Goal: Task Accomplishment & Management: Manage account settings

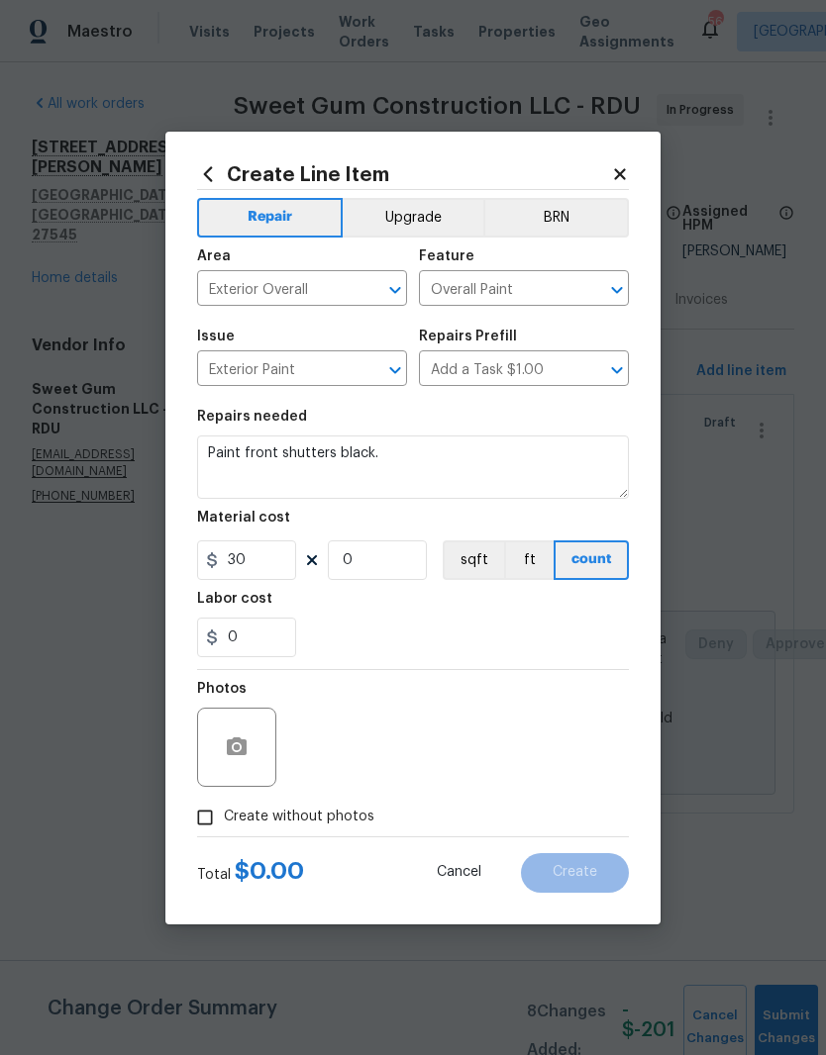
type input "5"
click at [465, 632] on div "0" at bounding box center [413, 638] width 432 height 40
click at [339, 811] on span "Create without photos" at bounding box center [299, 817] width 150 height 21
click at [224, 811] on input "Create without photos" at bounding box center [205, 818] width 38 height 38
checkbox input "true"
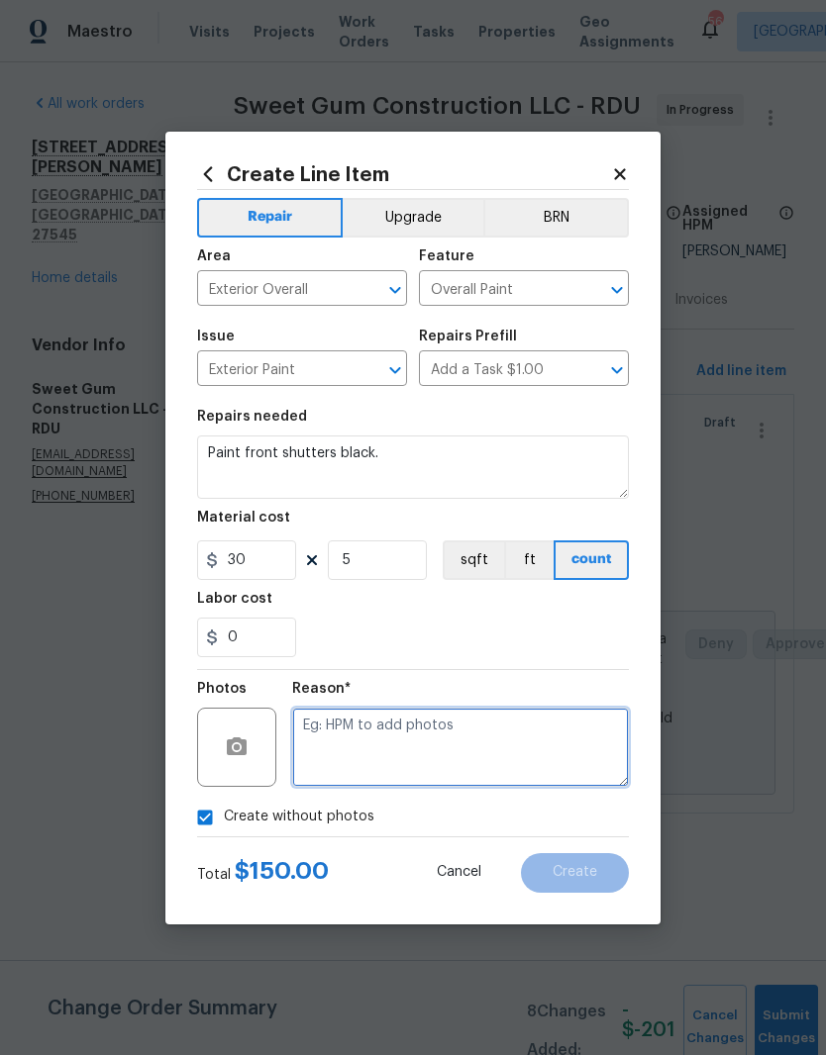
click at [514, 732] on textarea at bounding box center [460, 747] width 337 height 79
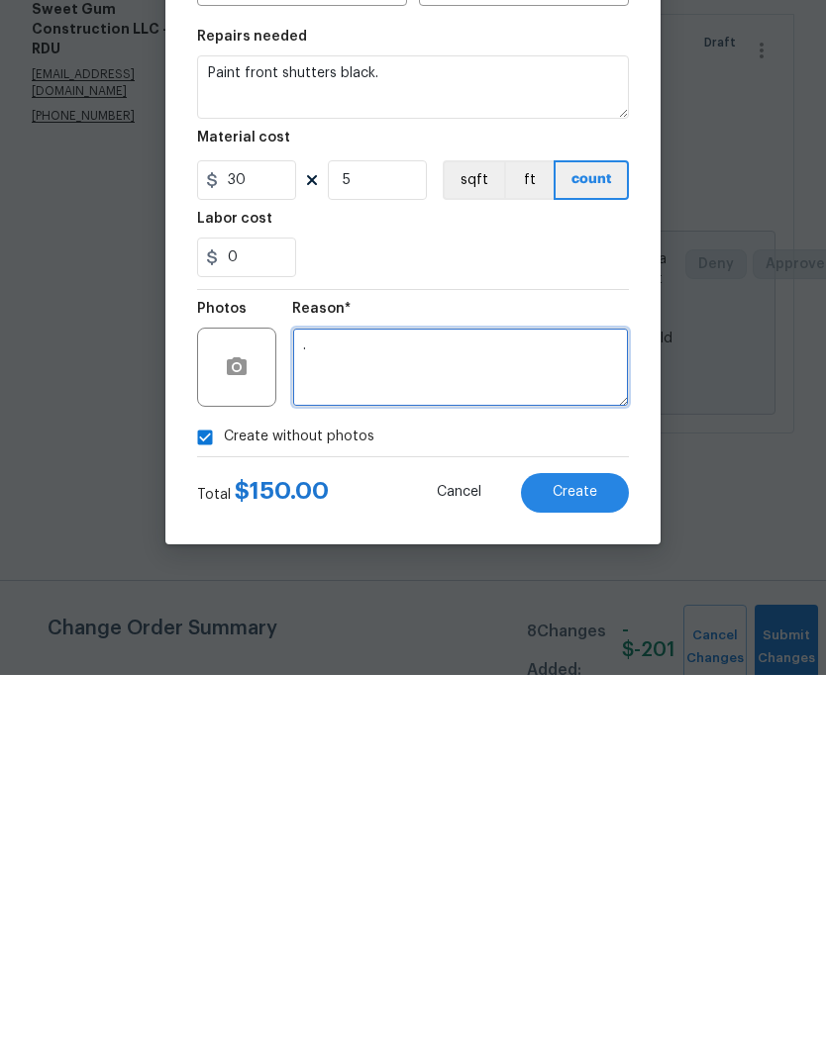
type textarea "."
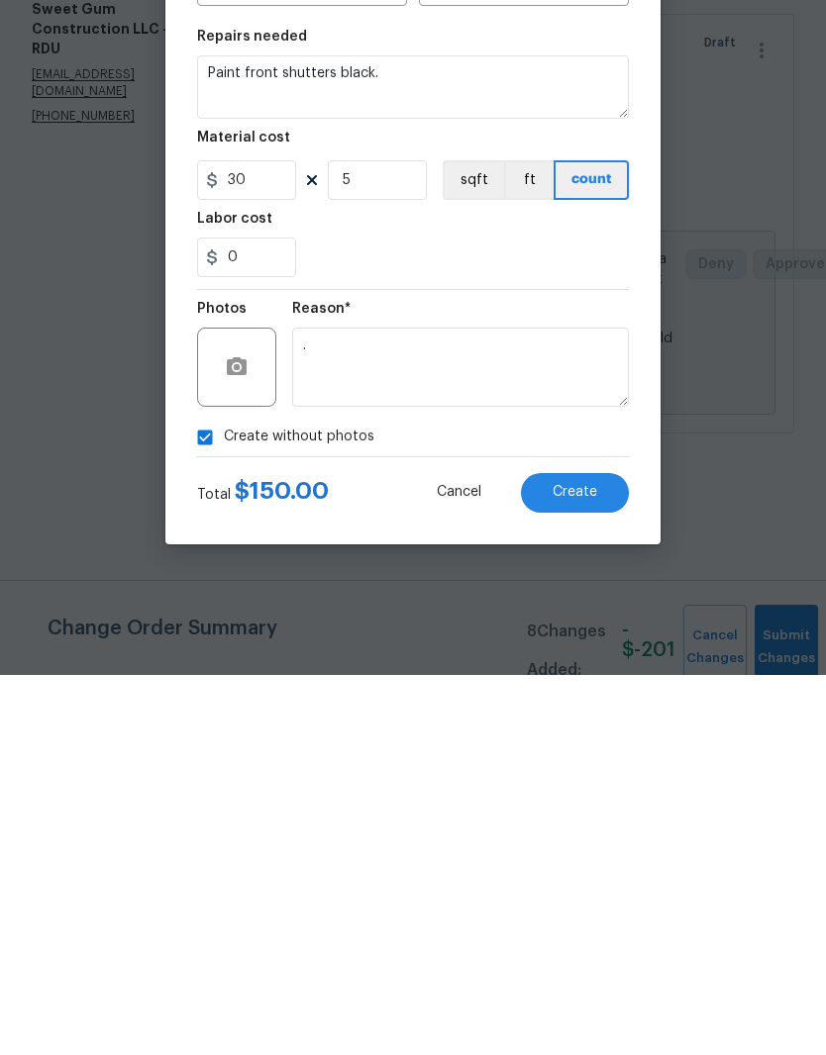
click at [596, 865] on span "Create" at bounding box center [574, 872] width 45 height 15
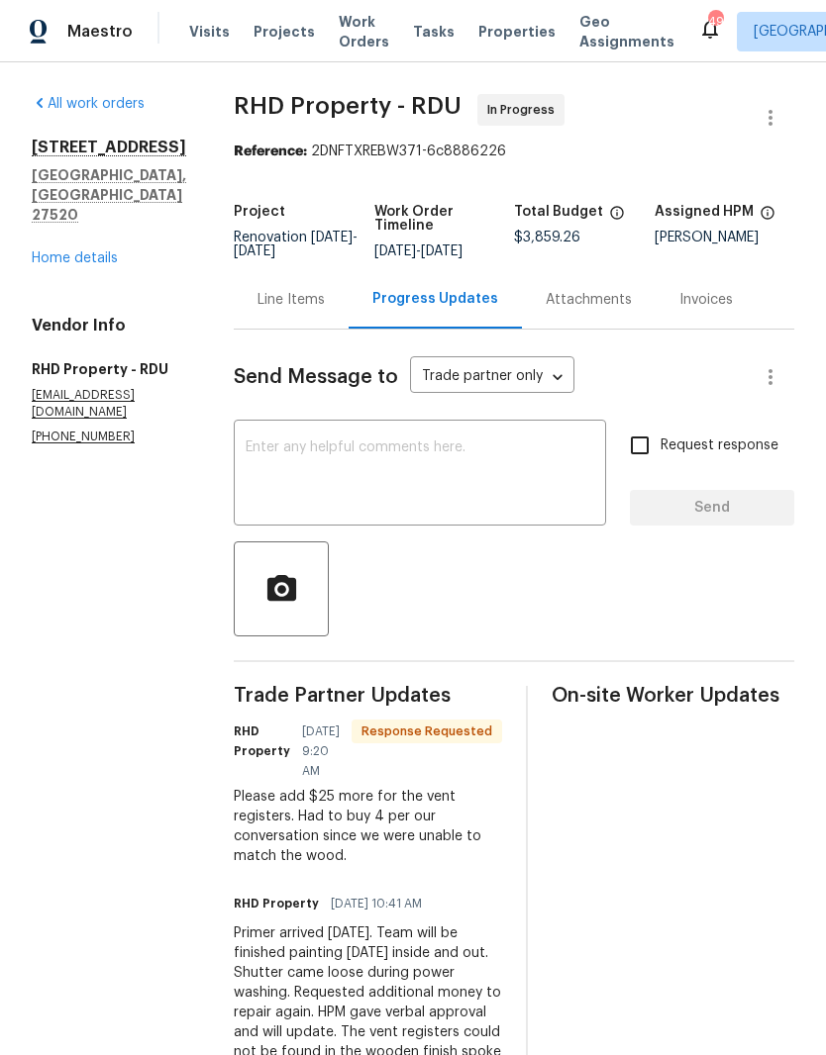
click at [97, 238] on div "All work orders 116 Government Rd Clayton, NC 27520 Home details Vendor Info RH…" at bounding box center [109, 269] width 154 height 351
click at [315, 310] on div "Line Items" at bounding box center [290, 300] width 67 height 20
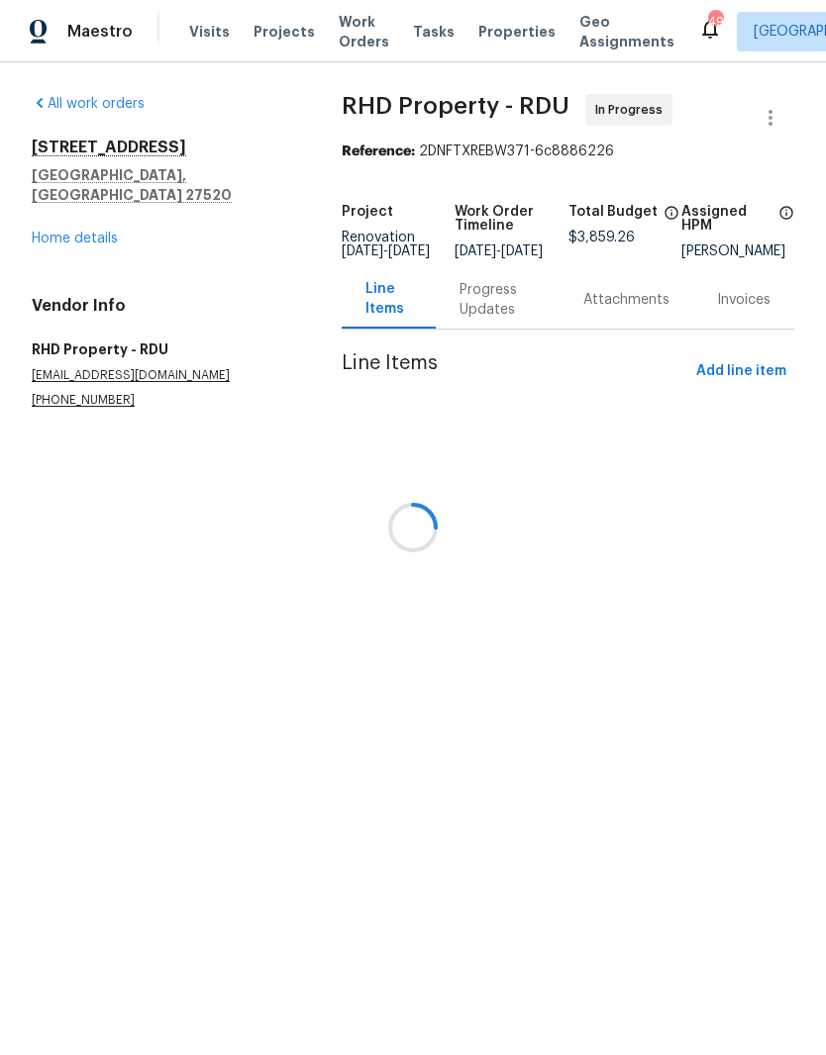
click at [108, 220] on div at bounding box center [413, 527] width 826 height 1055
click at [75, 212] on div at bounding box center [413, 527] width 826 height 1055
click at [62, 224] on div at bounding box center [413, 527] width 826 height 1055
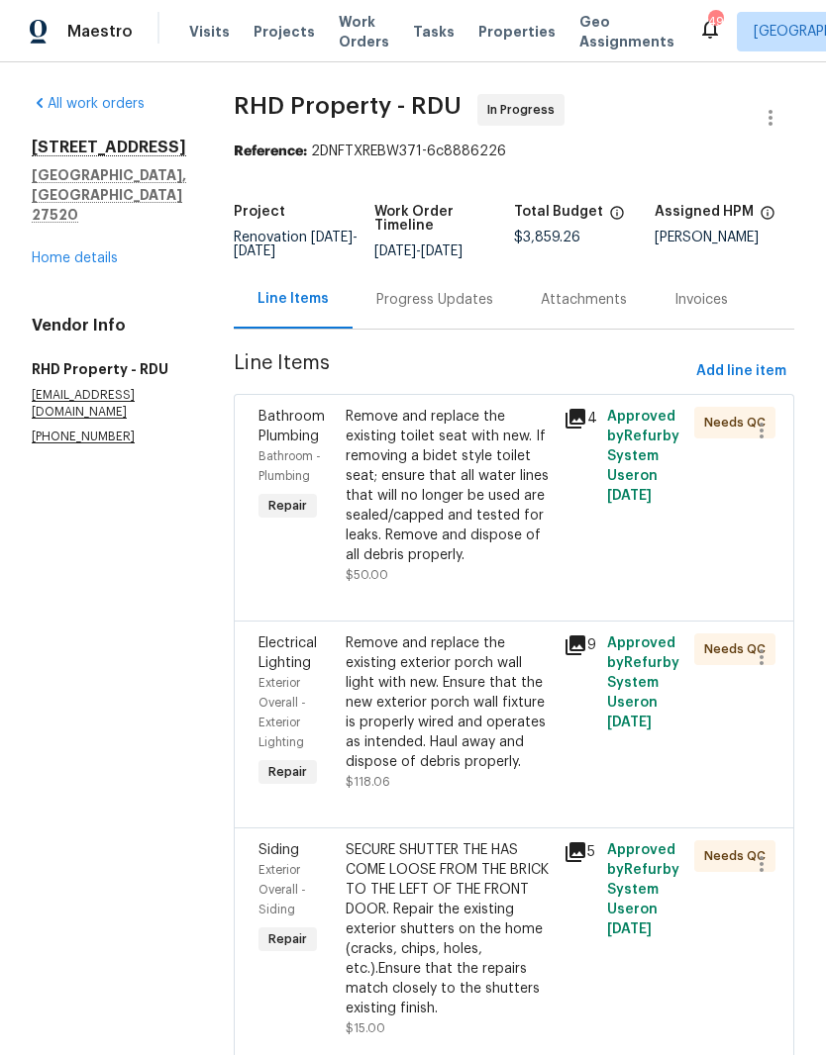
click at [489, 303] on div "Progress Updates" at bounding box center [434, 299] width 164 height 58
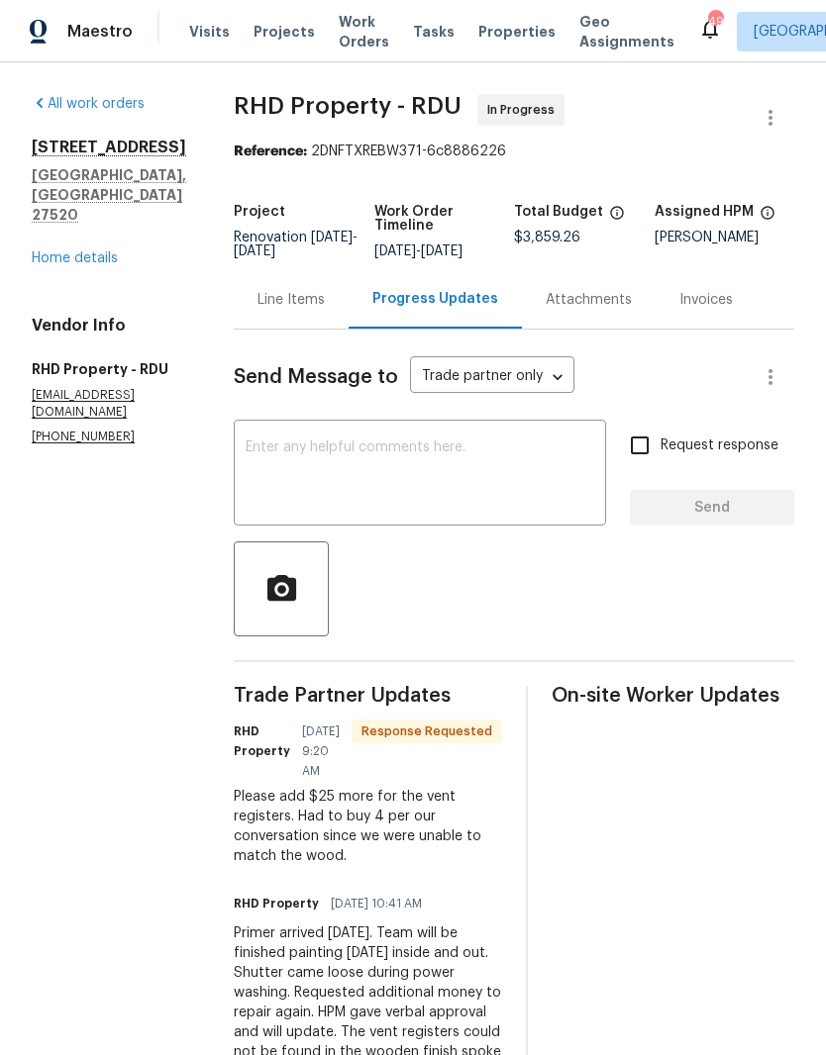
click at [325, 310] on div "Line Items" at bounding box center [290, 300] width 67 height 20
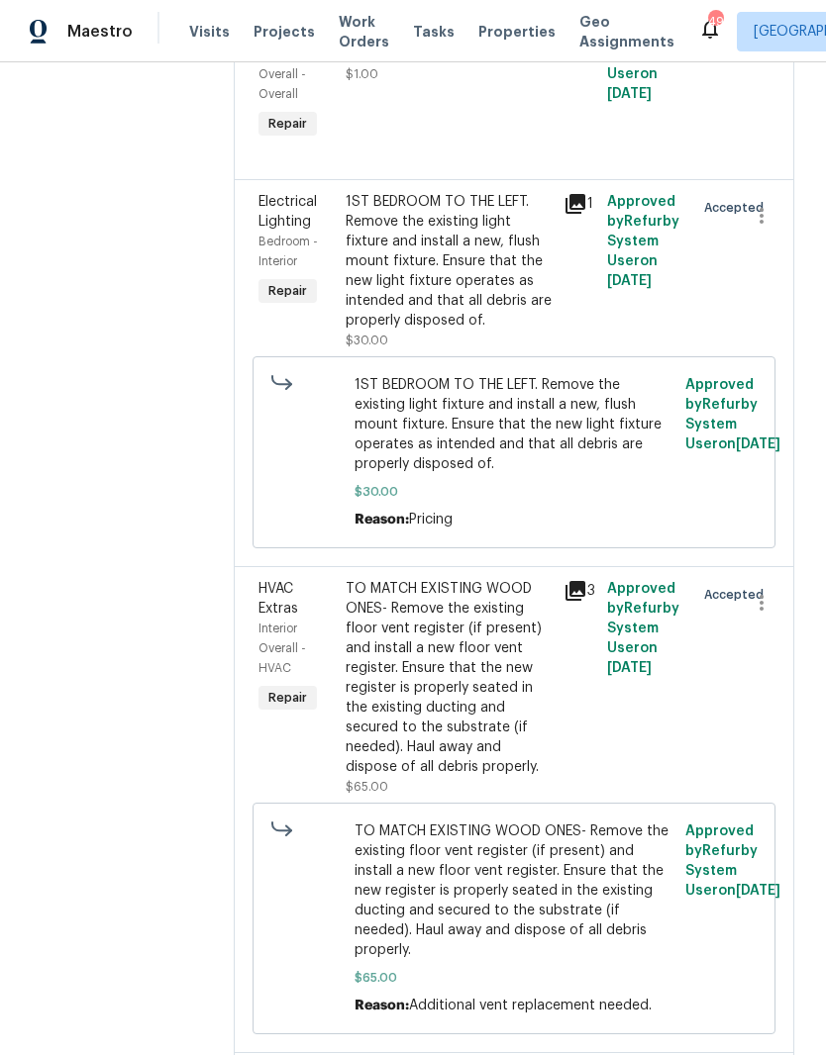
scroll to position [1472, 0]
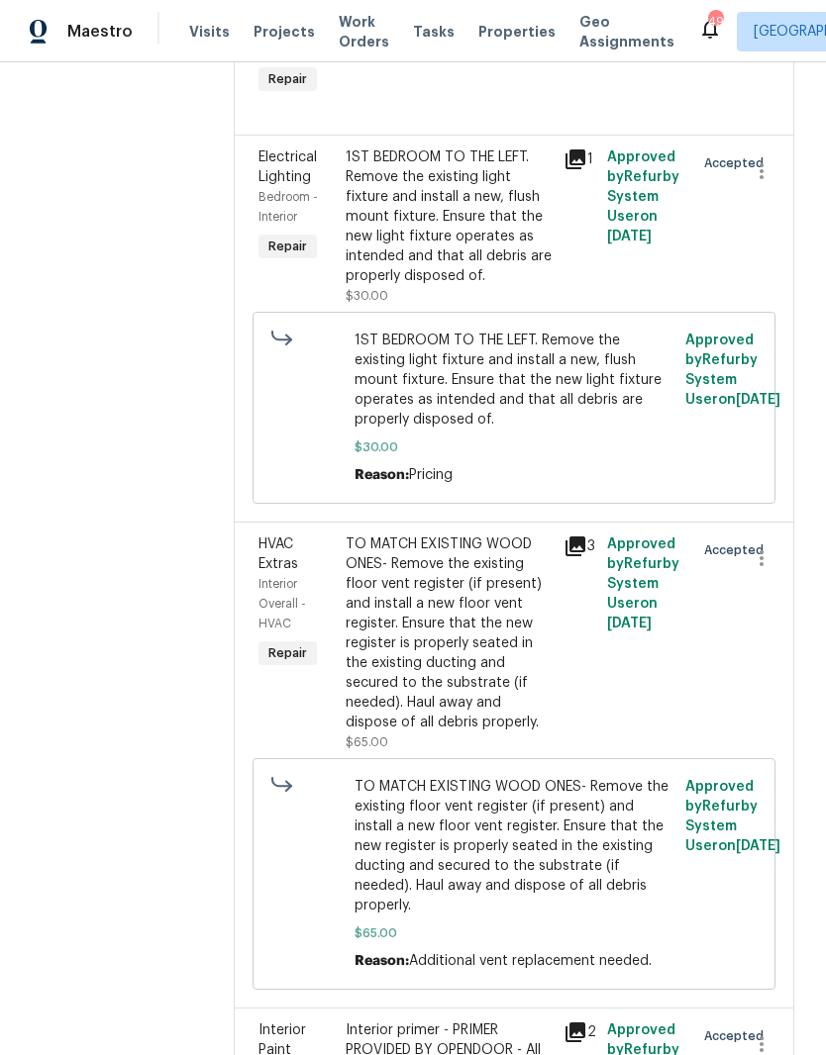
click at [515, 731] on div "TO MATCH EXISTING WOOD ONES- Remove the existing floor vent register (if presen…" at bounding box center [448, 634] width 206 height 198
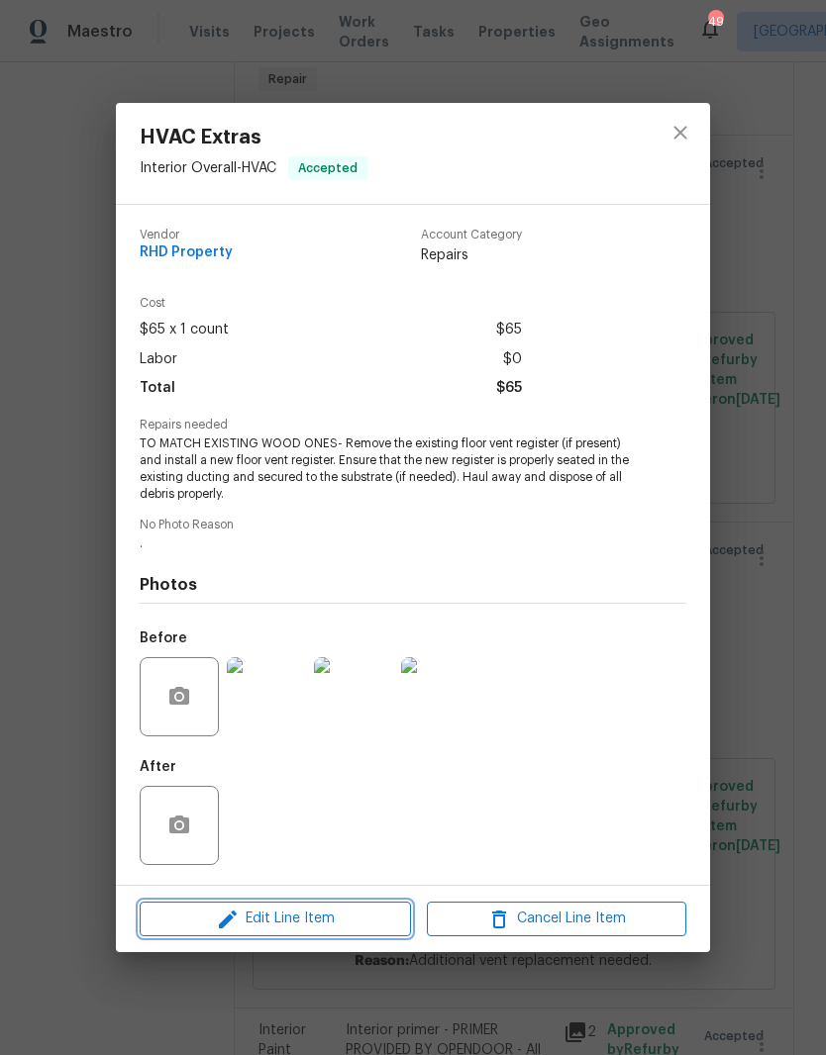
click at [322, 916] on span "Edit Line Item" at bounding box center [275, 919] width 259 height 25
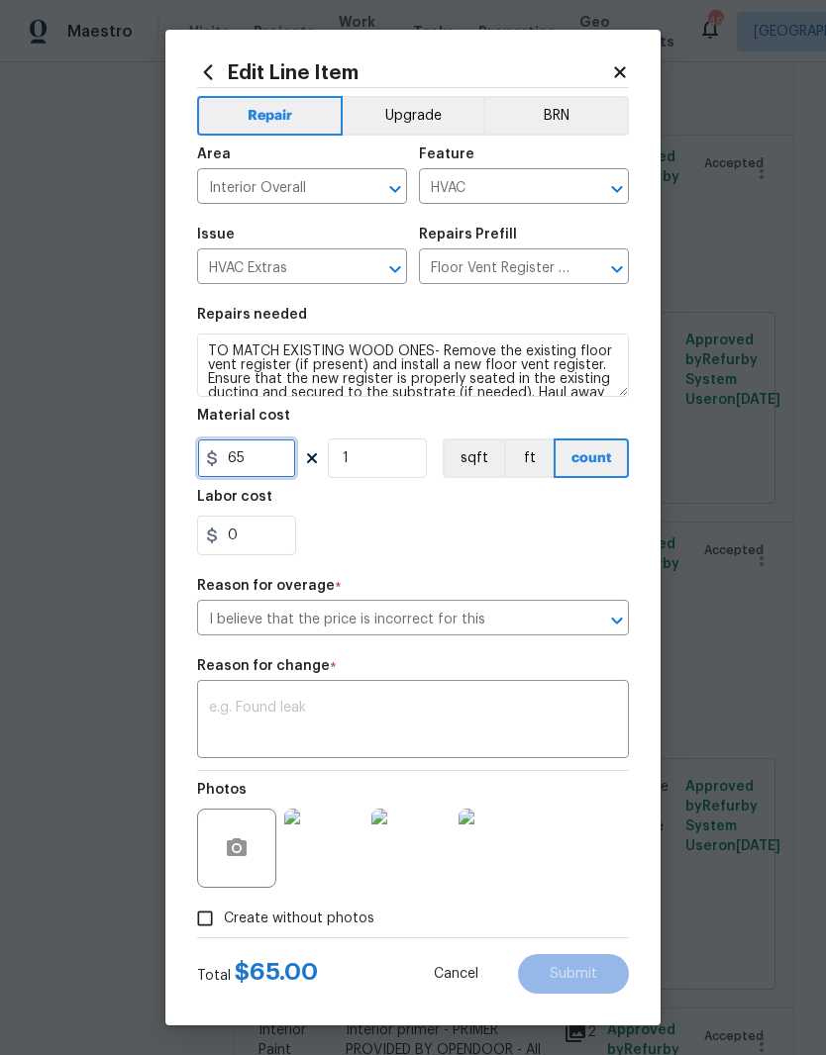
click at [248, 467] on input "65" at bounding box center [246, 458] width 99 height 40
type input "90"
click at [529, 533] on div "0" at bounding box center [413, 536] width 432 height 40
click at [548, 730] on textarea at bounding box center [413, 722] width 408 height 42
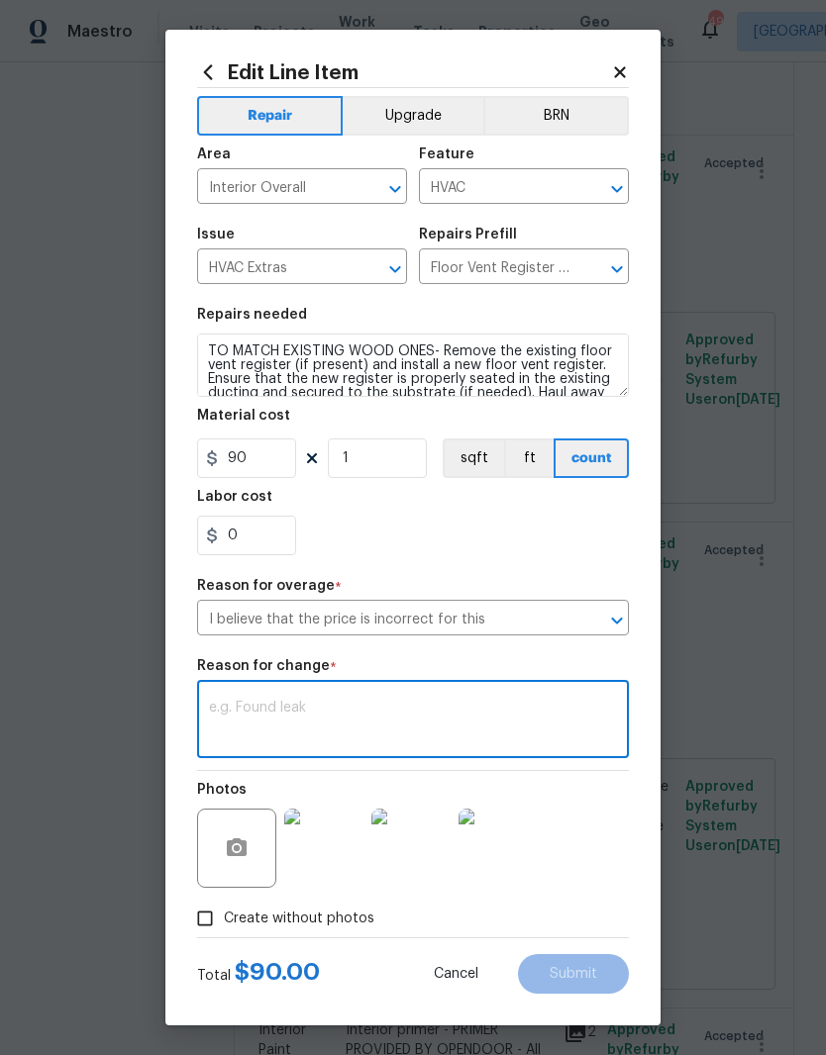
scroll to position [10, 0]
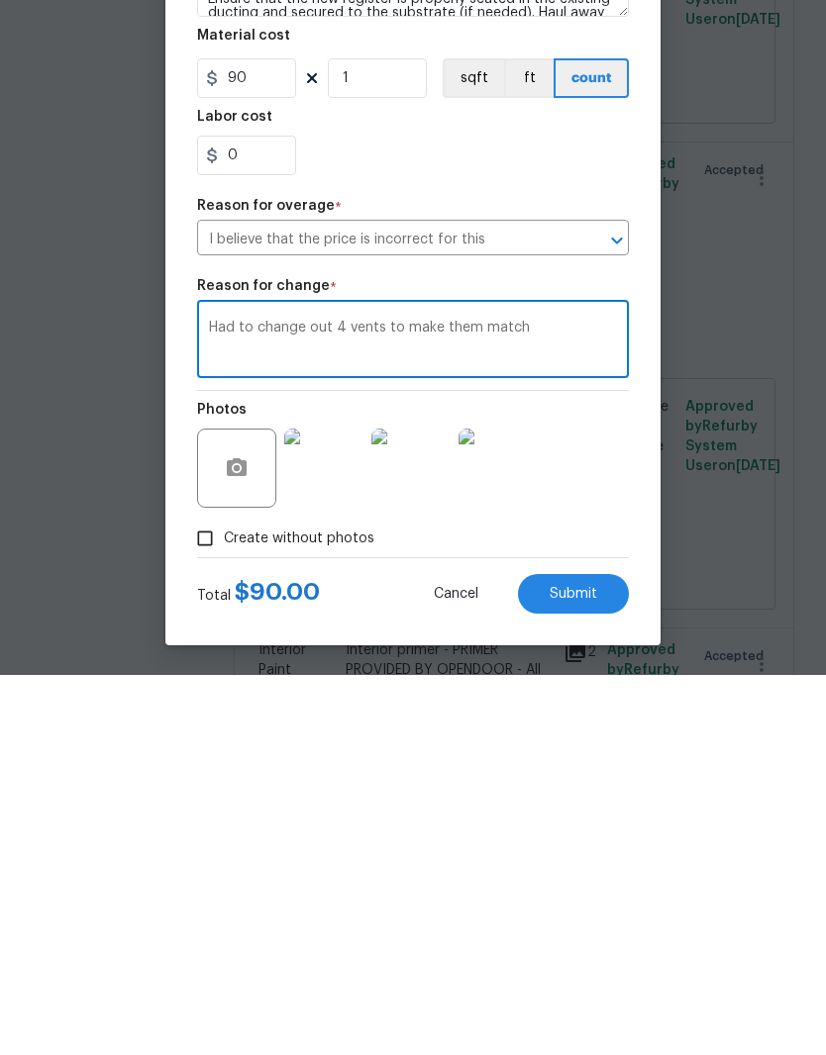
type textarea "Had to change out 4 vents to make them match"
click at [600, 954] on button "Submit" at bounding box center [573, 974] width 111 height 40
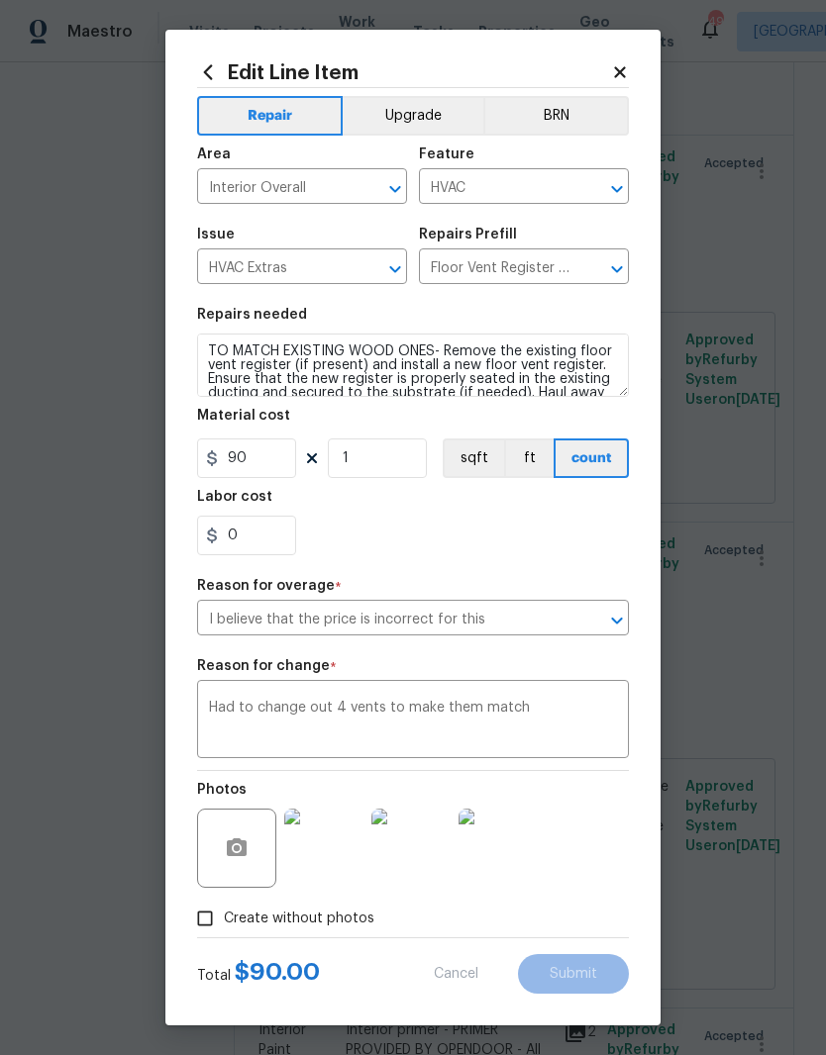
click at [603, 850] on div "Photos" at bounding box center [413, 835] width 432 height 129
type input "65"
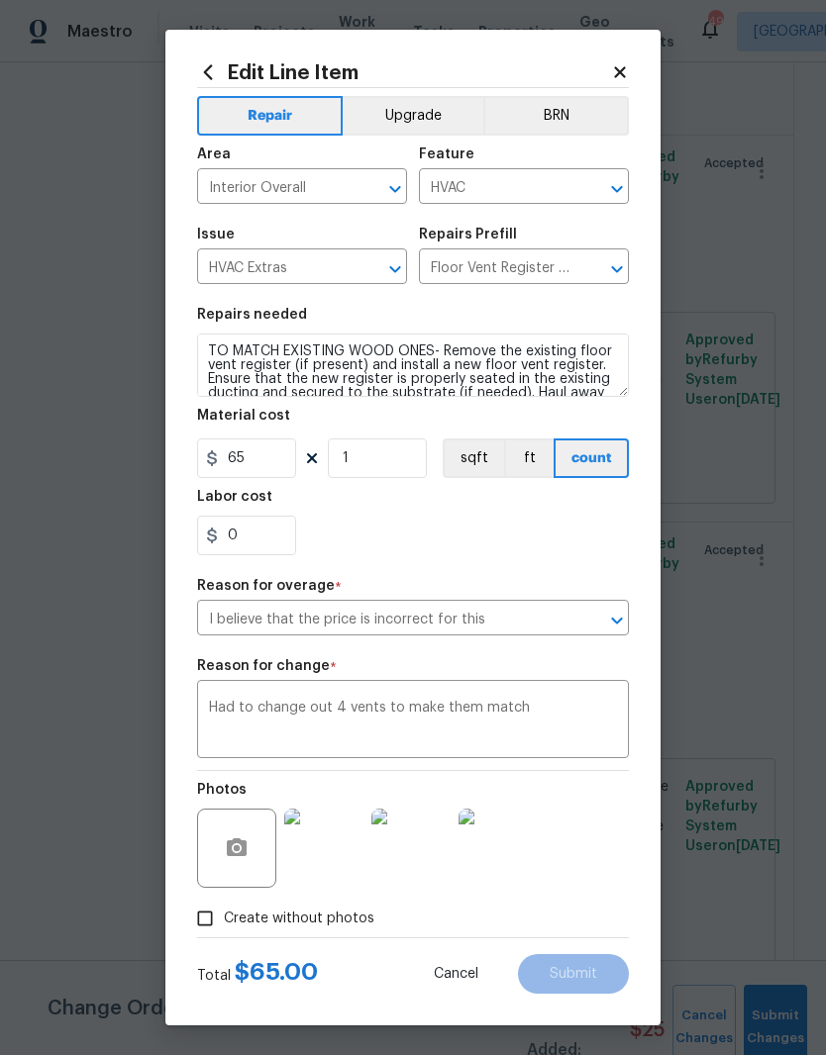
scroll to position [0, 0]
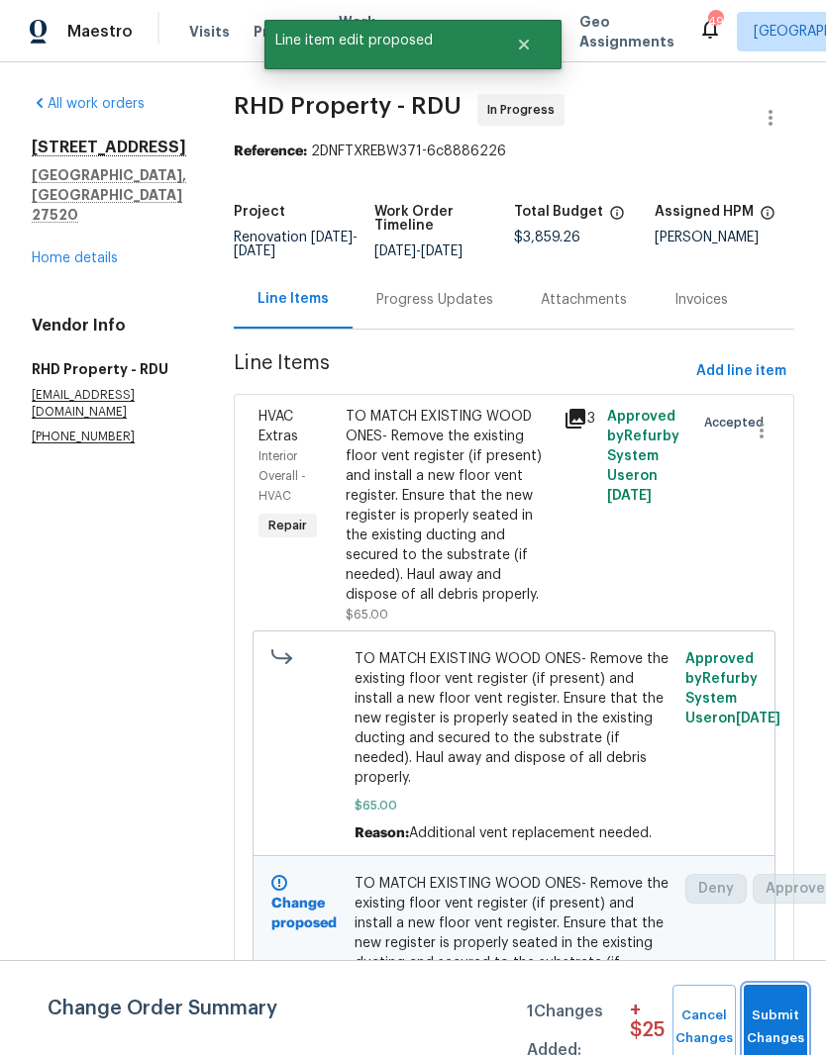
click at [789, 1021] on span "Submit Changes" at bounding box center [775, 1028] width 44 height 46
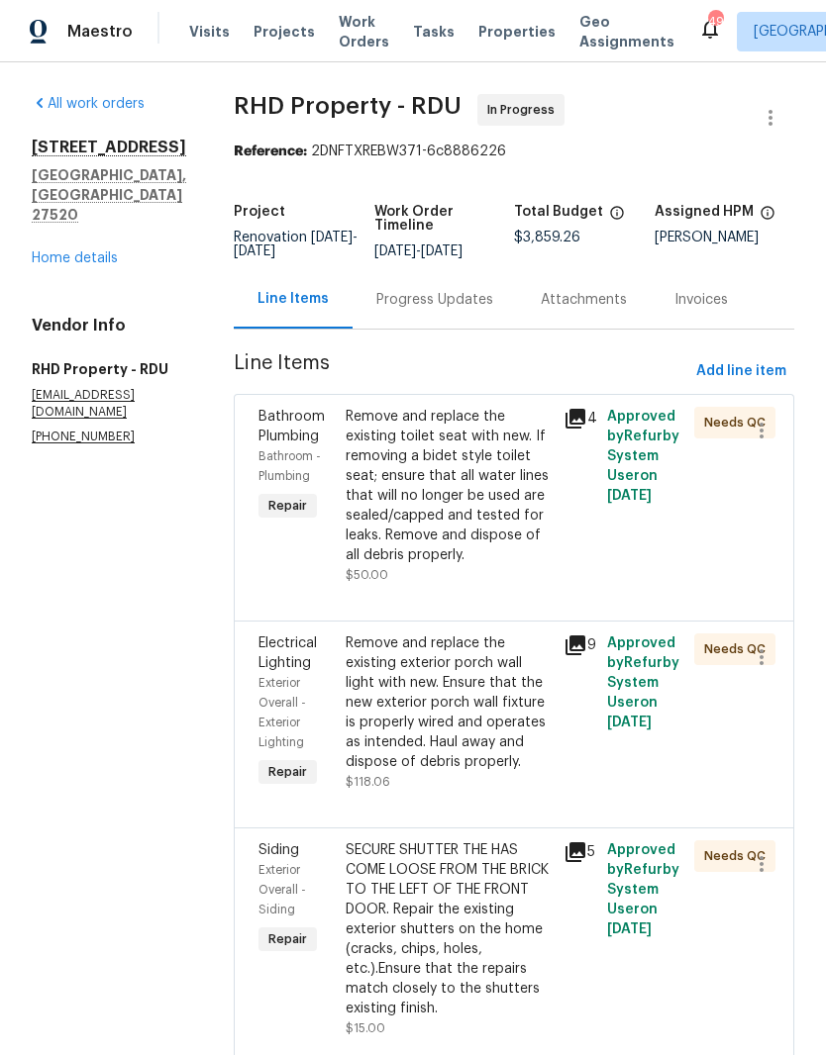
click at [476, 299] on div "Progress Updates" at bounding box center [434, 299] width 164 height 58
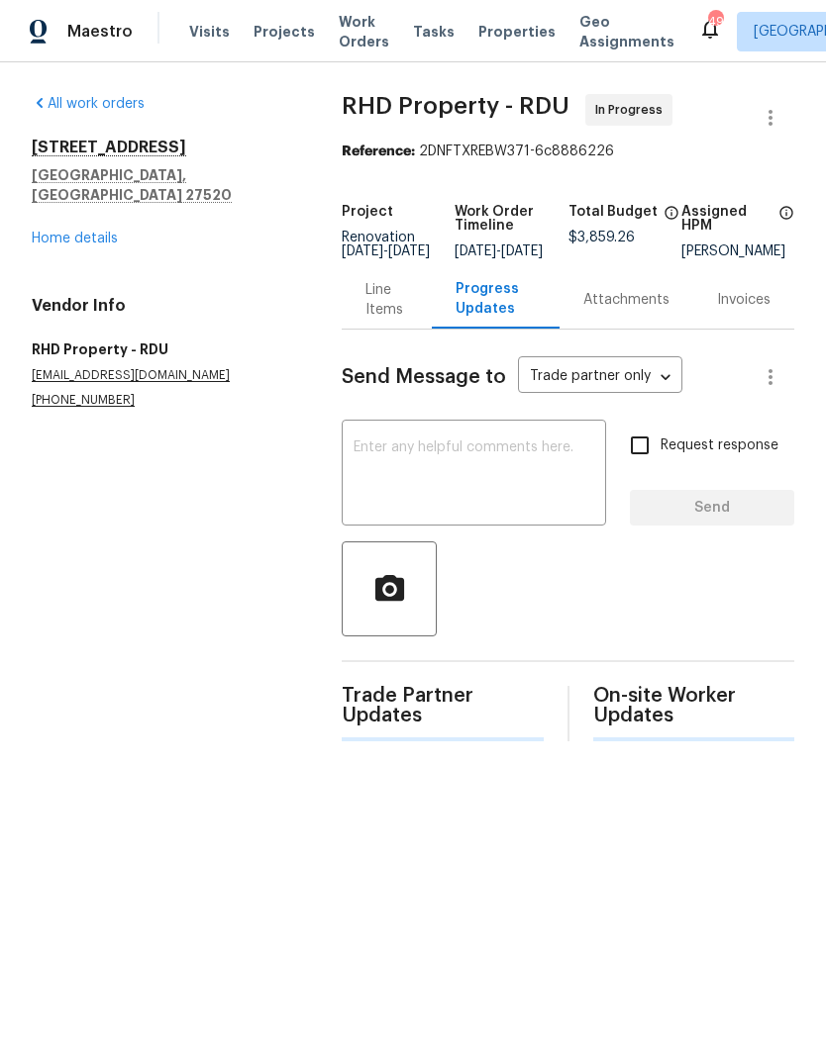
click at [519, 502] on textarea at bounding box center [473, 474] width 241 height 69
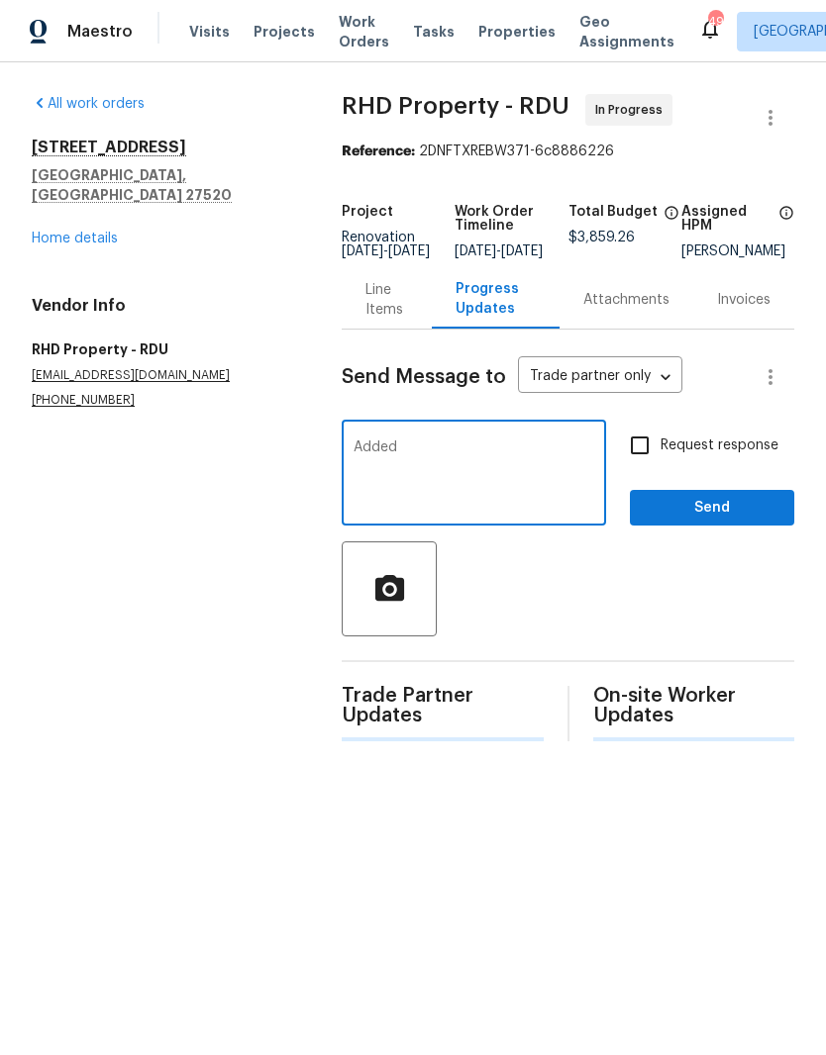
type textarea "Added"
click at [763, 511] on span "Send" at bounding box center [711, 508] width 133 height 25
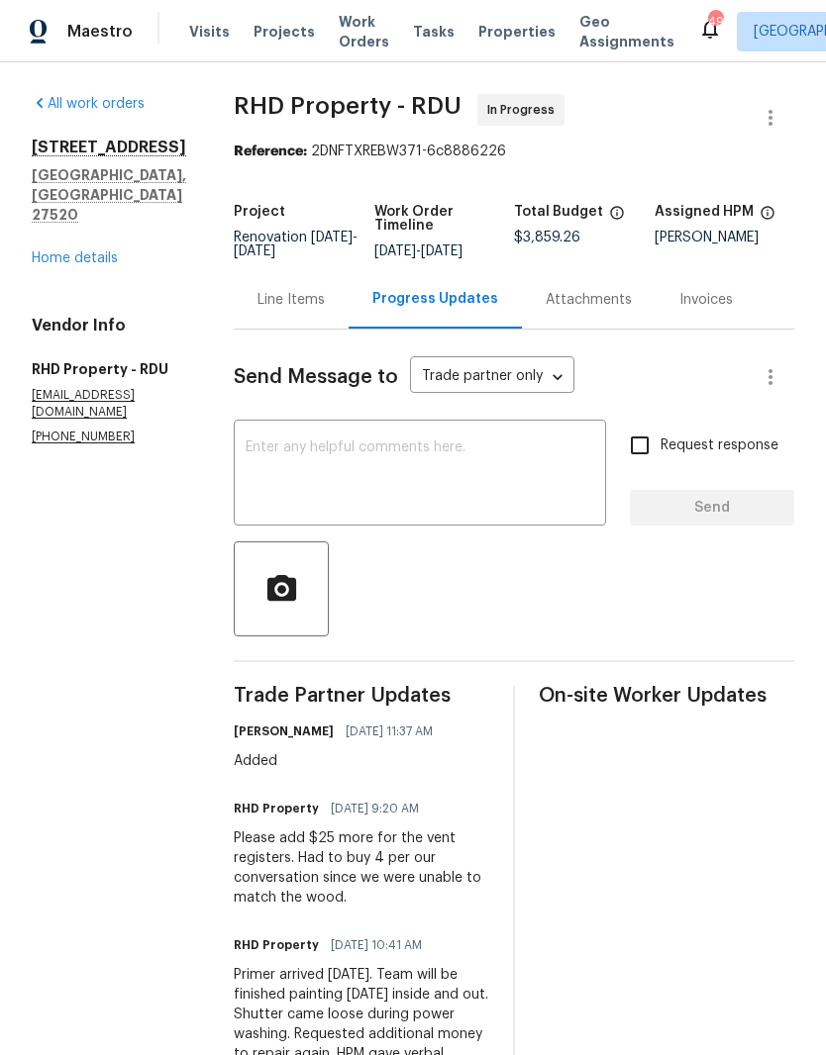
click at [99, 251] on link "Home details" at bounding box center [75, 258] width 86 height 14
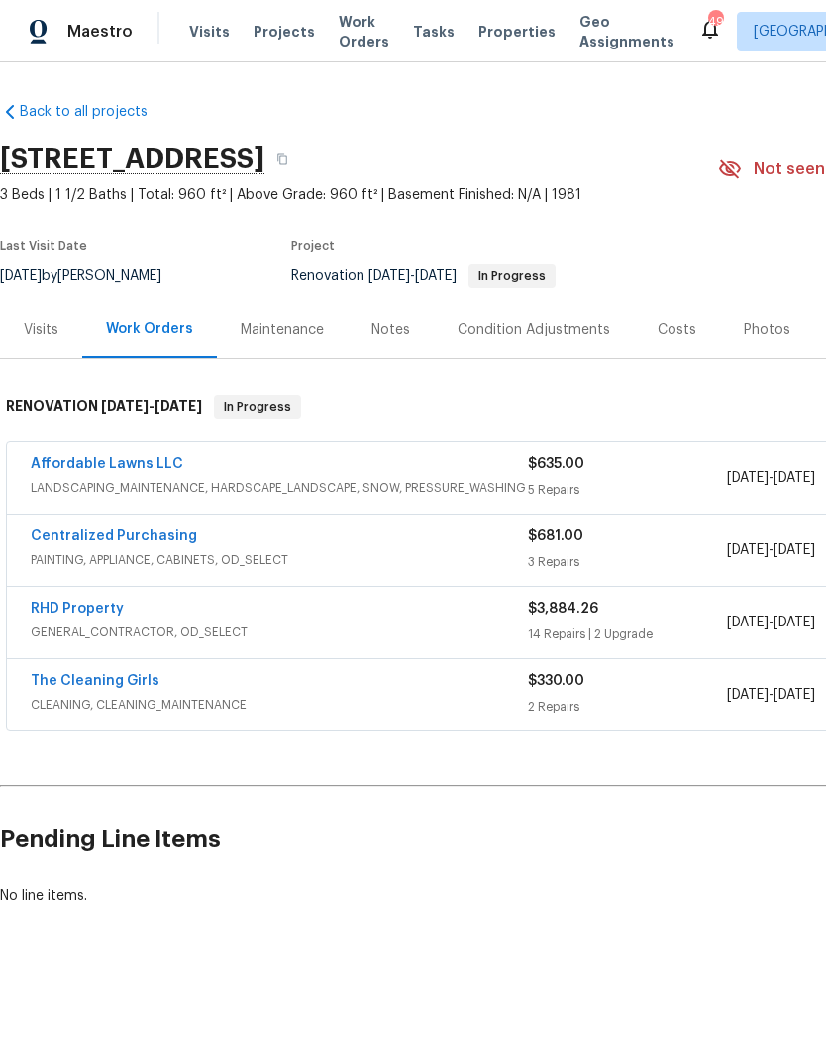
click at [113, 675] on link "The Cleaning Girls" at bounding box center [95, 681] width 129 height 14
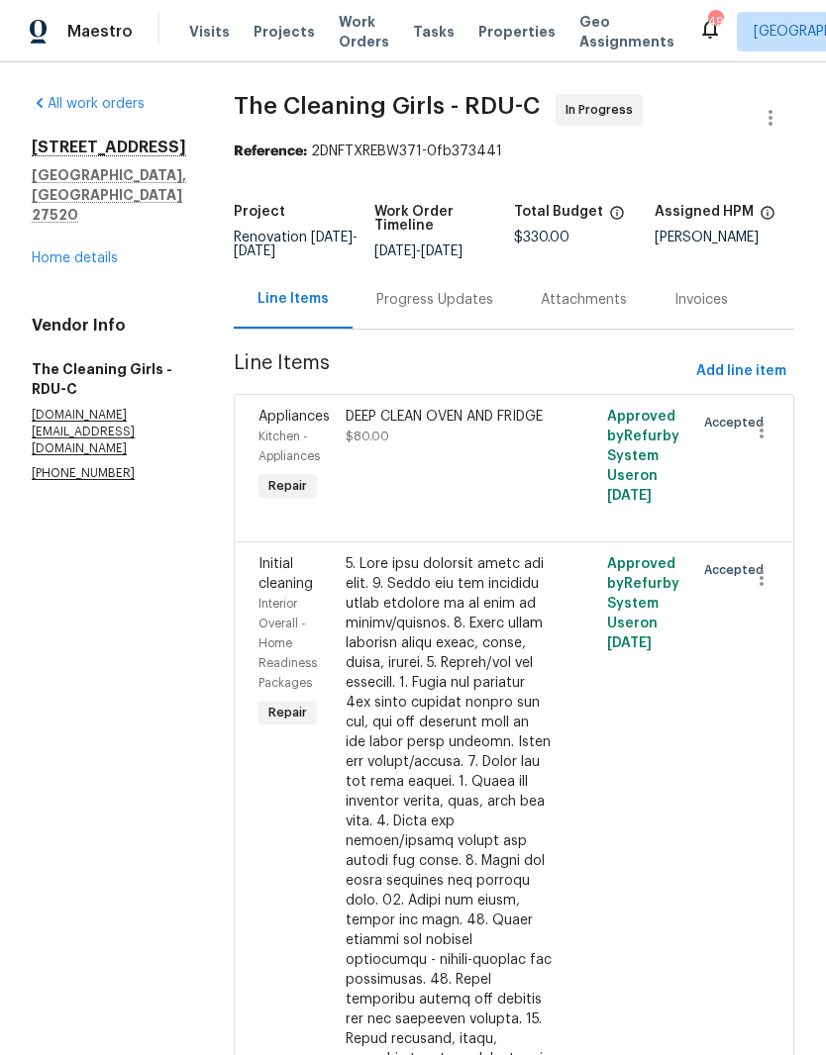
click at [440, 310] on div "Progress Updates" at bounding box center [434, 300] width 117 height 20
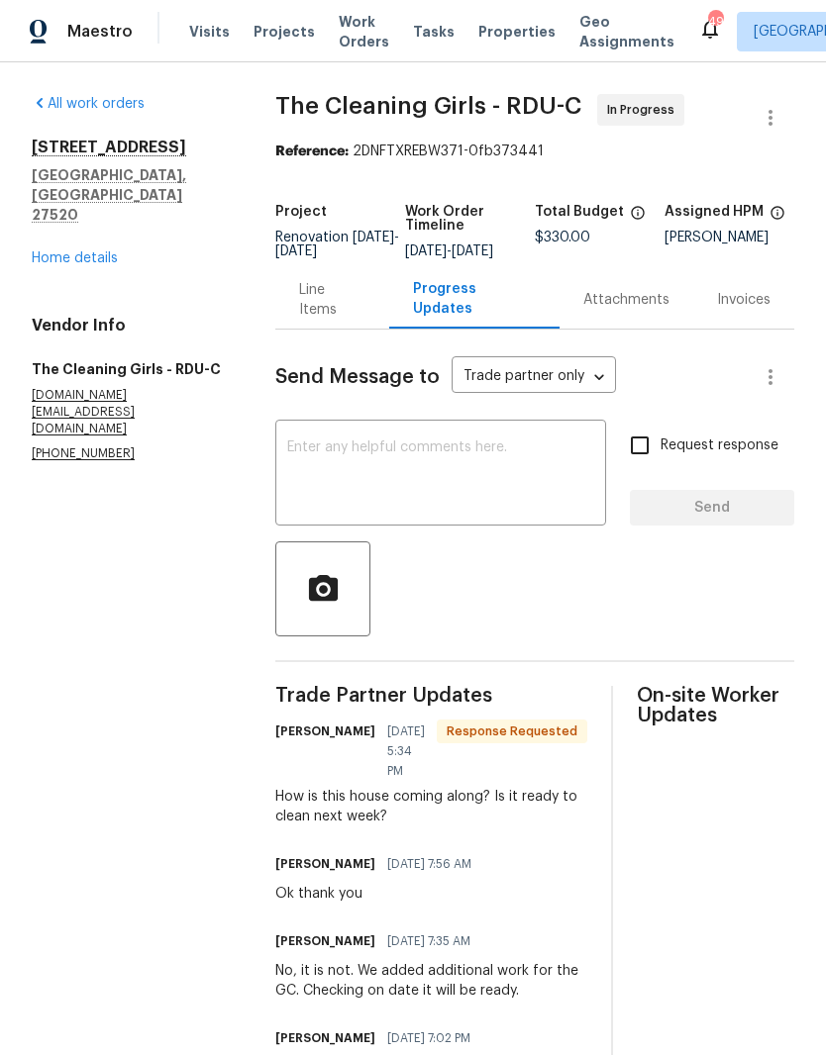
click at [489, 499] on textarea at bounding box center [440, 474] width 307 height 69
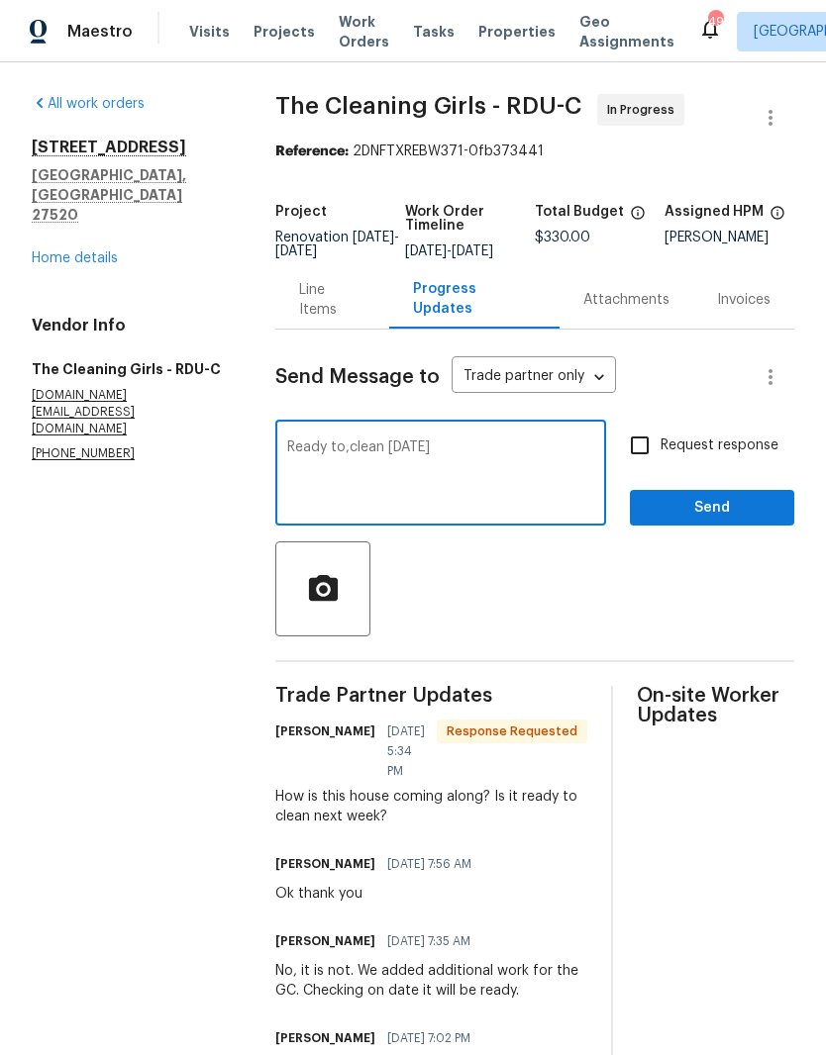
click at [365, 465] on textarea "Ready to,clean tomorrow" at bounding box center [440, 474] width 307 height 69
click at [524, 465] on textarea "Ready to clean tomorrow" at bounding box center [440, 474] width 307 height 69
type textarea "Ready to clean tomorrow 8/21 in the morning please."
click at [660, 462] on input "Request response" at bounding box center [640, 446] width 42 height 42
checkbox input "true"
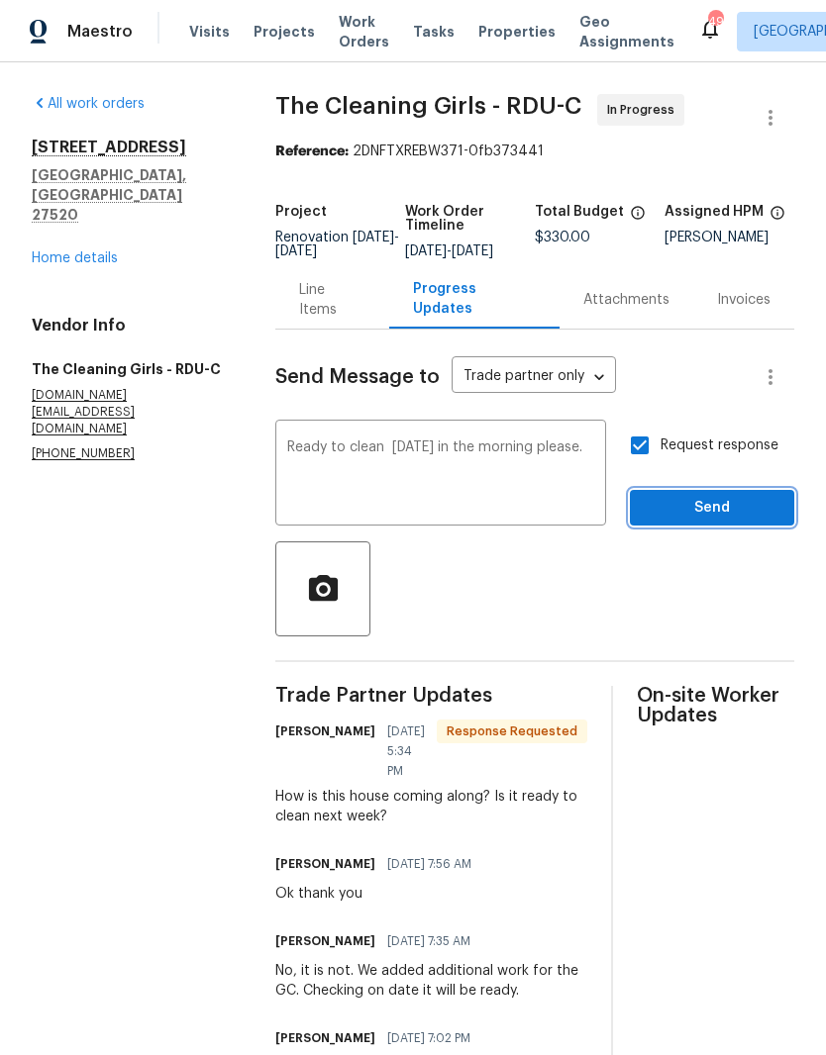
click at [756, 527] on button "Send" at bounding box center [712, 508] width 164 height 37
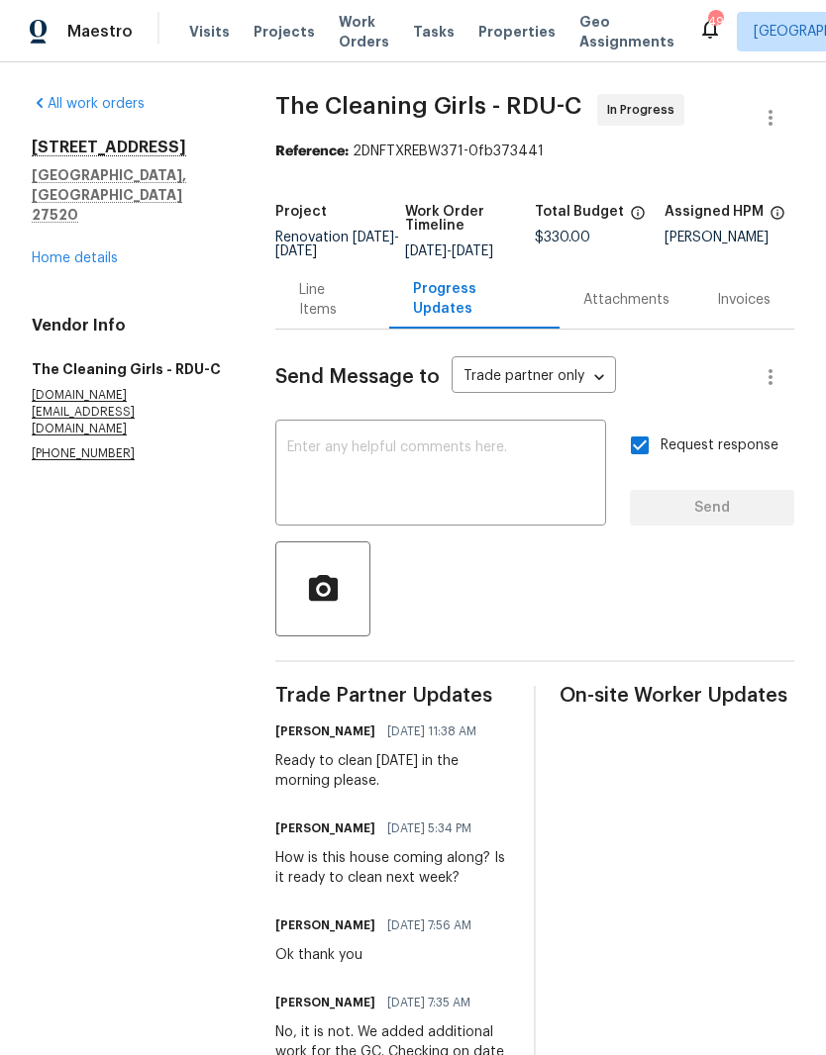
click at [79, 251] on link "Home details" at bounding box center [75, 258] width 86 height 14
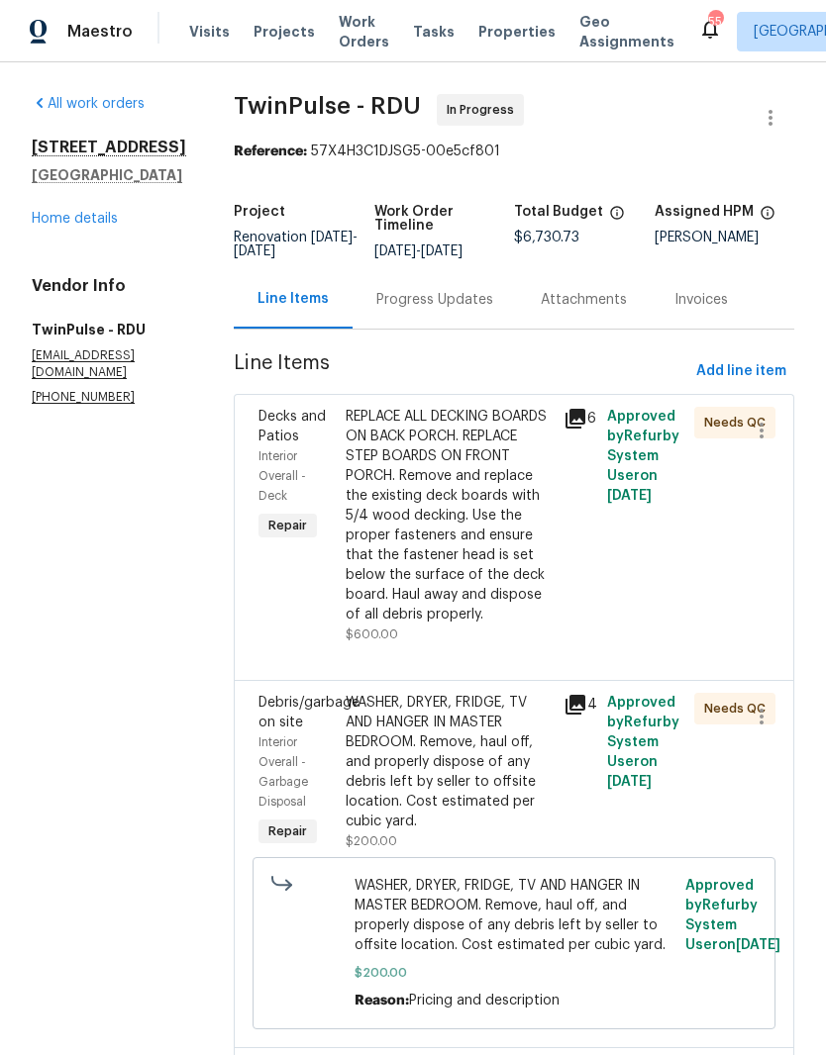
scroll to position [49, 0]
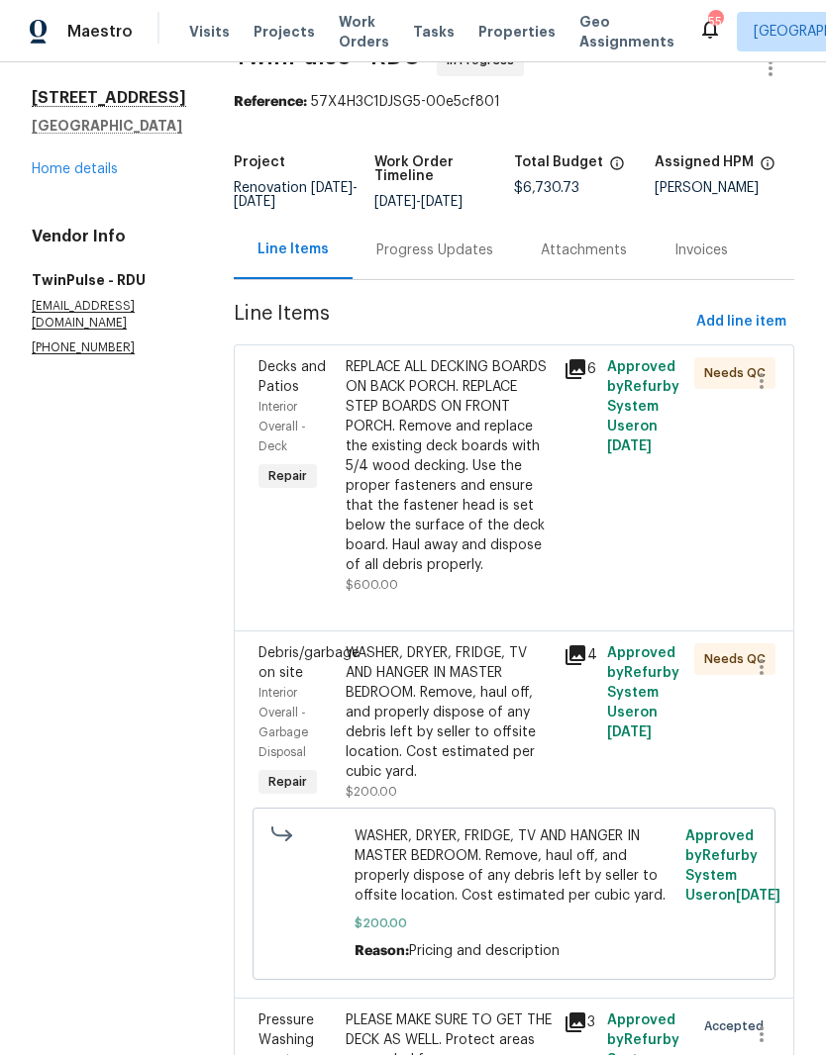
click at [501, 575] on div "REPLACE ALL DECKING BOARDS ON BACK PORCH. REPLACE STEP BOARDS ON FRONT PORCH. R…" at bounding box center [448, 466] width 206 height 218
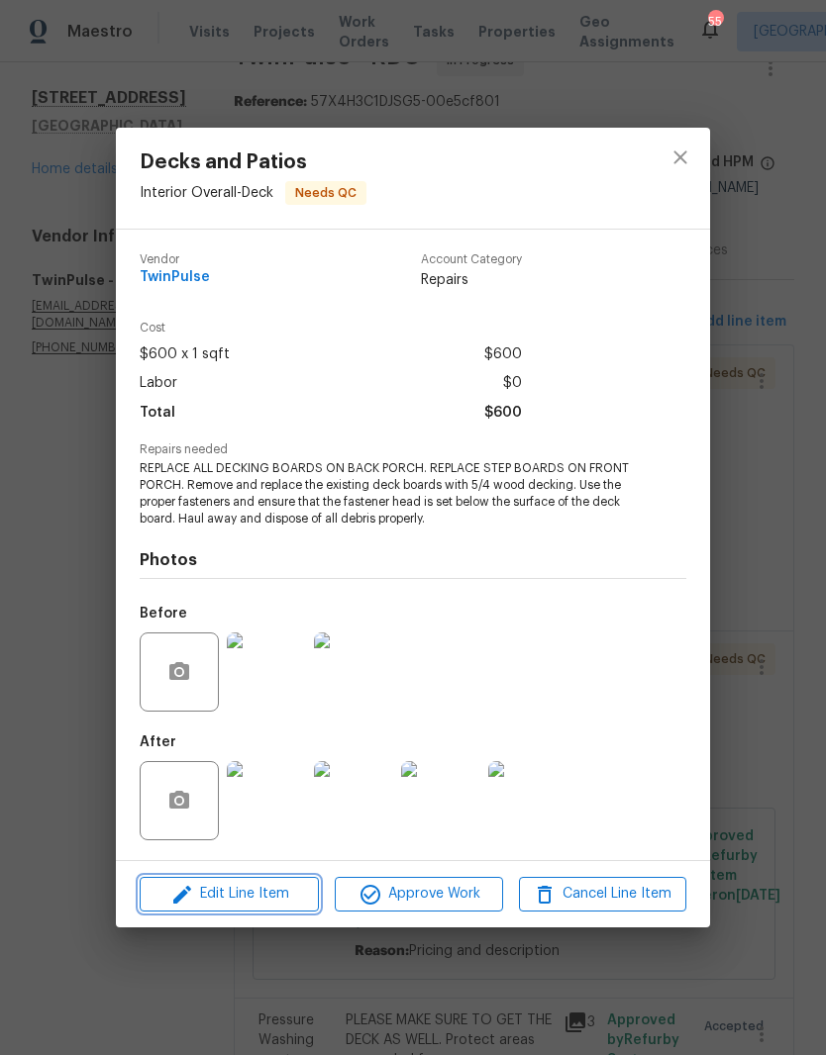
click at [262, 890] on span "Edit Line Item" at bounding box center [229, 894] width 167 height 25
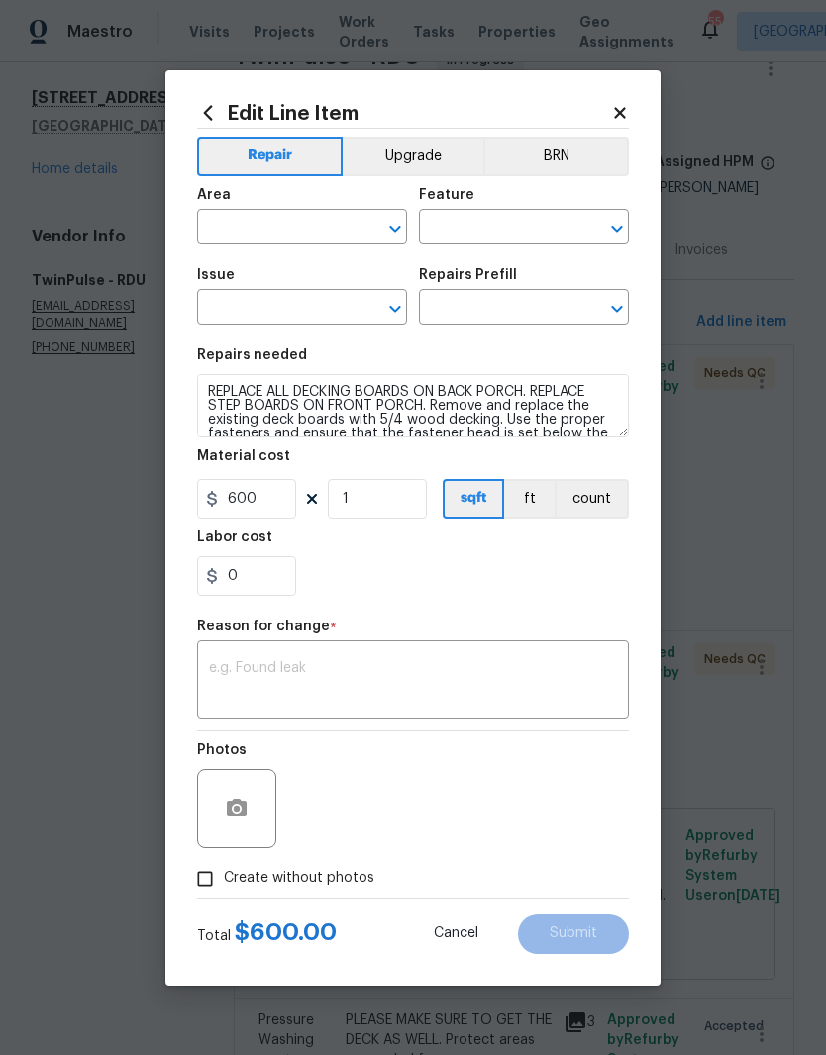
type input "Interior Overall"
type input "Deck"
type input "Decks and Patios"
type input "Remove & Replace 5/4 Deck Board(s) $4.24"
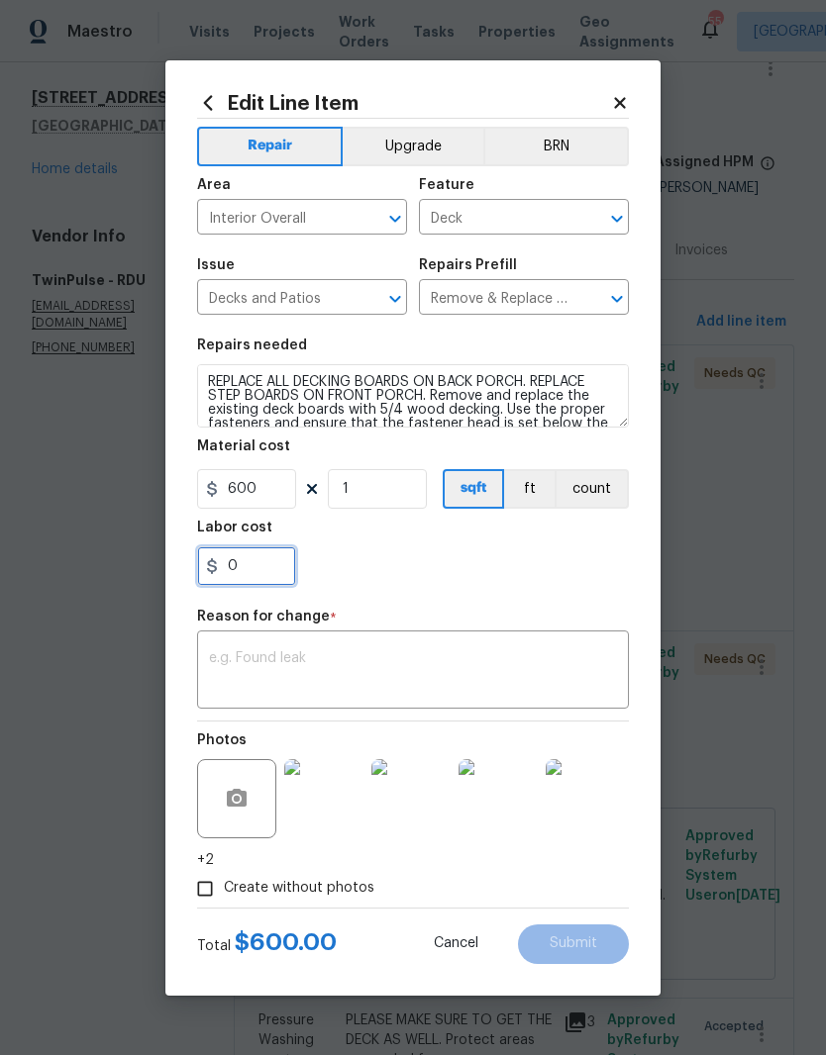
click at [253, 572] on input "0" at bounding box center [246, 566] width 99 height 40
type input "300"
click at [526, 562] on div "300" at bounding box center [413, 566] width 432 height 40
click at [485, 665] on textarea at bounding box center [413, 672] width 408 height 42
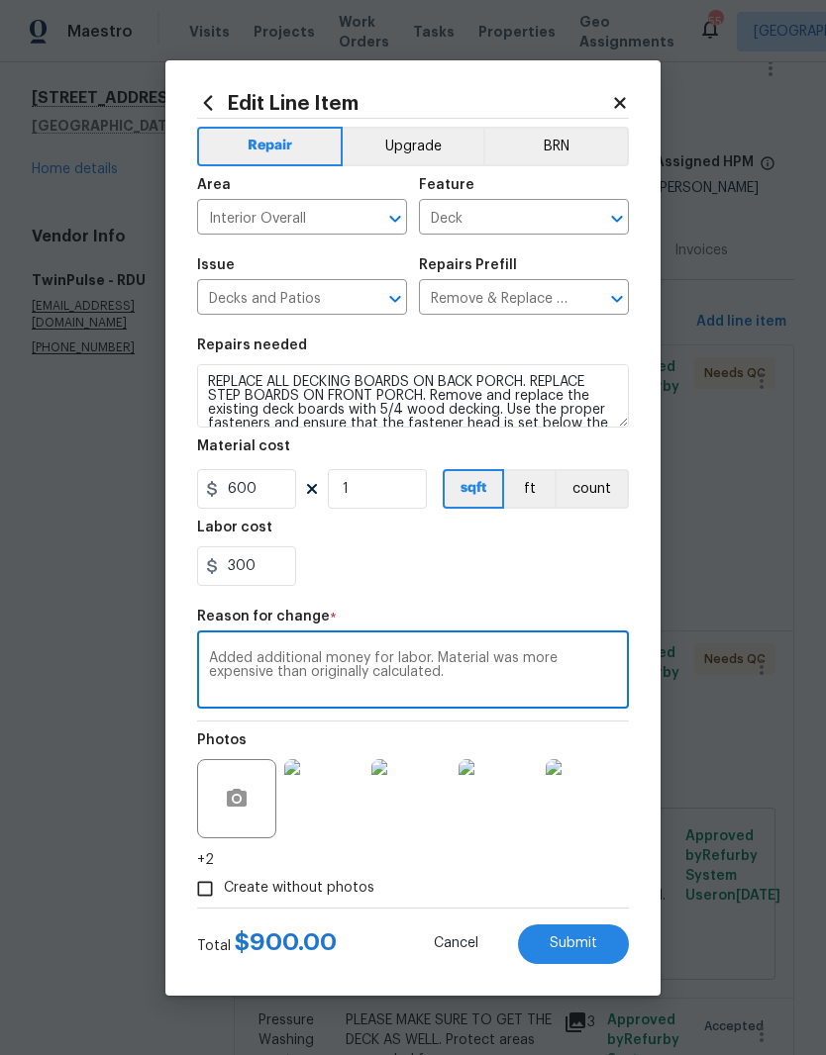
type textarea "Added additional money for labor. Material was more expensive than originally c…"
click at [539, 544] on div "Labor cost" at bounding box center [413, 534] width 432 height 26
click at [605, 947] on button "Submit" at bounding box center [573, 945] width 111 height 40
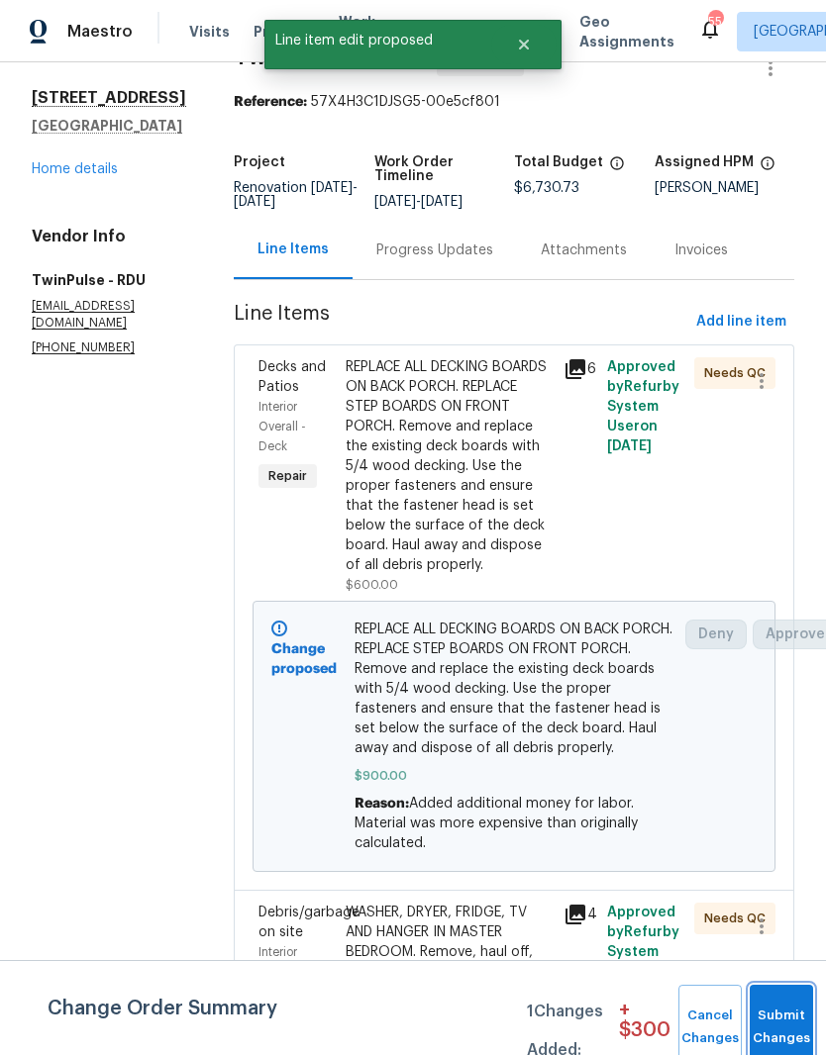
click at [788, 1010] on button "Submit Changes" at bounding box center [780, 1027] width 63 height 85
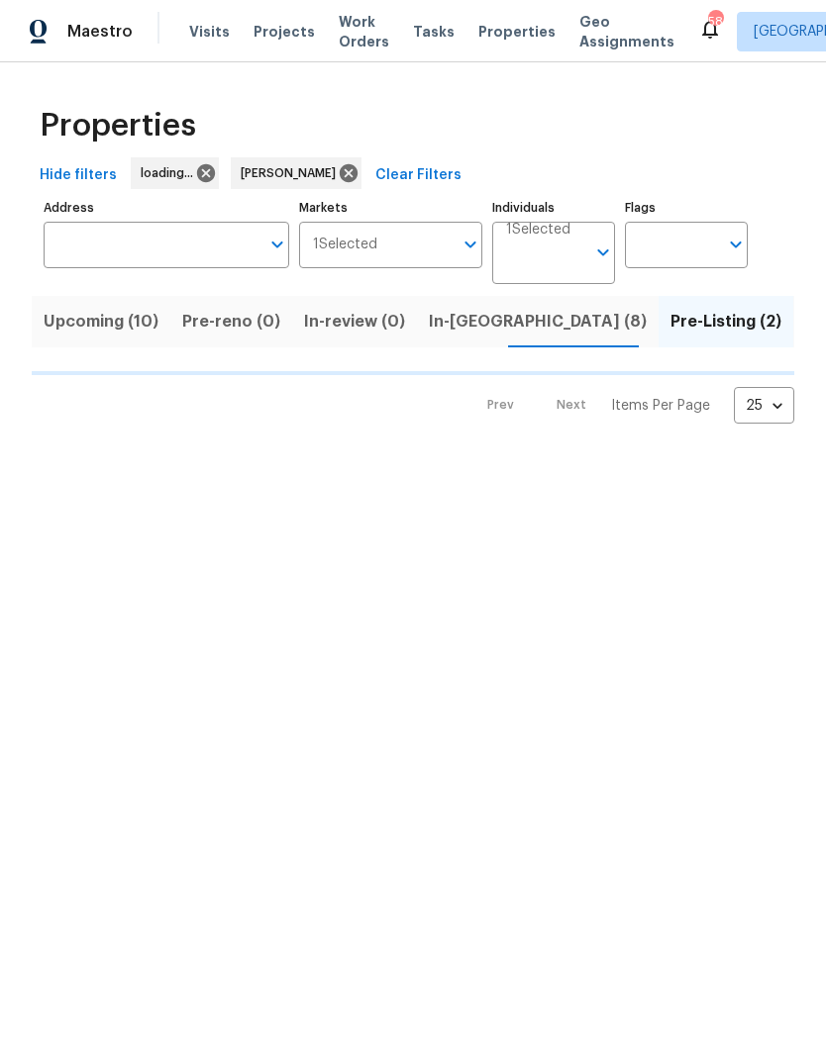
click at [353, 330] on span "In-review (0)" at bounding box center [354, 322] width 101 height 28
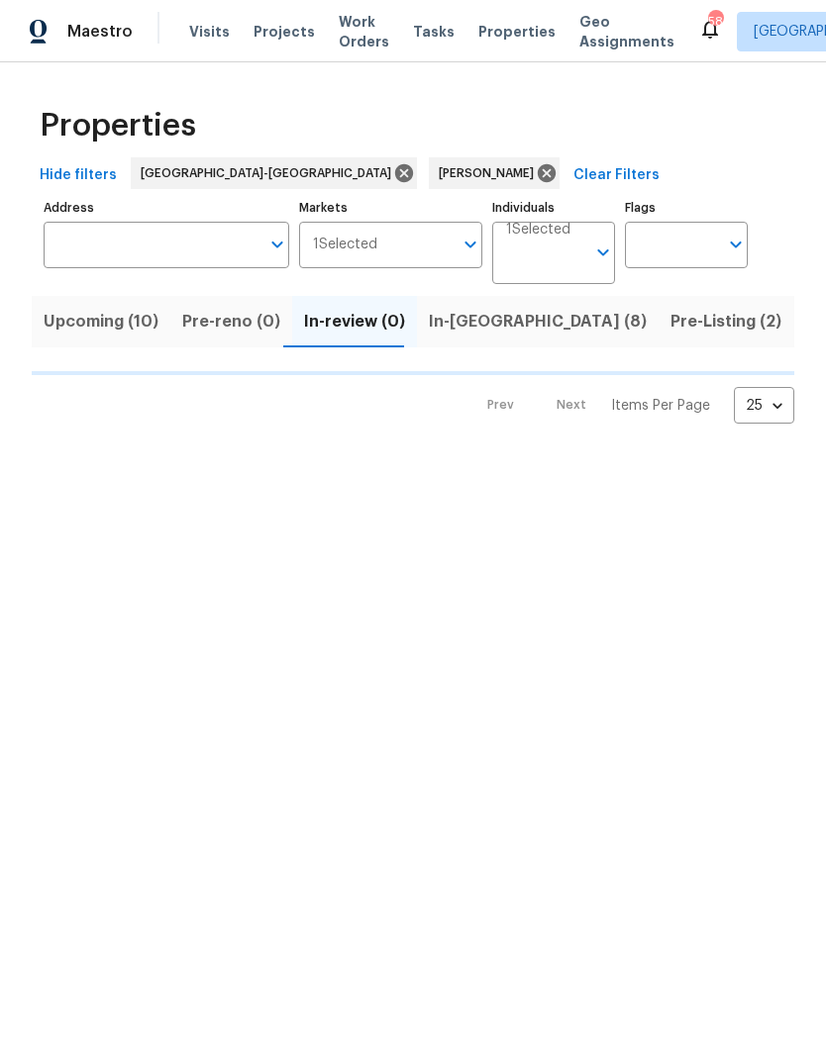
click at [483, 329] on span "In-reno (8)" at bounding box center [538, 322] width 218 height 28
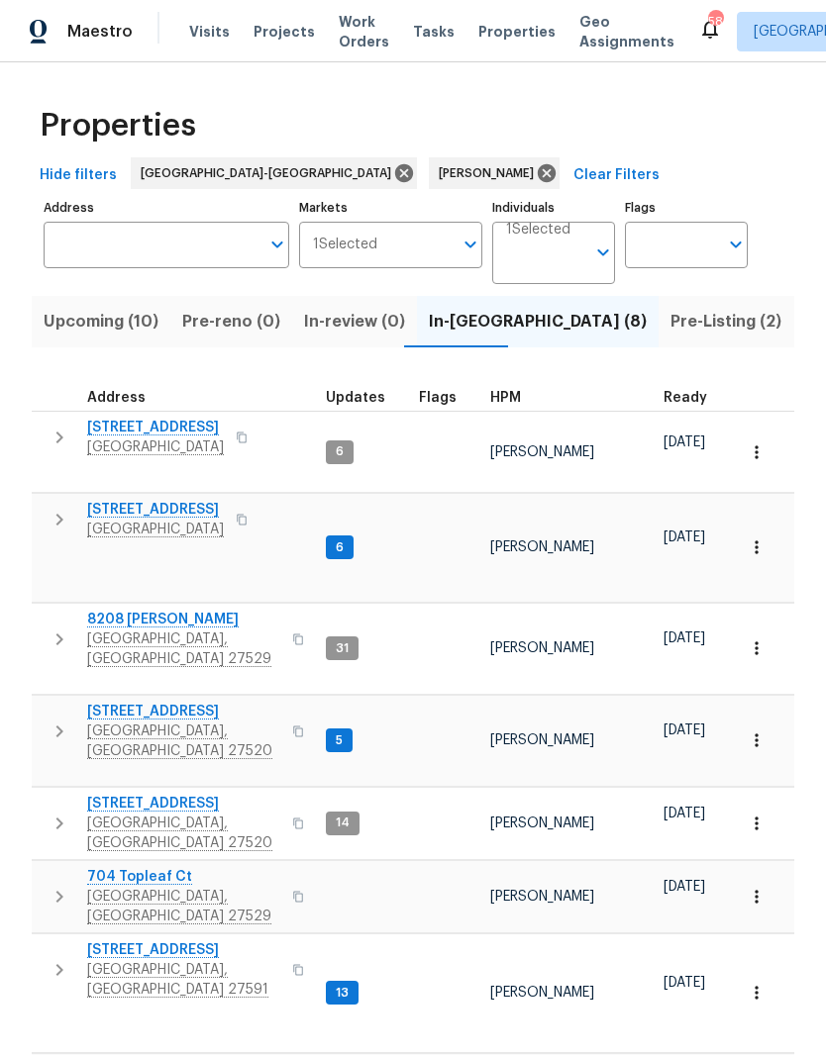
click at [123, 702] on span "210 Clearwater Ct" at bounding box center [183, 712] width 193 height 20
click at [161, 867] on span "704 Topleaf Ct" at bounding box center [183, 877] width 193 height 20
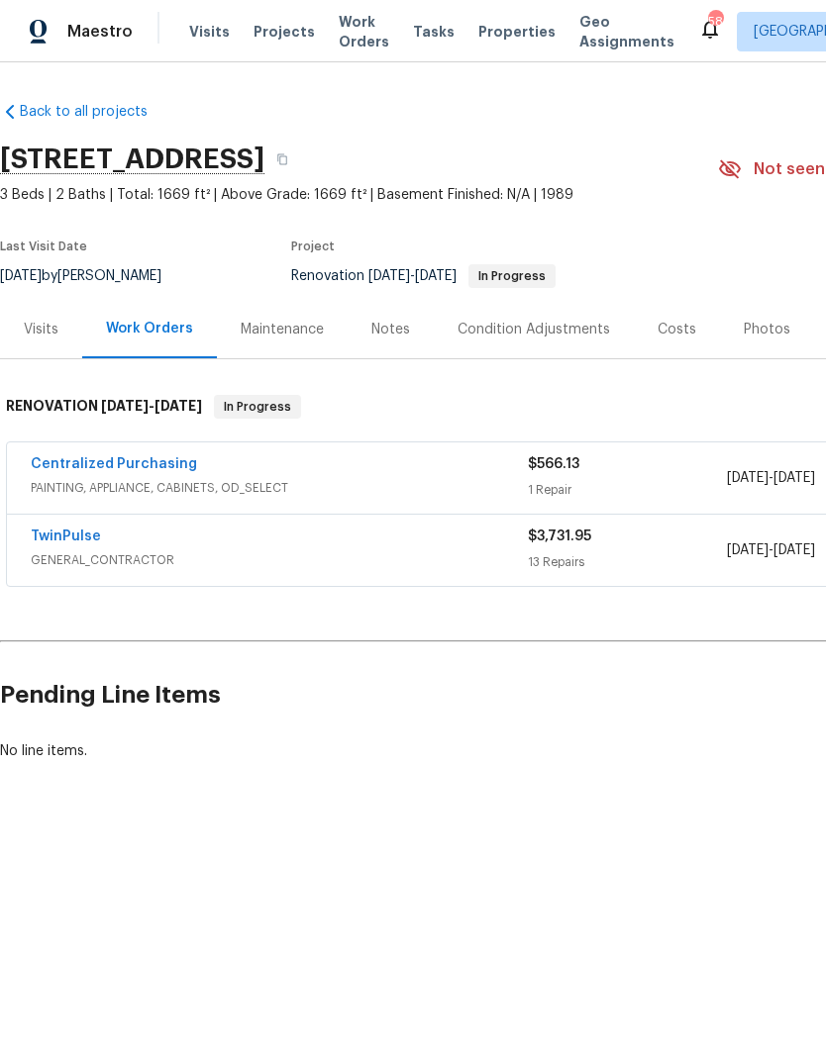
click at [393, 337] on div "Notes" at bounding box center [390, 330] width 39 height 20
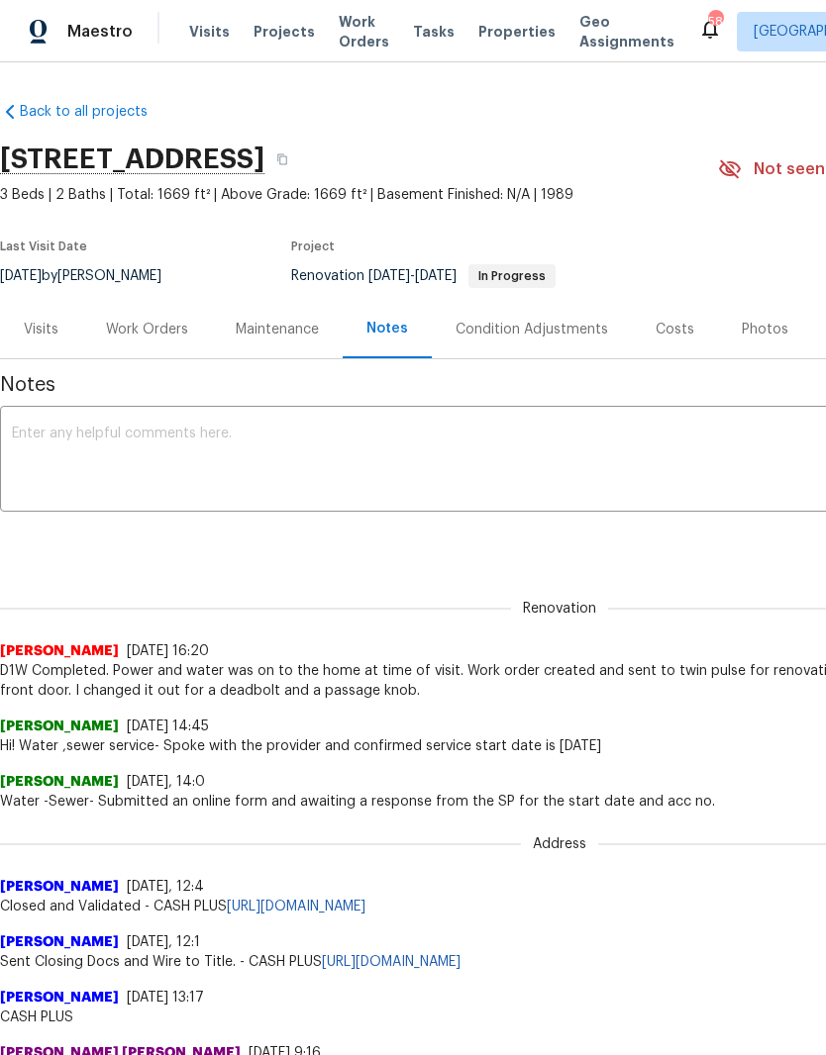
click at [673, 327] on div "Costs" at bounding box center [674, 330] width 39 height 20
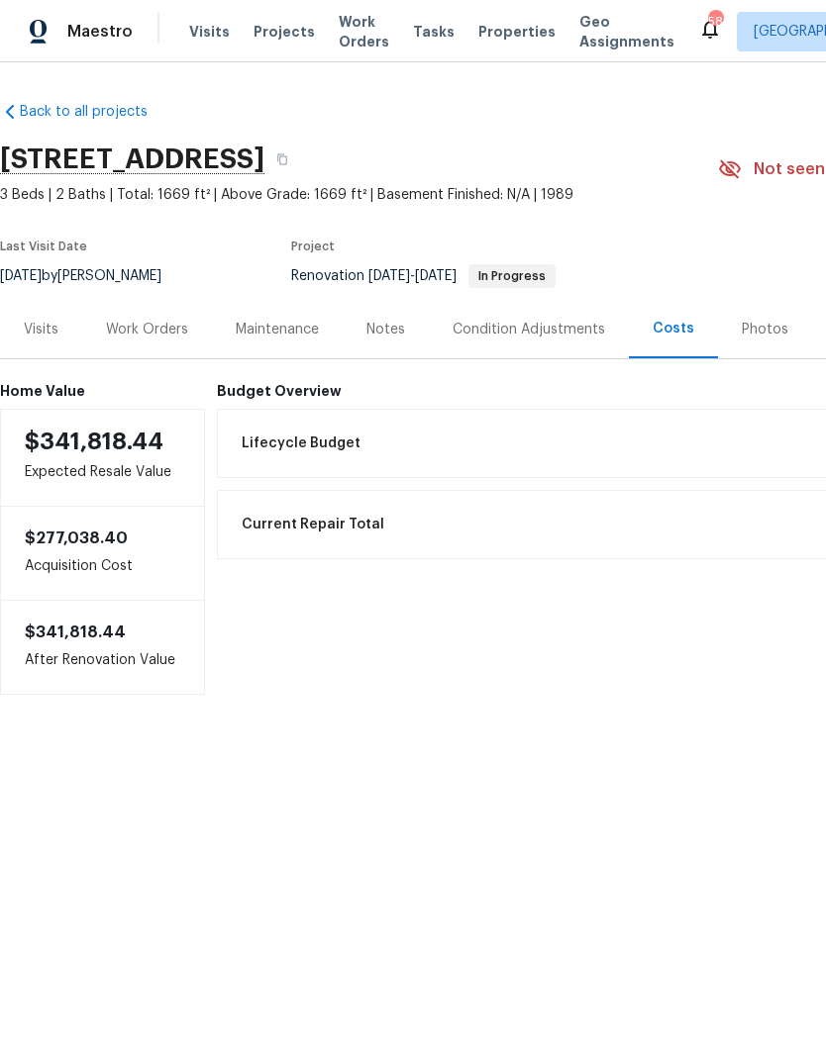
click at [160, 331] on div "Work Orders" at bounding box center [147, 330] width 82 height 20
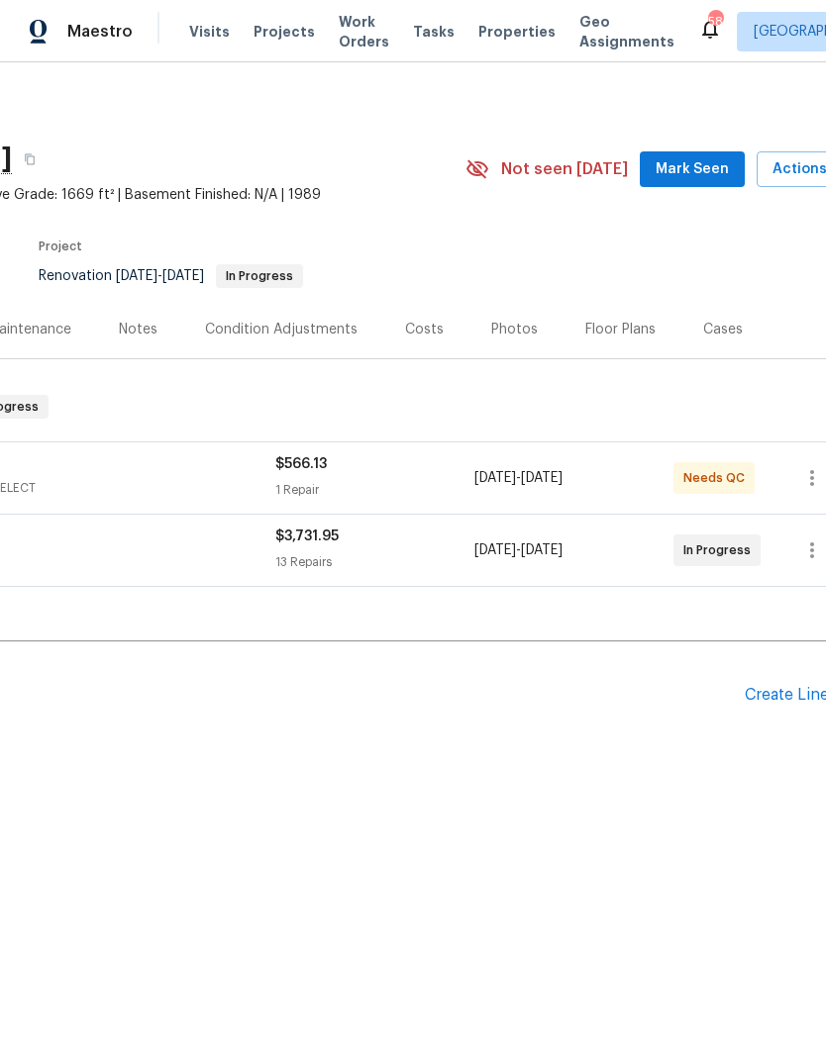
scroll to position [0, 260]
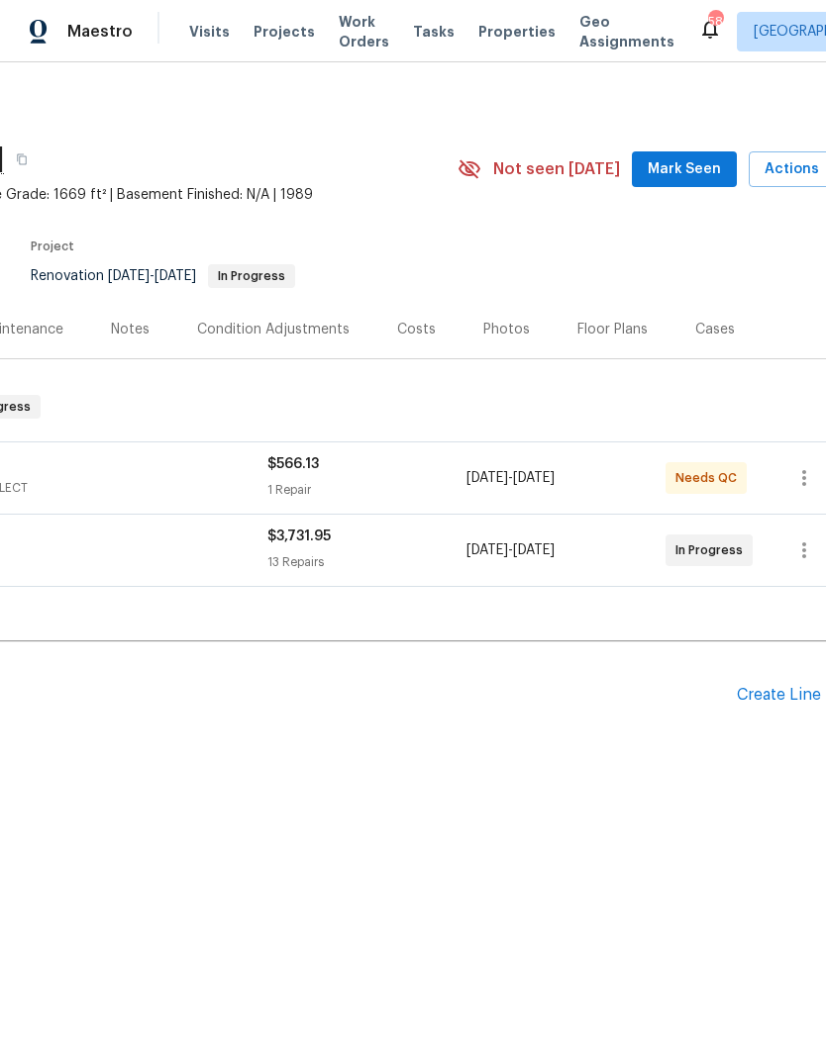
click at [804, 703] on div "Create Line Item" at bounding box center [797, 695] width 122 height 19
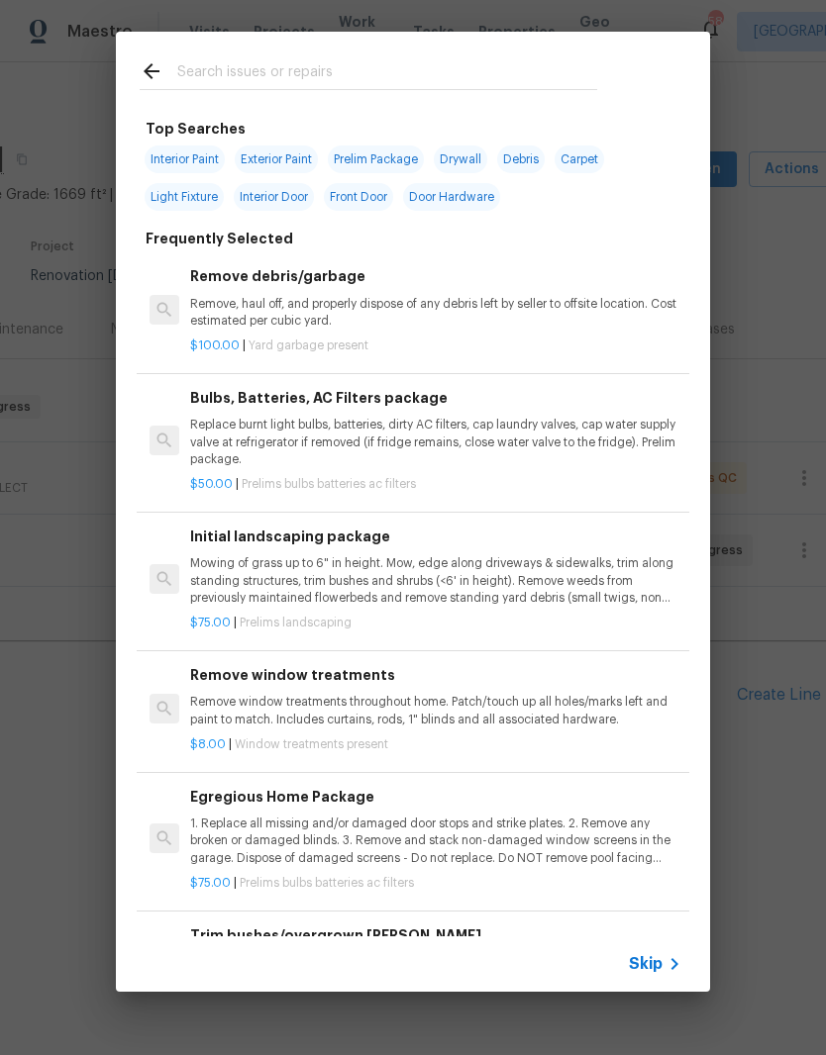
click at [299, 68] on input "text" at bounding box center [387, 74] width 420 height 30
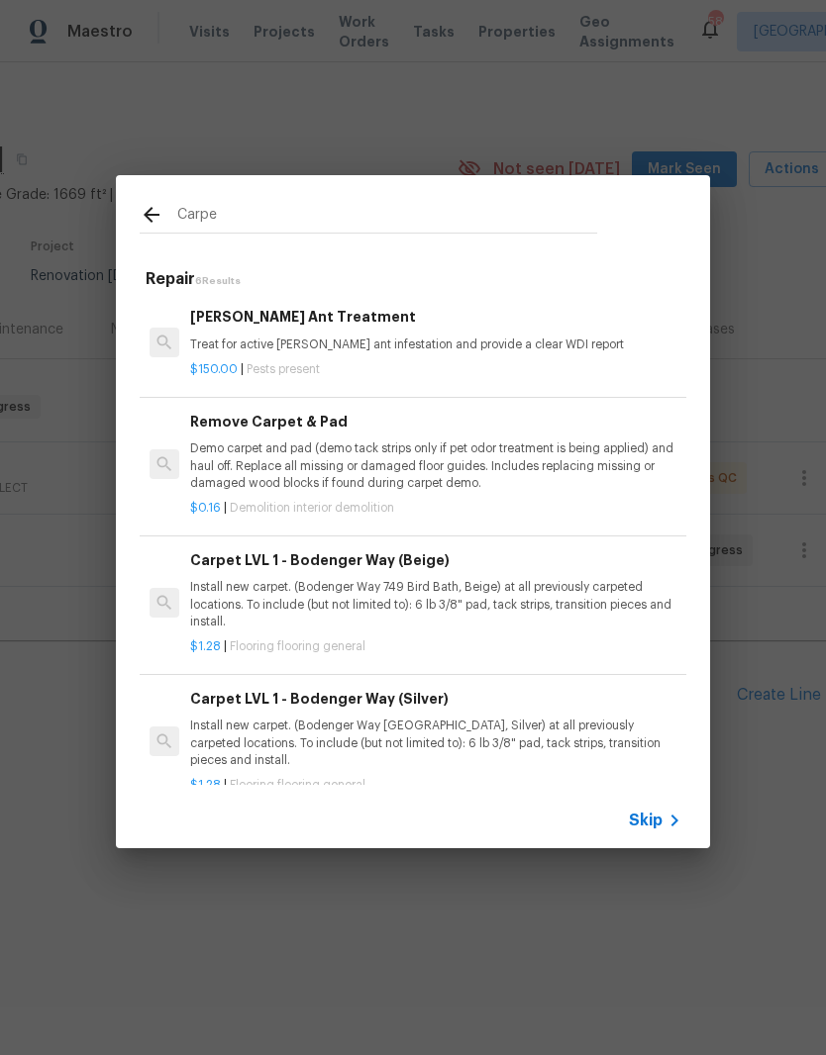
type input "Carpet"
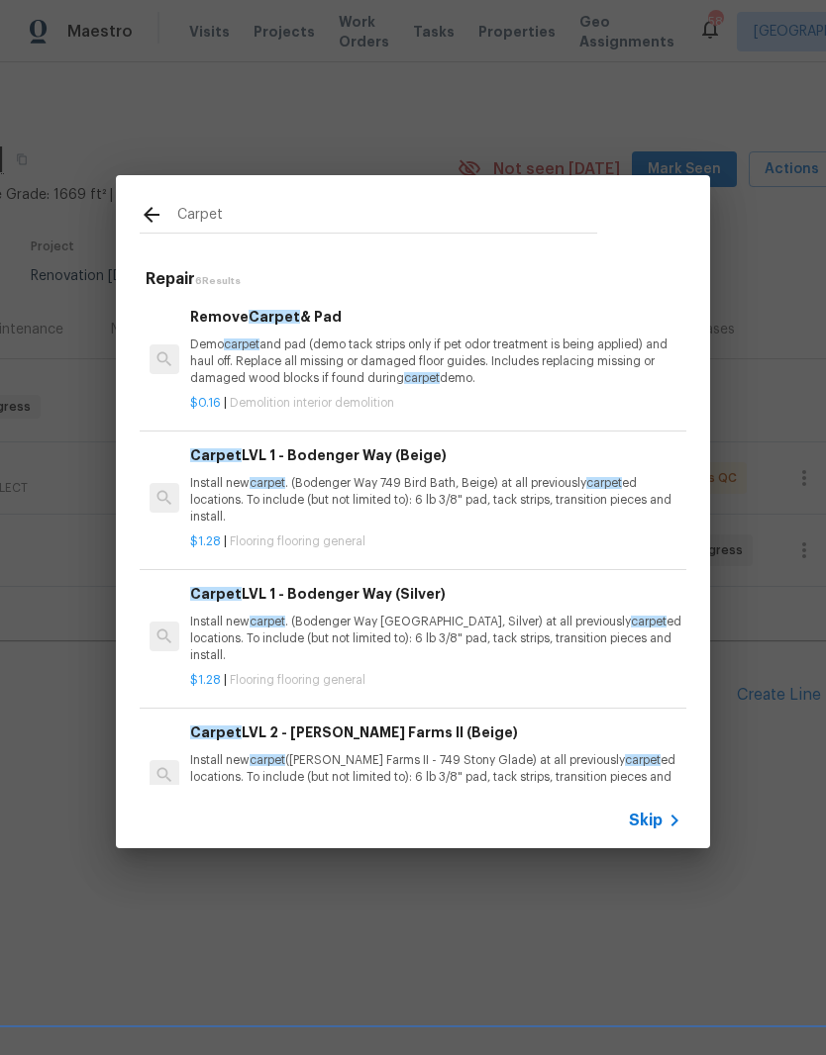
click at [562, 489] on p "Install new carpet . (Bodenger Way 749 Bird Bath, Beige) at all previously carp…" at bounding box center [435, 500] width 491 height 50
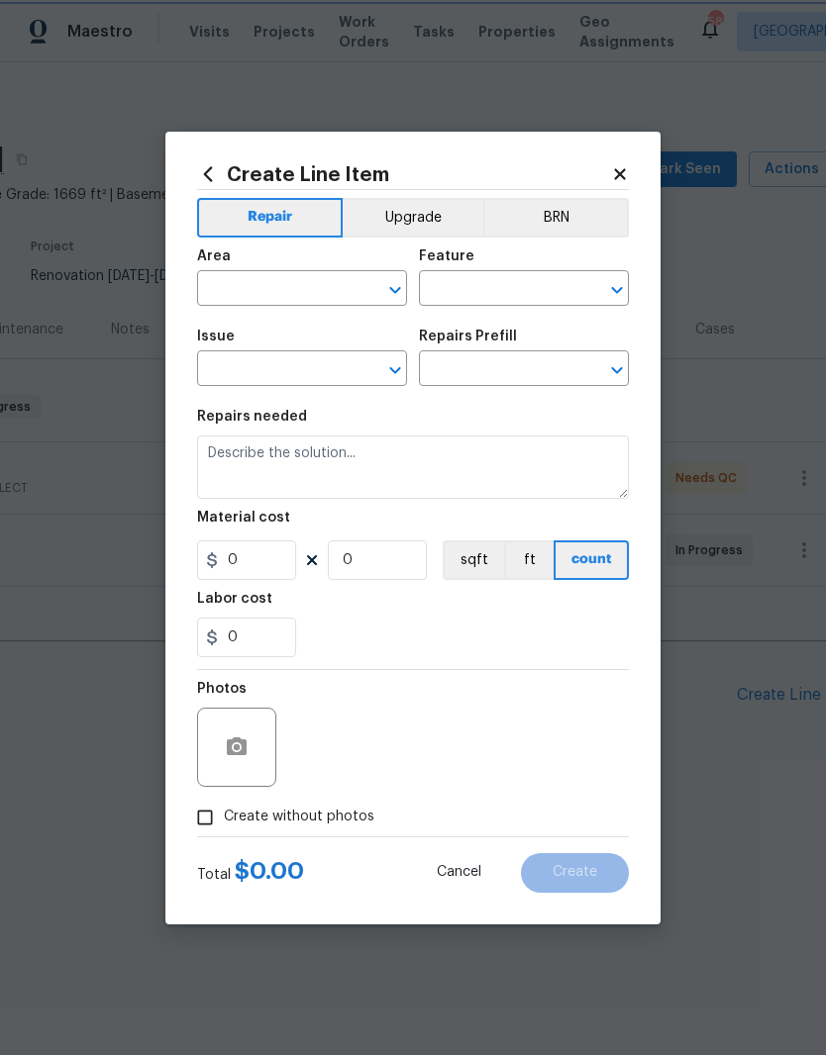
type input "Overall Flooring"
type input "Flooring General"
type input "Carpet LVL 1 - Bodenger Way (Beige) $1.28"
type textarea "Install new carpet. (Bodenger Way 749 Bird Bath, Beige) at all previously carpe…"
type input "1.28"
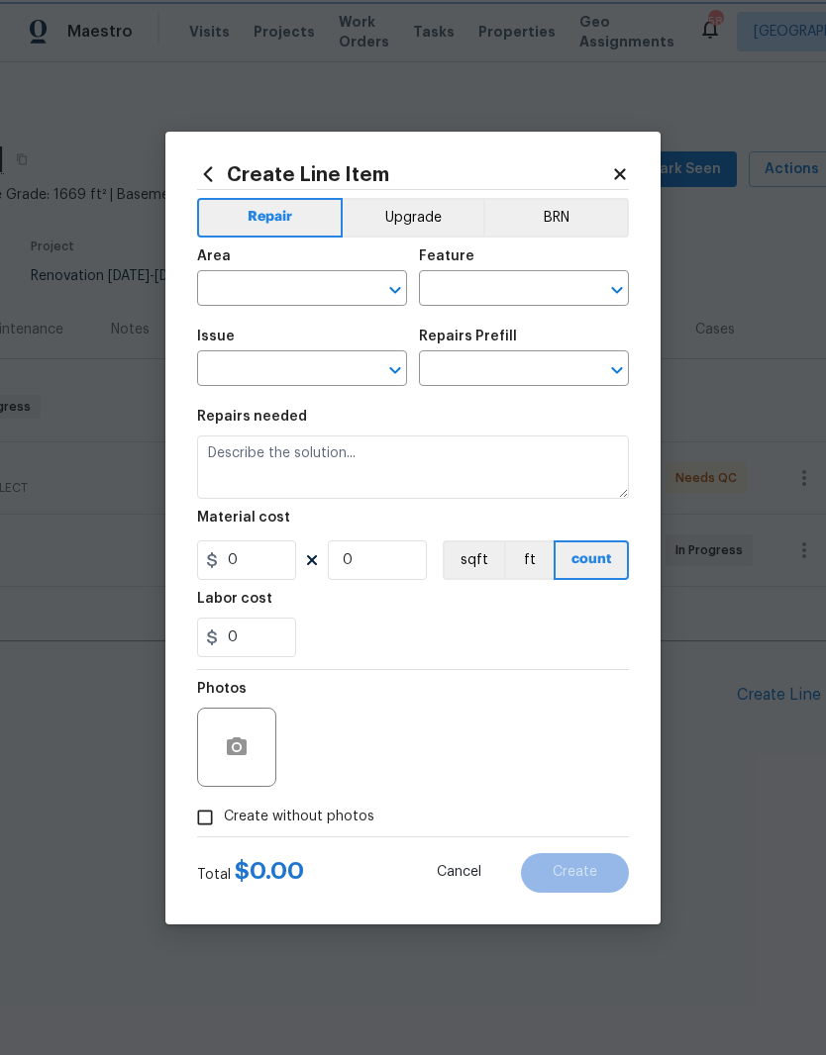
type input "1"
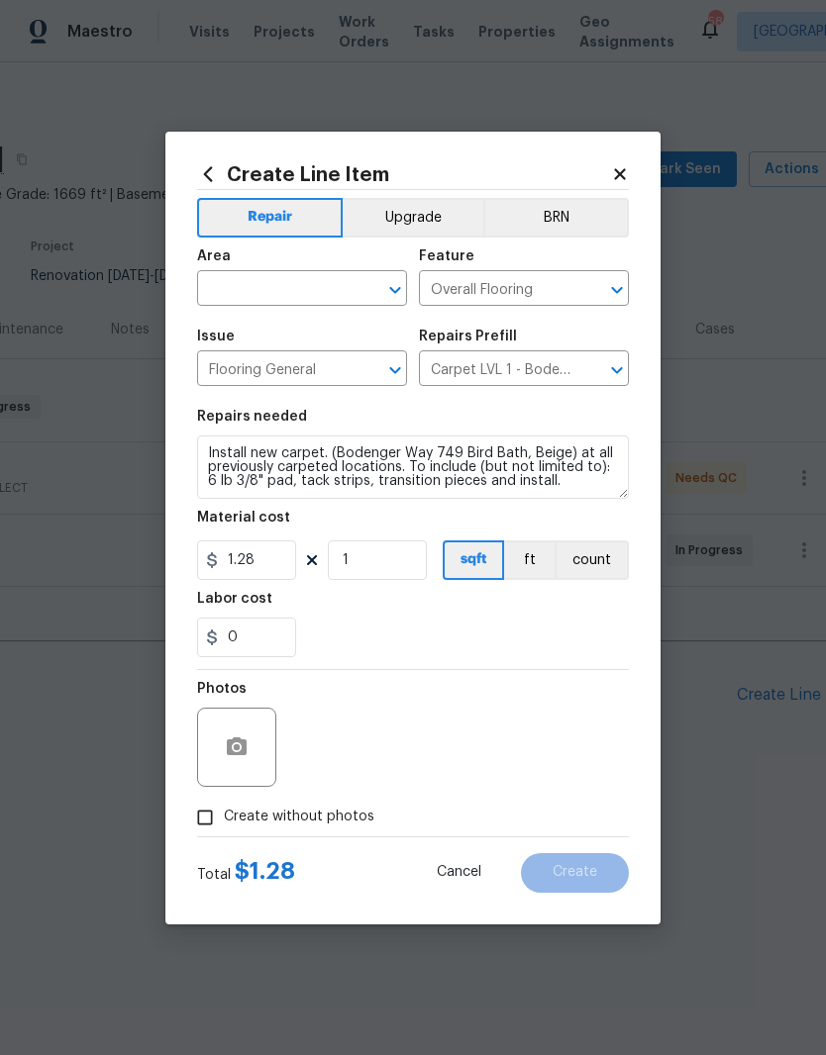
click at [320, 290] on input "text" at bounding box center [274, 290] width 154 height 31
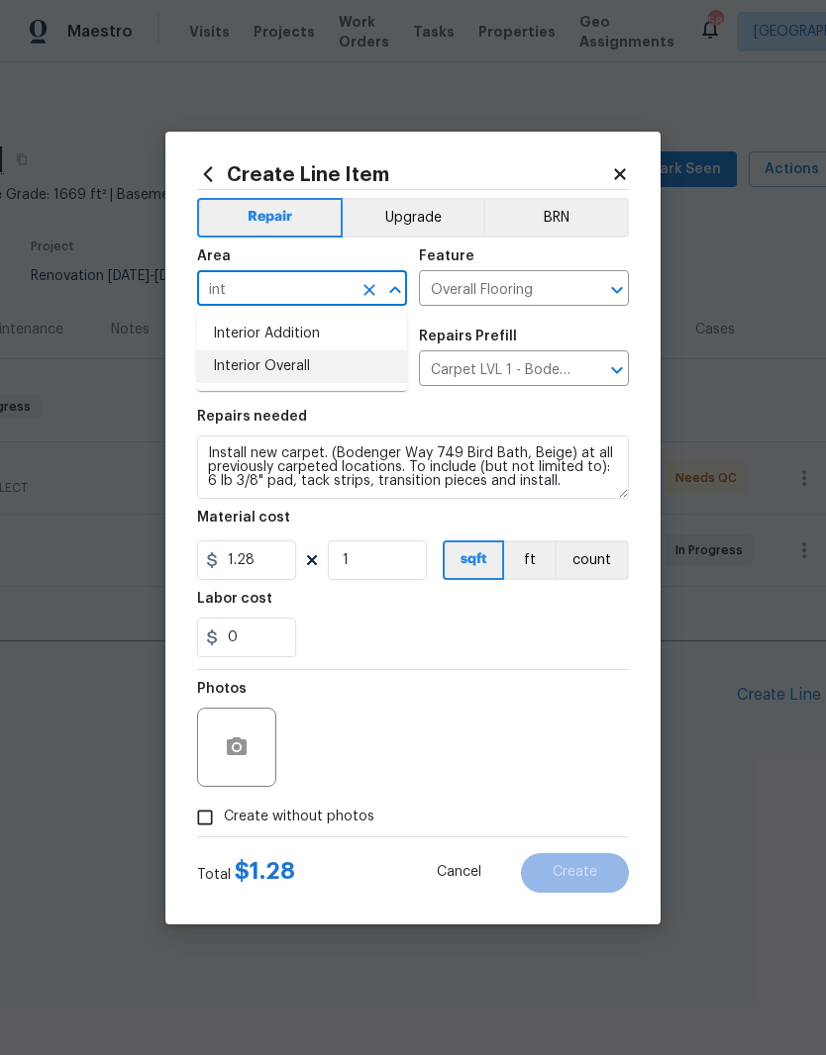
click at [316, 376] on li "Interior Overall" at bounding box center [302, 366] width 210 height 33
type input "Interior Overall"
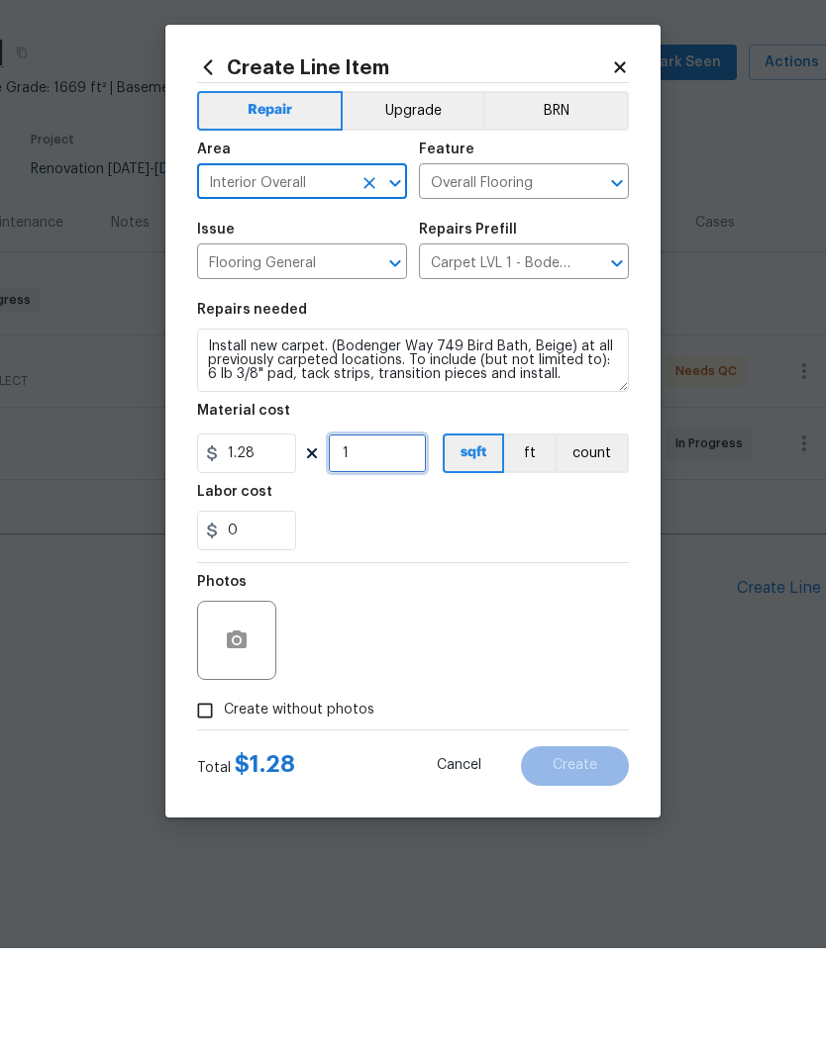
click at [390, 540] on input "1" at bounding box center [377, 560] width 99 height 40
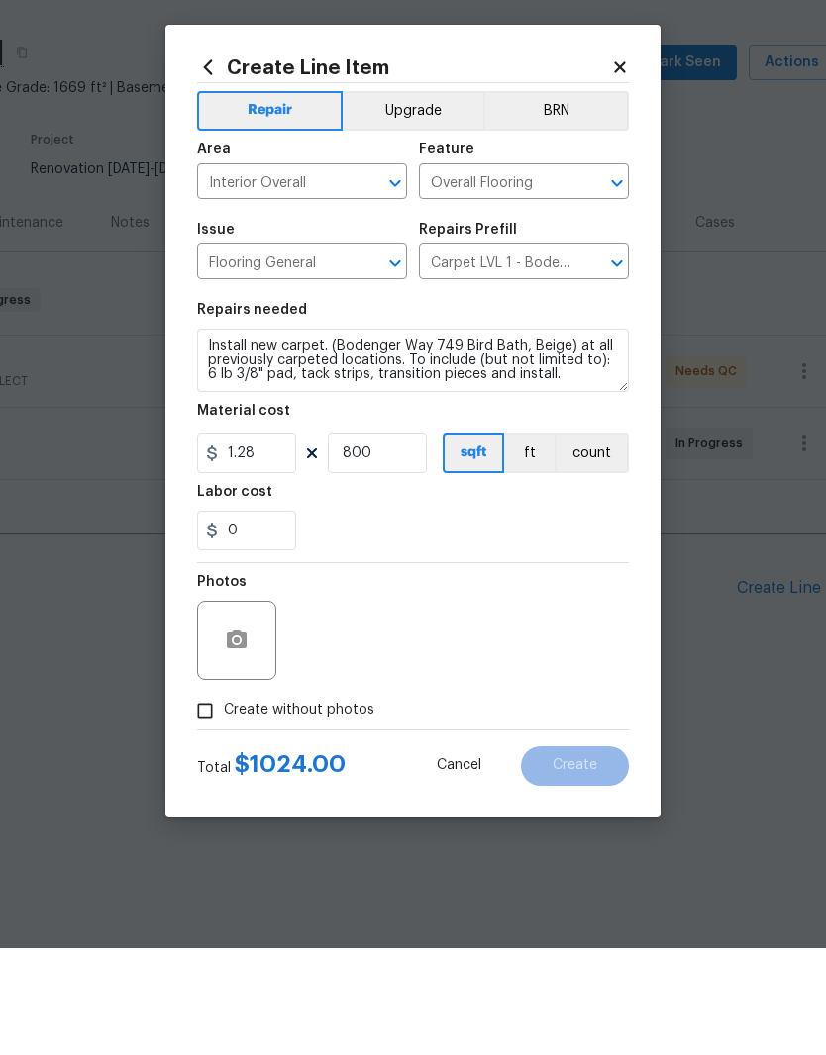
click at [543, 618] on div "0" at bounding box center [413, 638] width 432 height 40
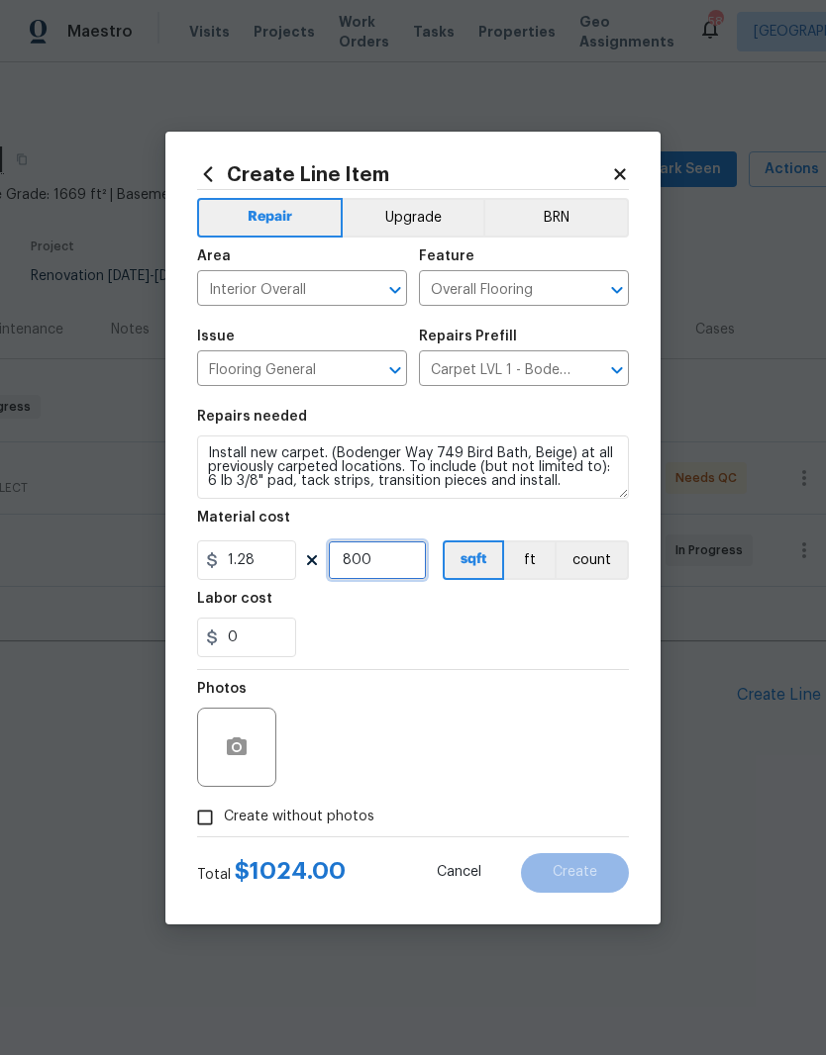
click at [391, 565] on input "800" at bounding box center [377, 560] width 99 height 40
click at [421, 654] on div "0" at bounding box center [413, 638] width 432 height 40
click at [383, 557] on input "1000" at bounding box center [377, 560] width 99 height 40
type input "850"
click at [496, 625] on div "0" at bounding box center [413, 638] width 432 height 40
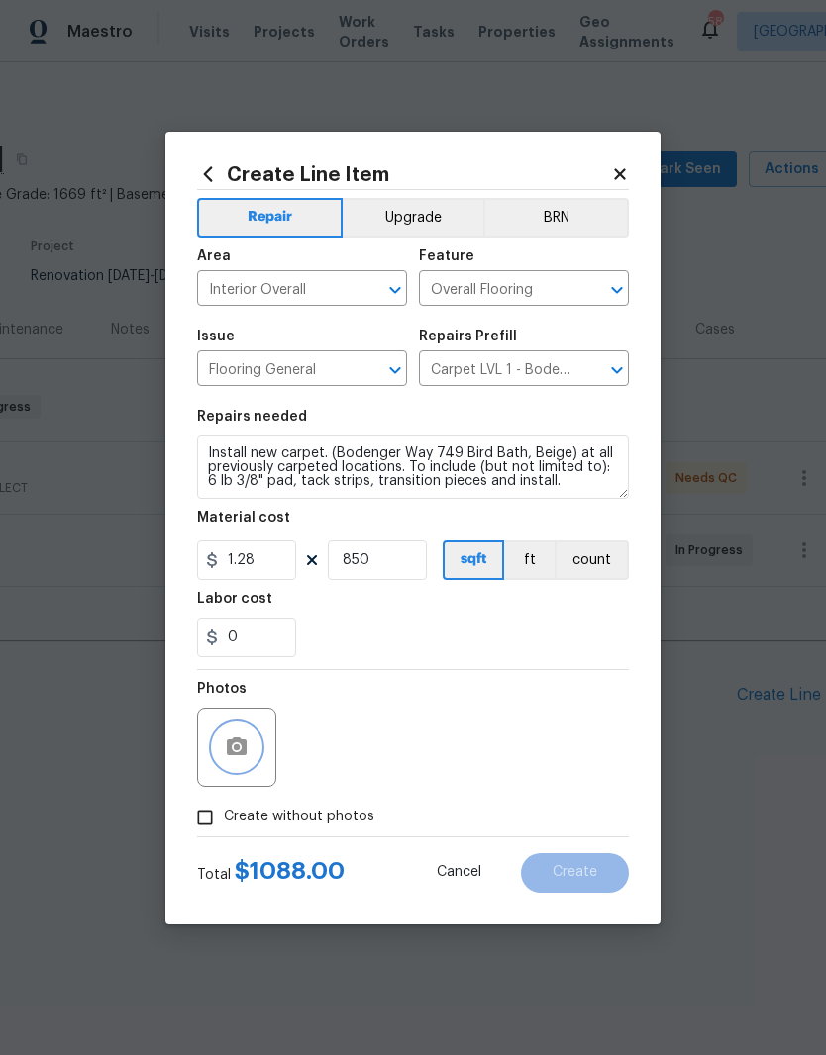
click at [242, 750] on icon "button" at bounding box center [237, 746] width 20 height 18
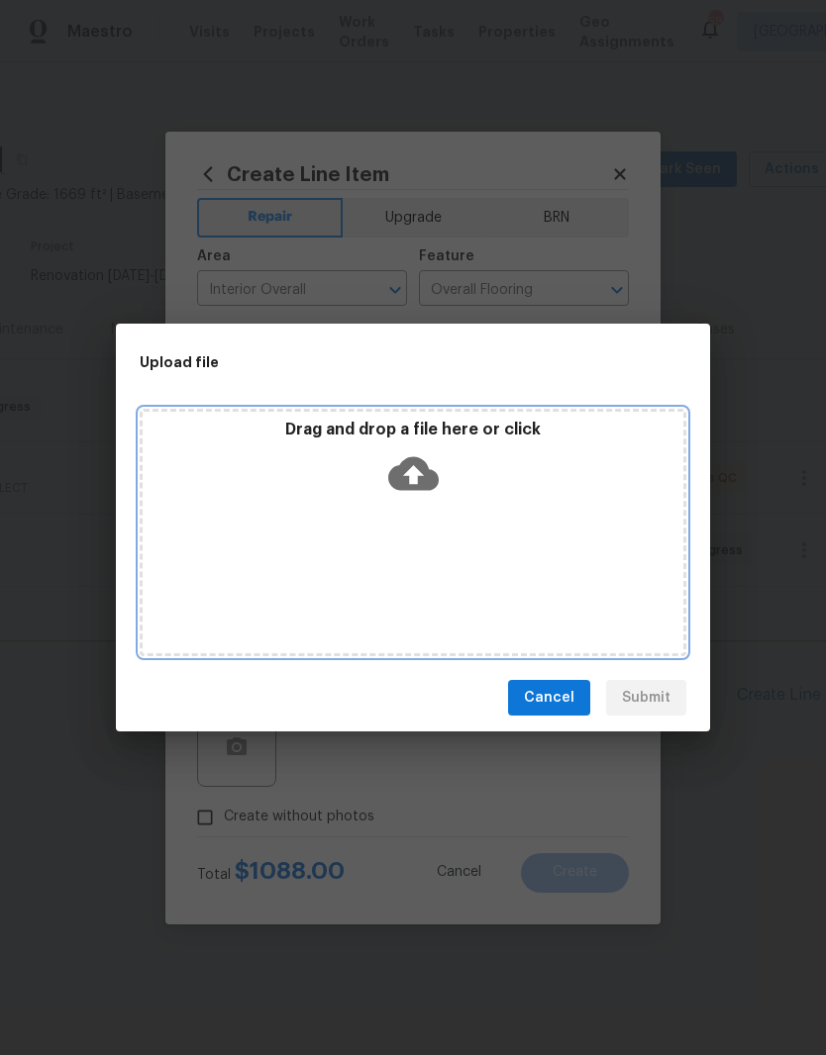
click at [440, 469] on div "Drag and drop a file here or click" at bounding box center [413, 462] width 540 height 85
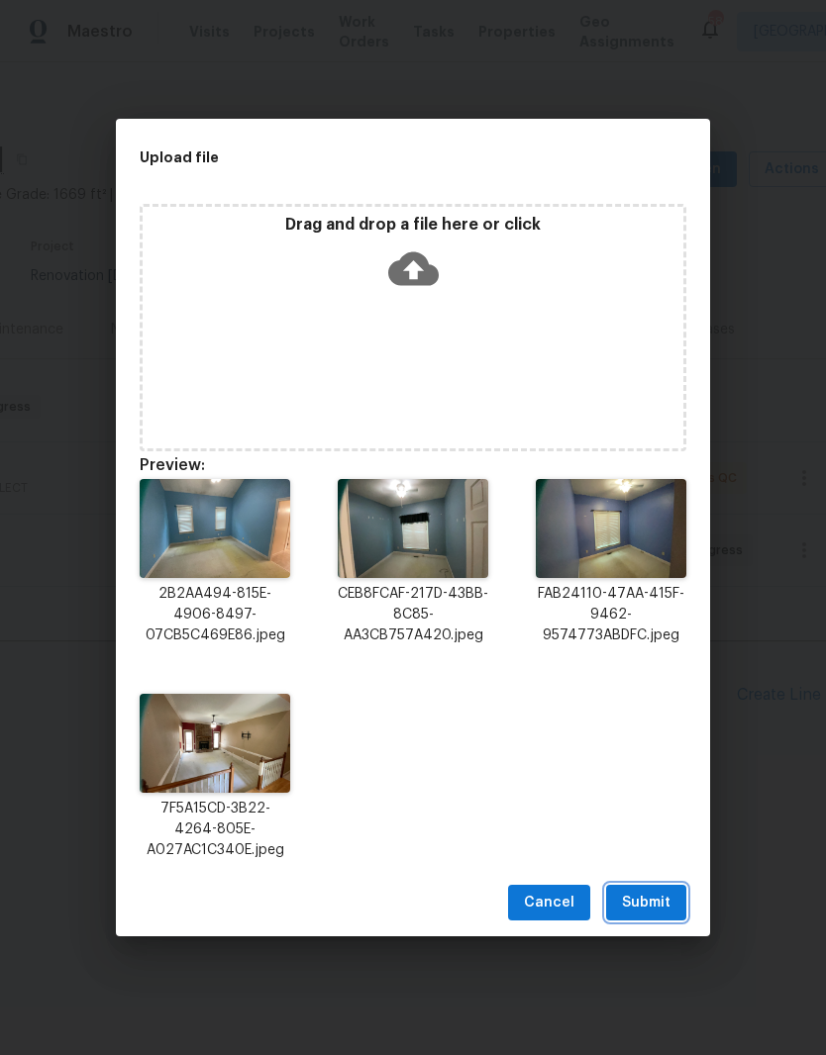
click at [674, 908] on button "Submit" at bounding box center [646, 903] width 80 height 37
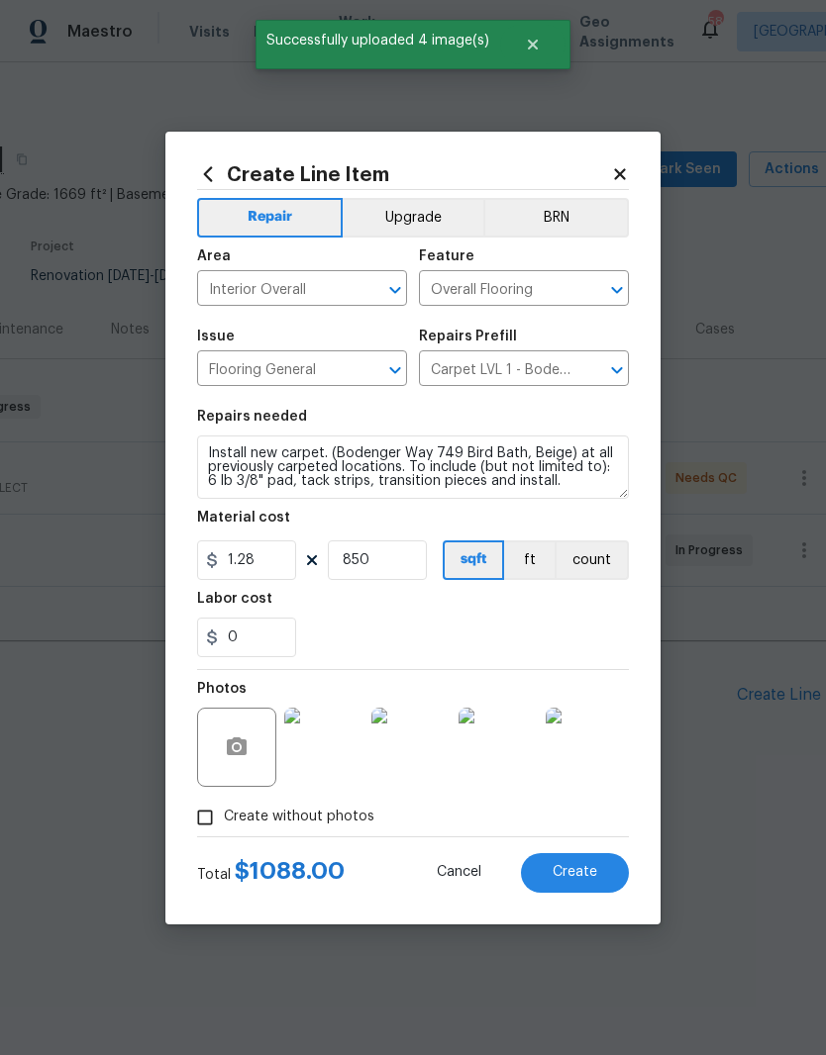
click at [610, 880] on button "Create" at bounding box center [575, 873] width 108 height 40
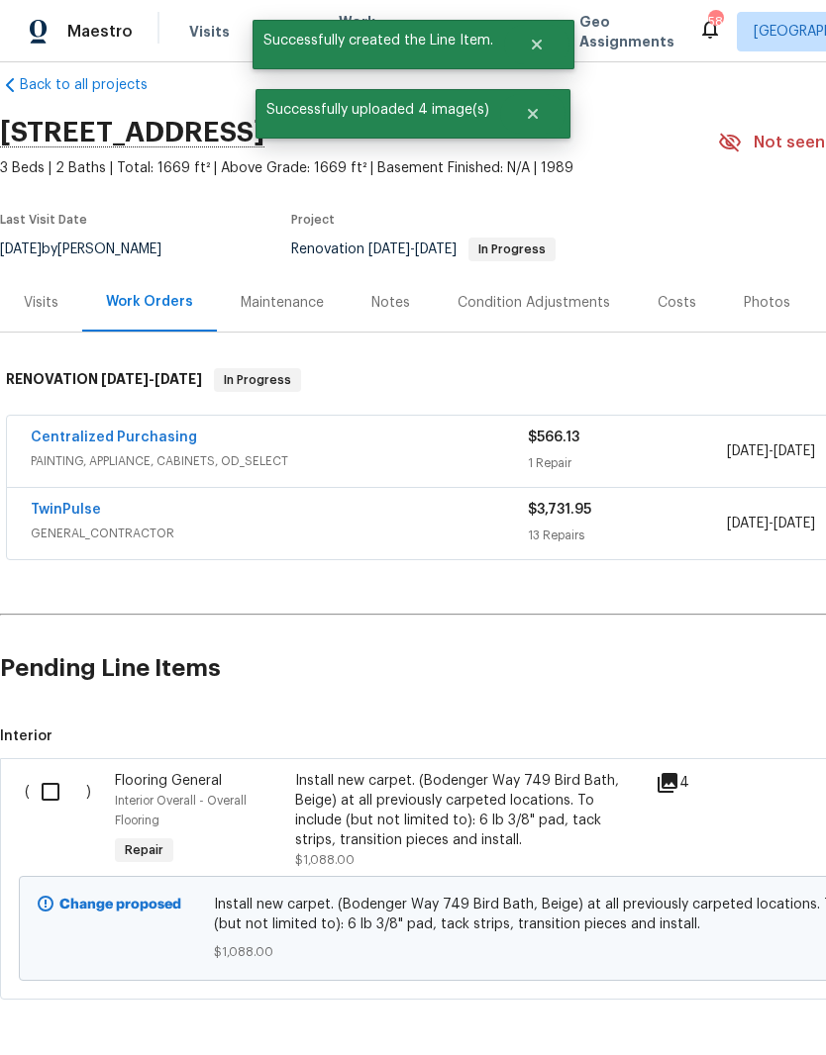
scroll to position [26, 0]
click at [59, 791] on input "checkbox" at bounding box center [58, 793] width 56 height 42
checkbox input "true"
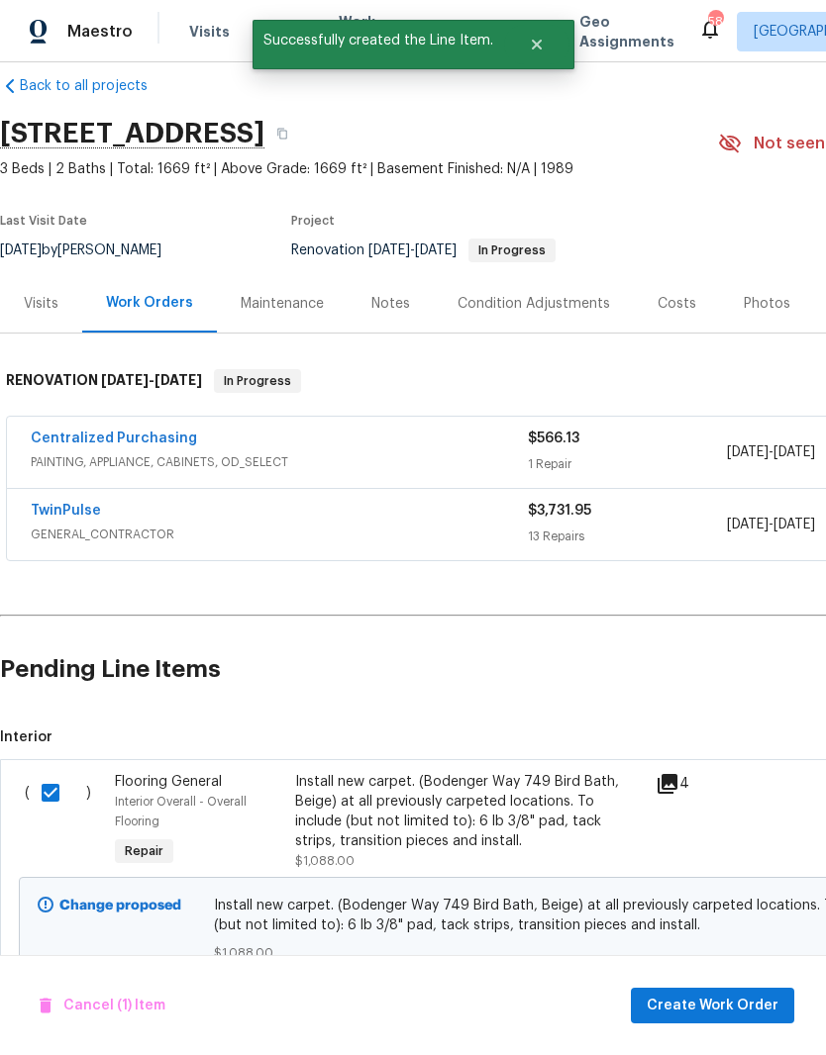
click at [716, 1022] on button "Create Work Order" at bounding box center [712, 1006] width 163 height 37
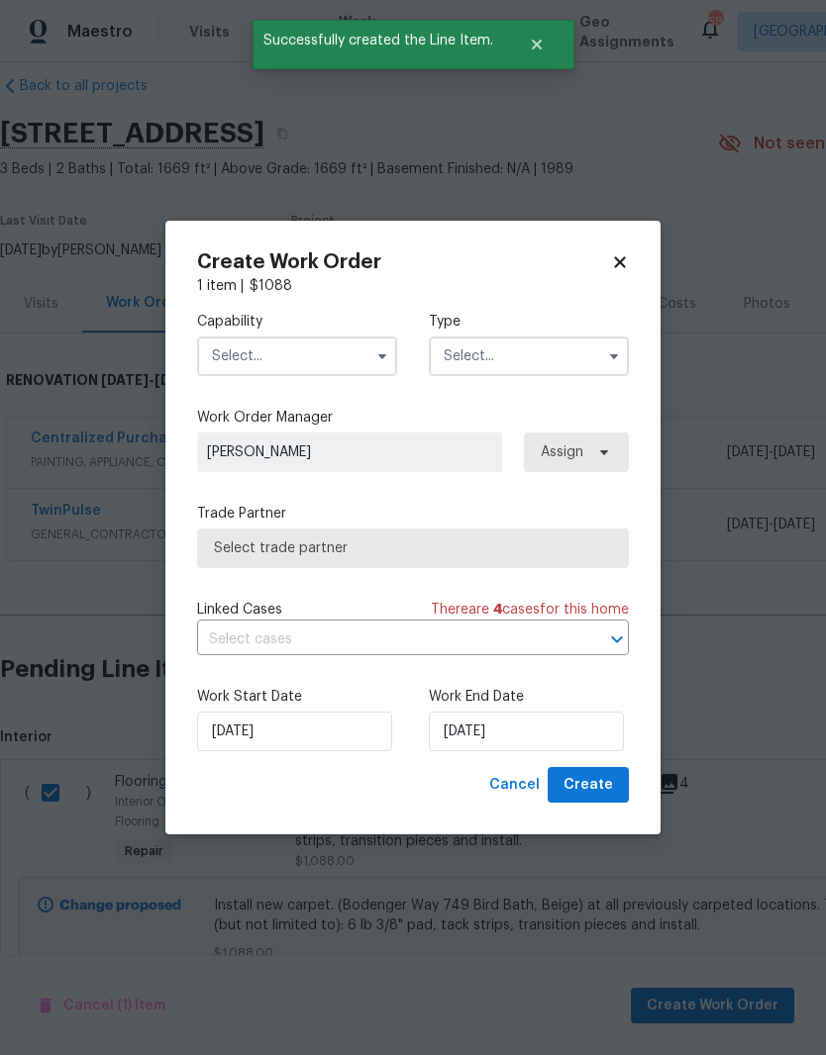
click at [323, 355] on input "text" at bounding box center [297, 357] width 200 height 40
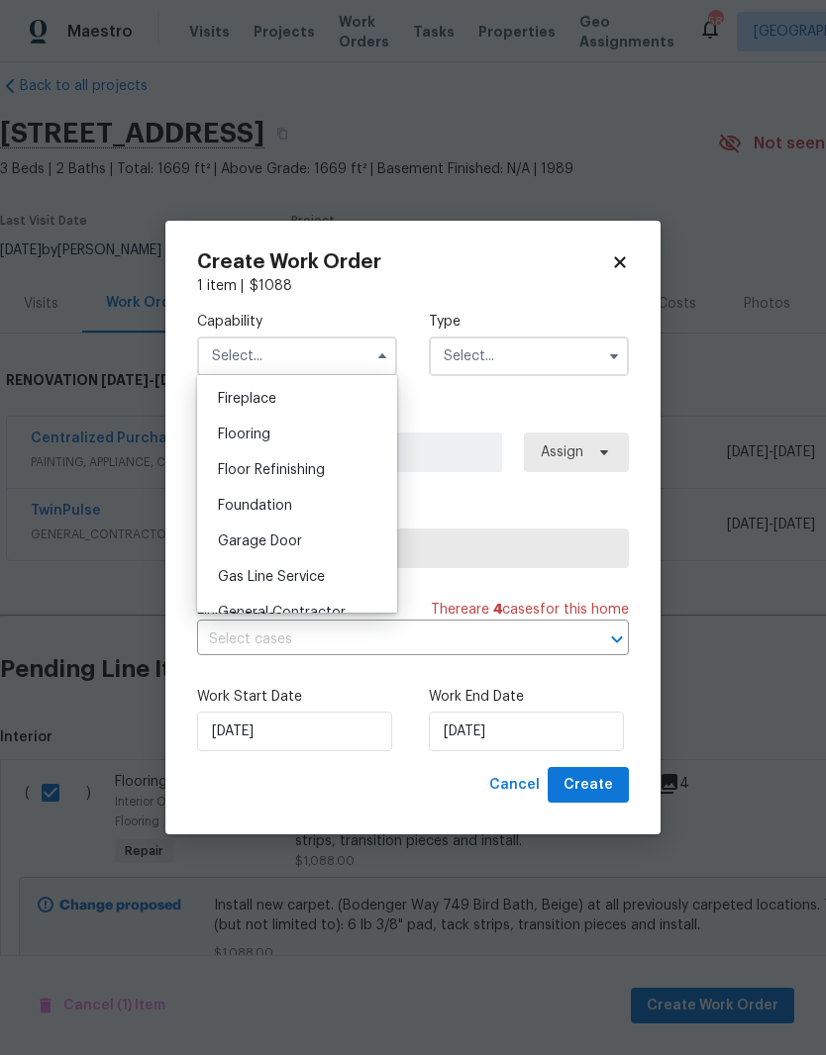
scroll to position [732, 0]
click at [337, 426] on div "Flooring" at bounding box center [297, 434] width 190 height 36
type input "Flooring"
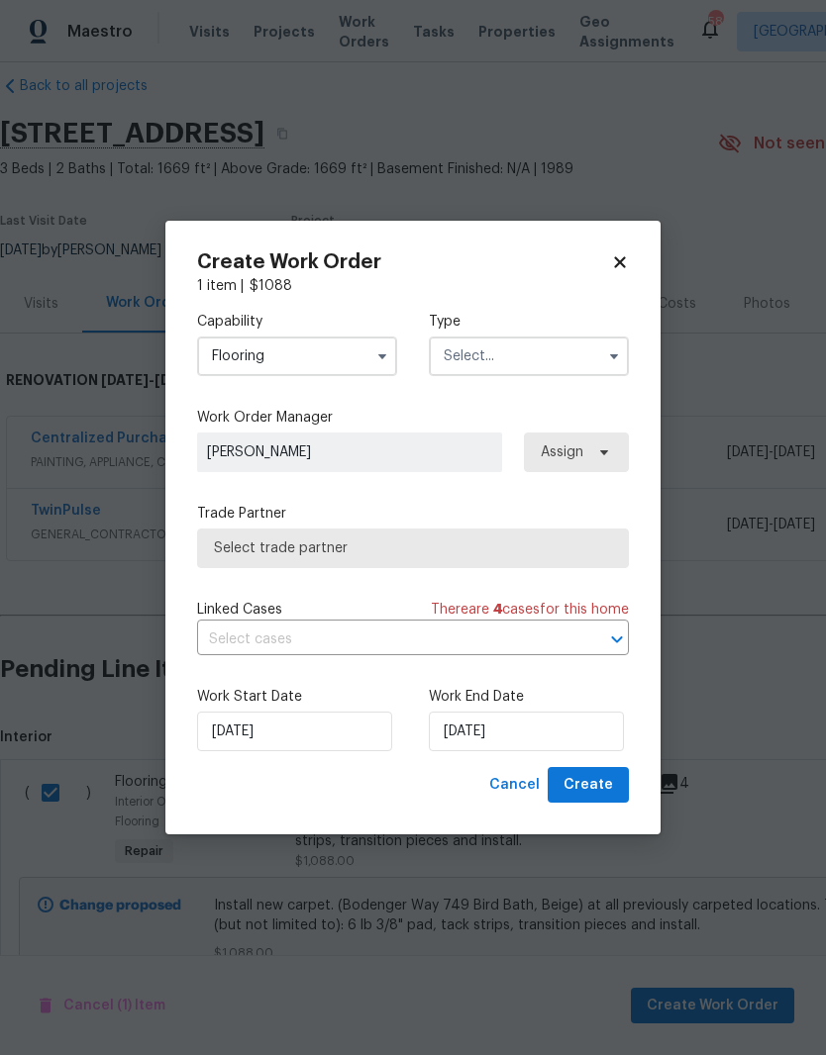
click at [557, 345] on input "text" at bounding box center [529, 357] width 200 height 40
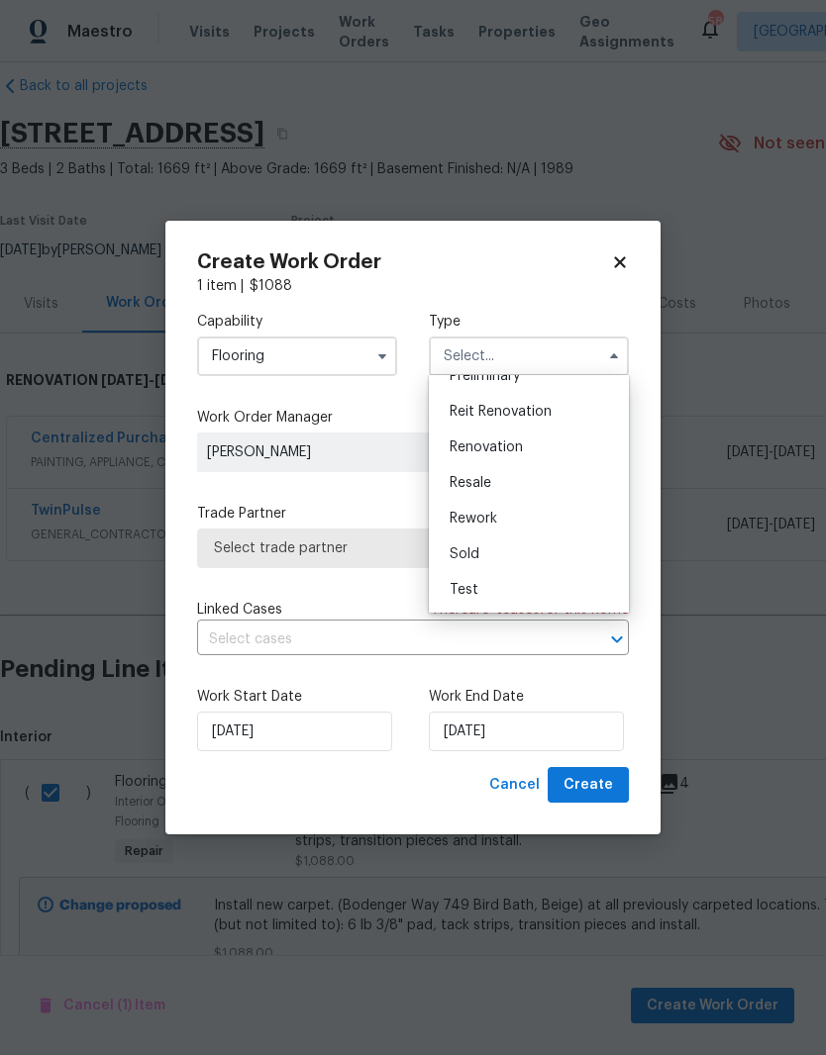
scroll to position [449, 0]
click at [565, 444] on div "Renovation" at bounding box center [529, 448] width 190 height 36
type input "Renovation"
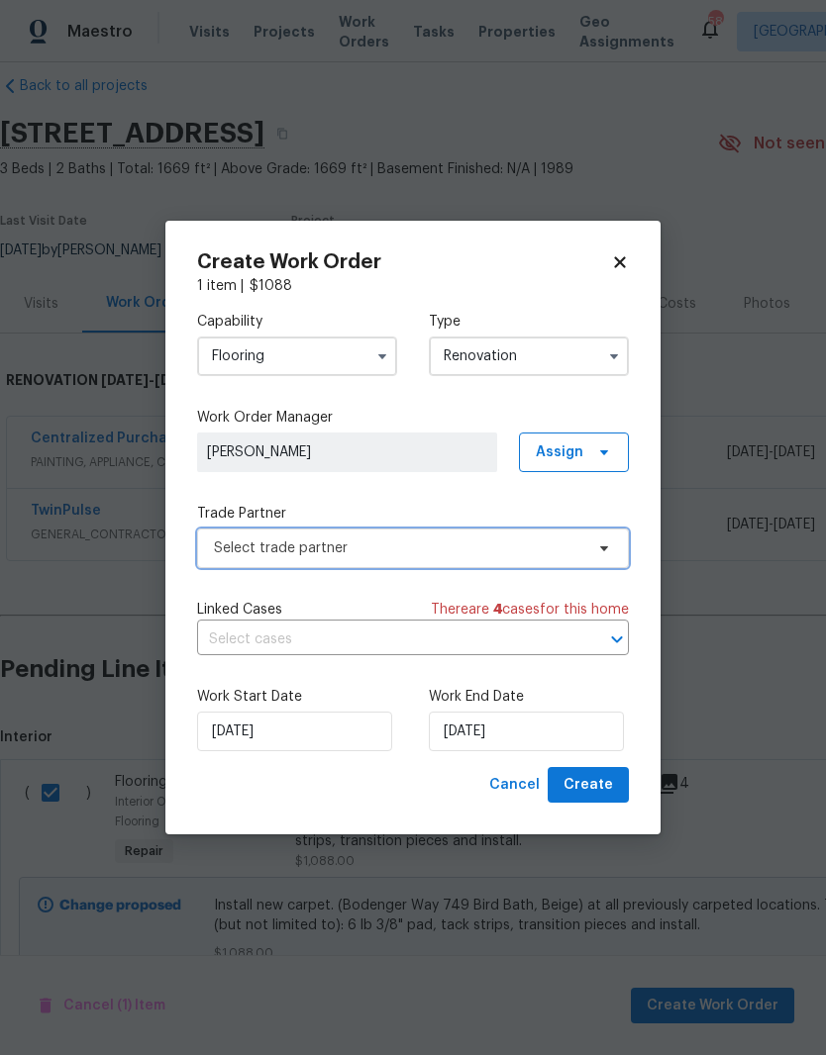
click at [499, 546] on span "Select trade partner" at bounding box center [398, 548] width 369 height 20
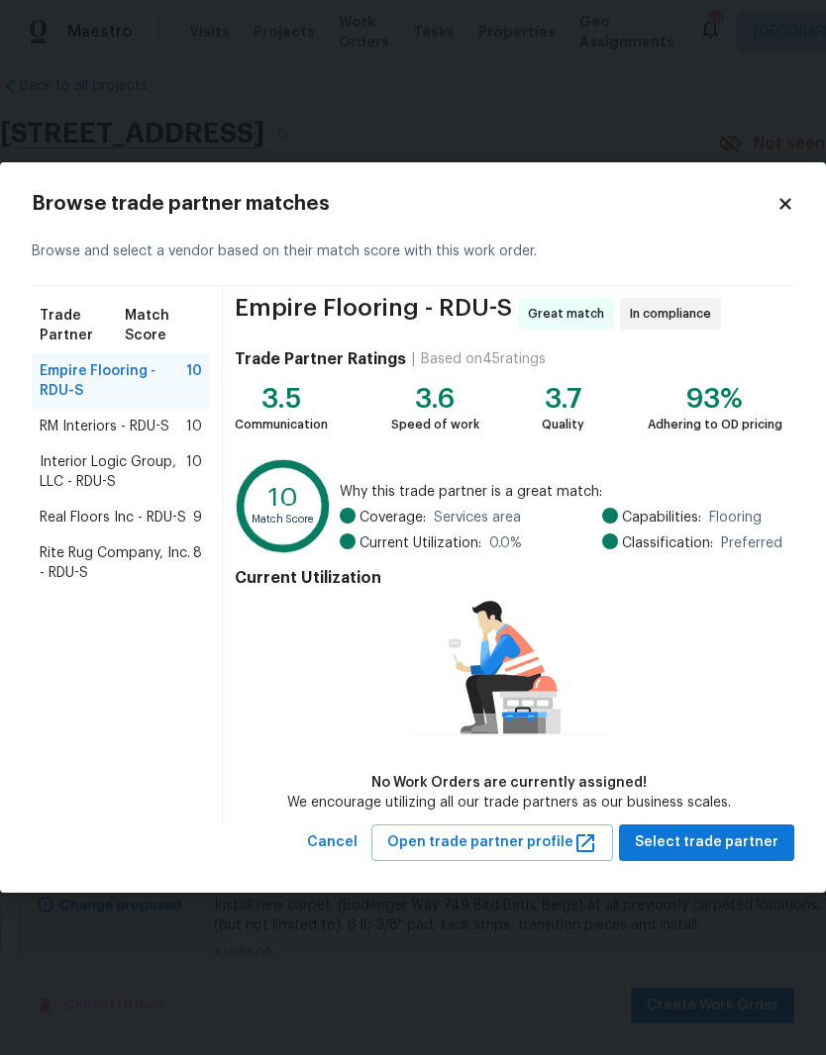
click at [144, 525] on span "Real Floors Inc - RDU-S" at bounding box center [113, 518] width 146 height 20
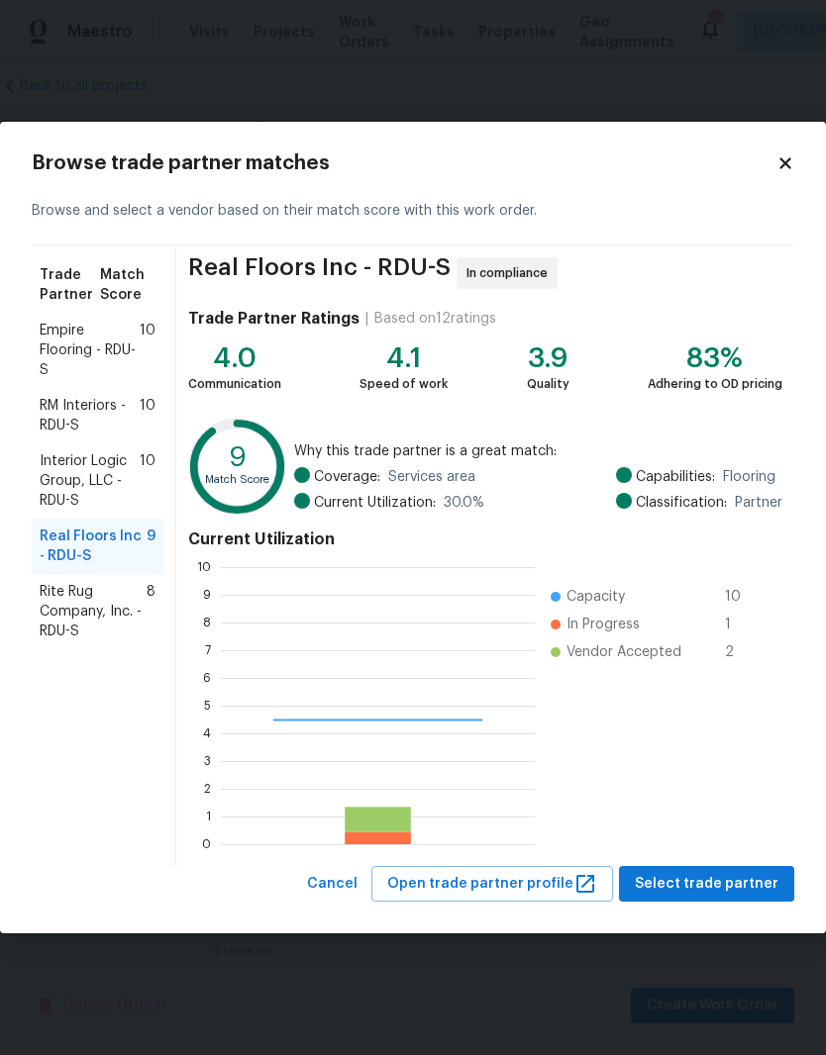
scroll to position [277, 314]
click at [57, 405] on span "RM Interiors - RDU-S" at bounding box center [90, 416] width 100 height 40
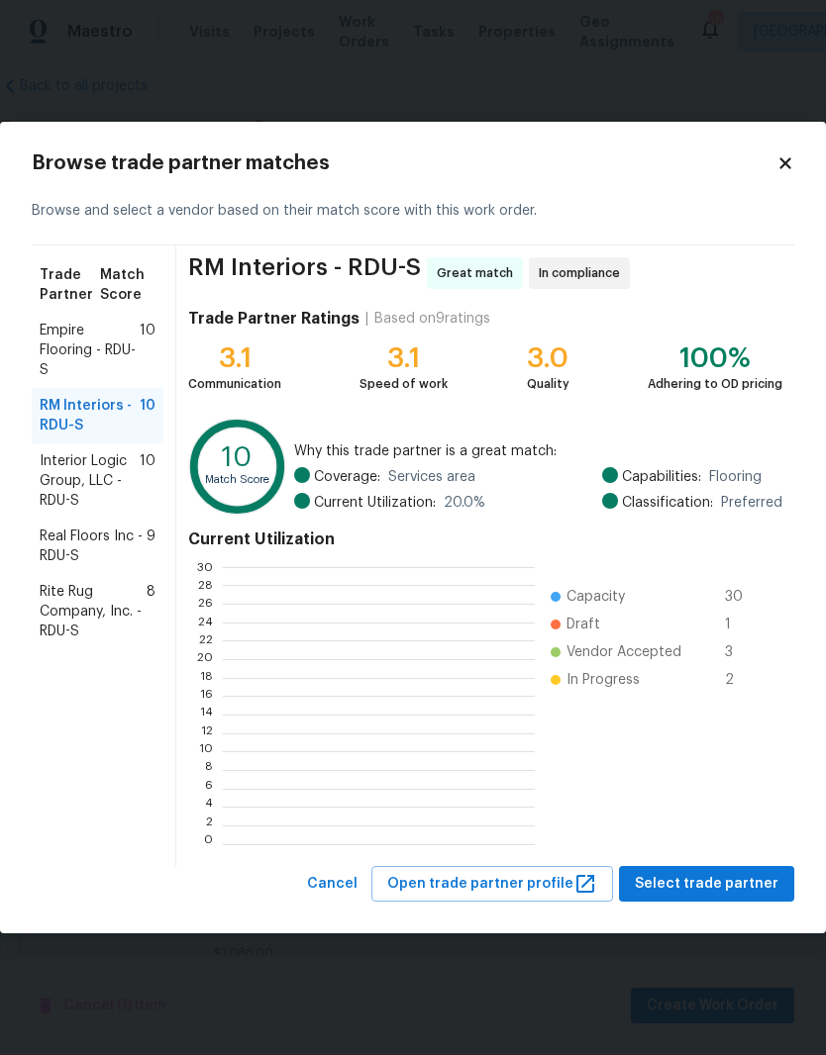
scroll to position [277, 311]
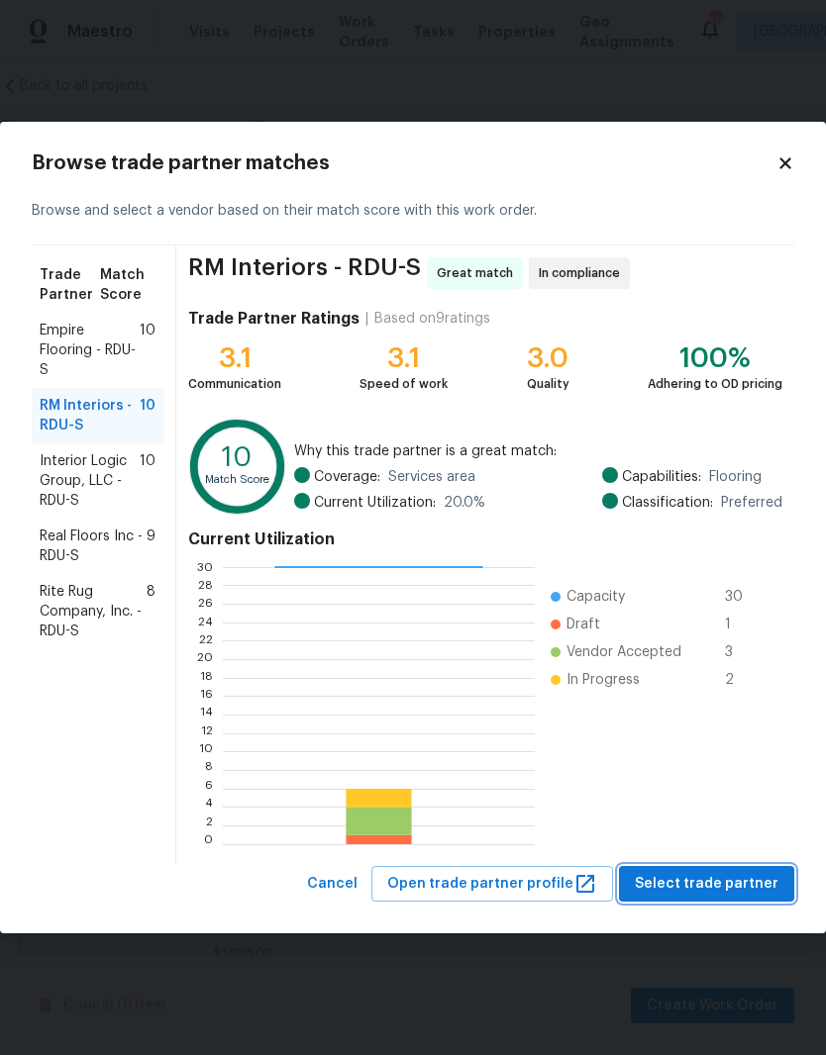
click at [775, 878] on span "Select trade partner" at bounding box center [706, 884] width 144 height 25
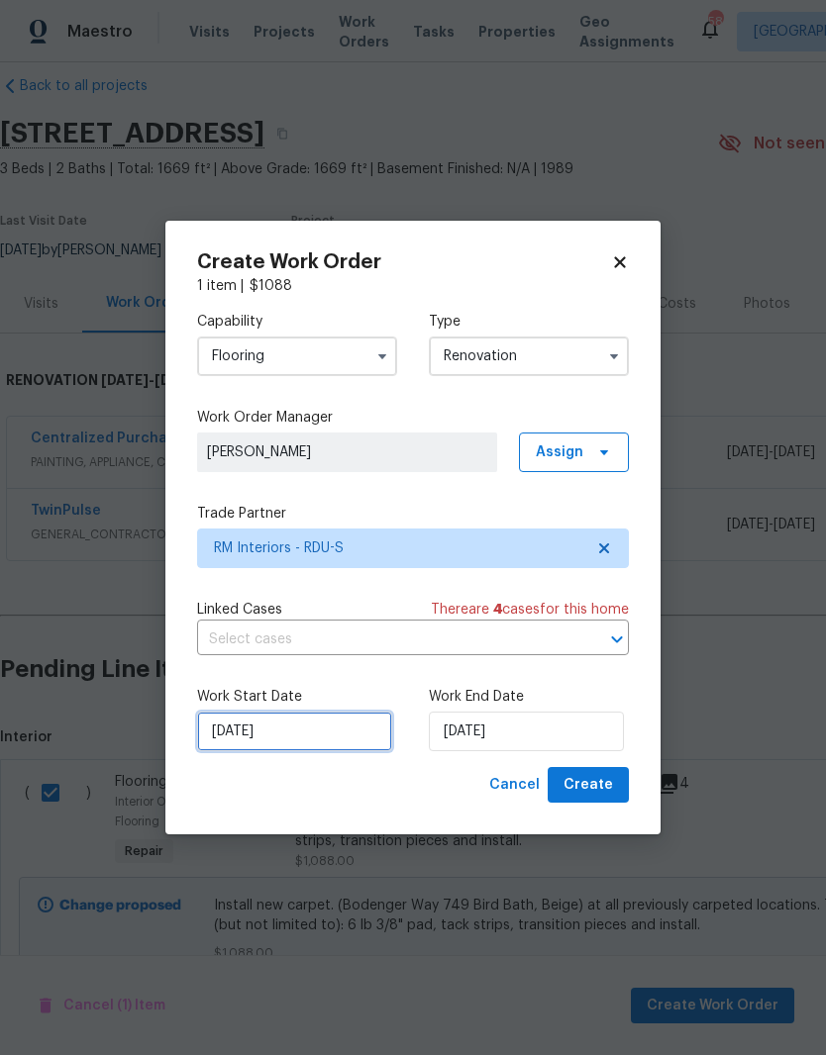
click at [292, 727] on input "[DATE]" at bounding box center [294, 732] width 195 height 40
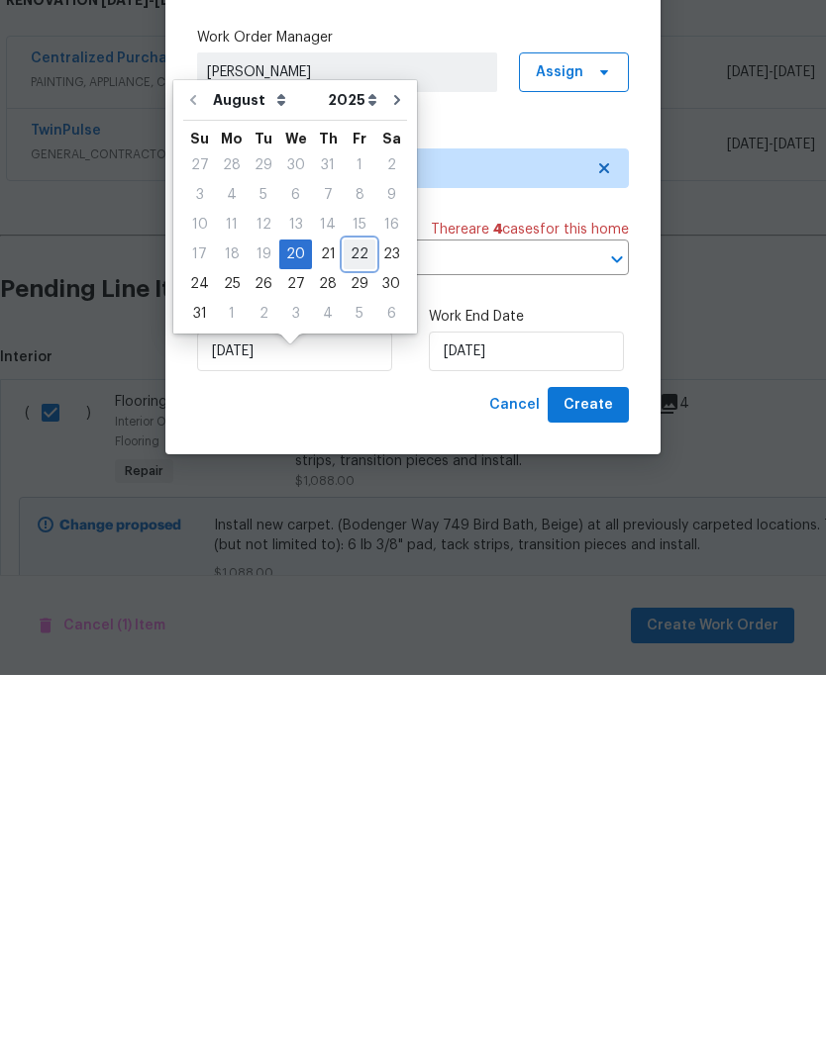
click at [355, 621] on div "22" at bounding box center [359, 635] width 32 height 28
type input "[DATE]"
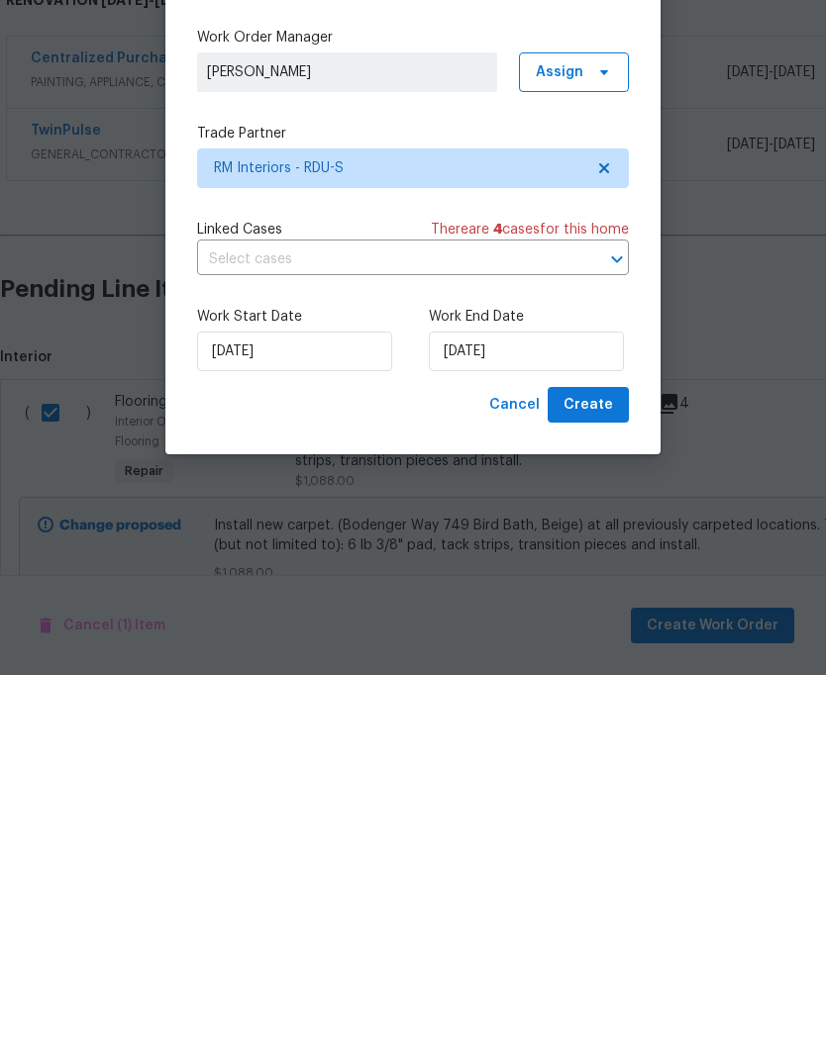
scroll to position [81, 0]
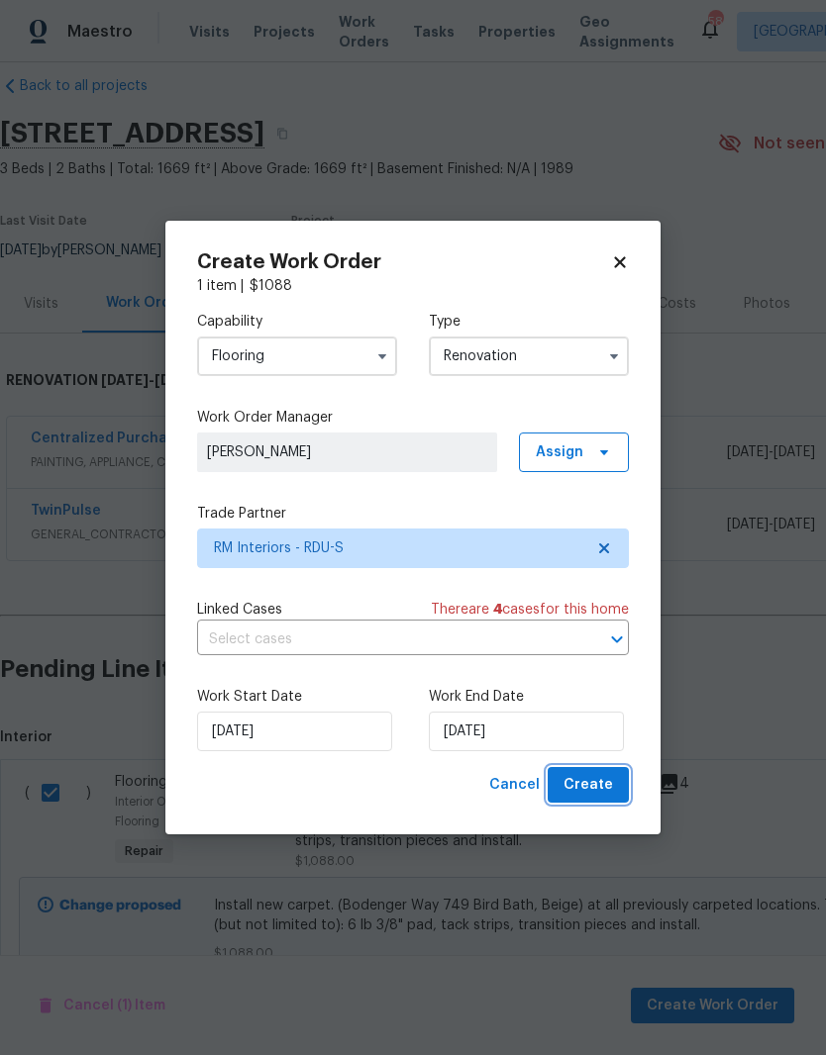
click at [624, 800] on button "Create" at bounding box center [587, 785] width 81 height 37
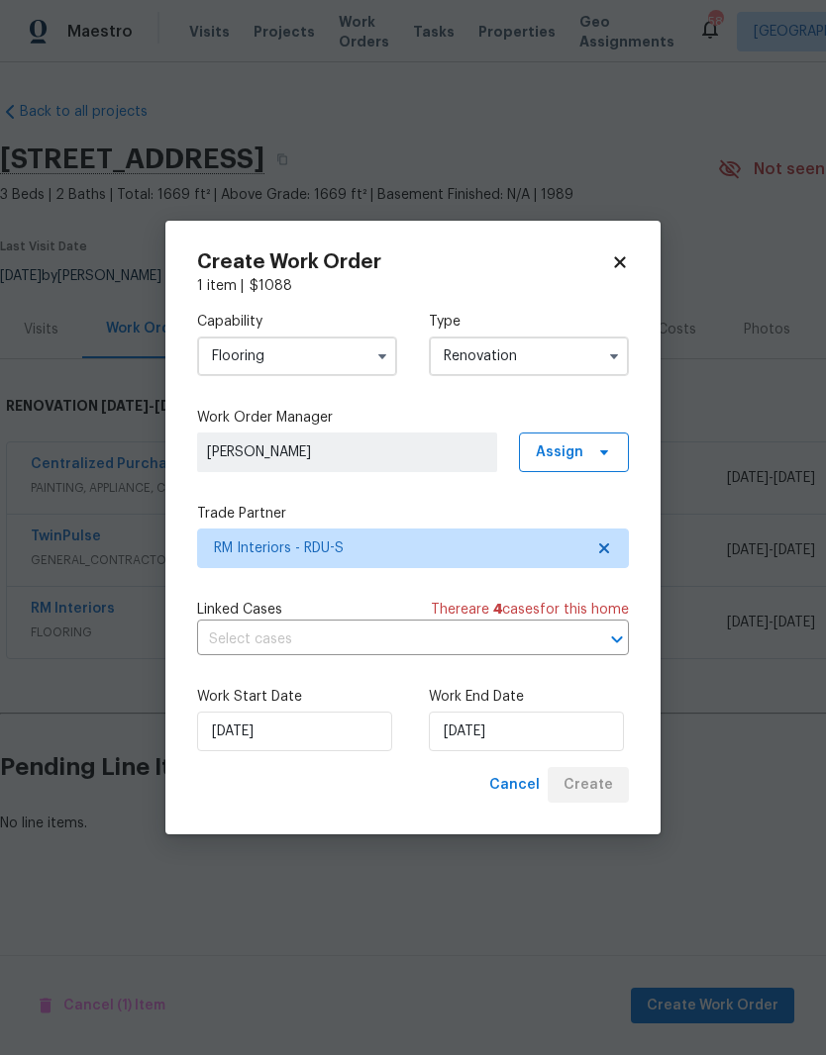
scroll to position [0, 0]
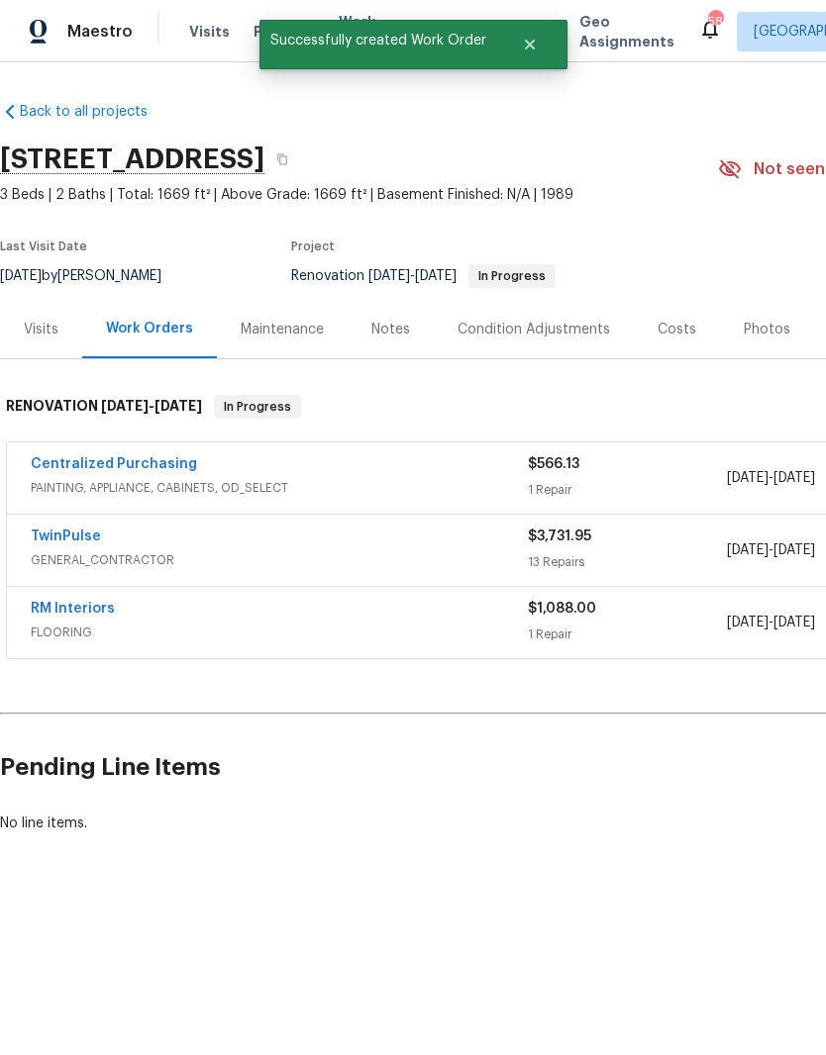
click at [47, 602] on link "RM Interiors" at bounding box center [73, 609] width 84 height 14
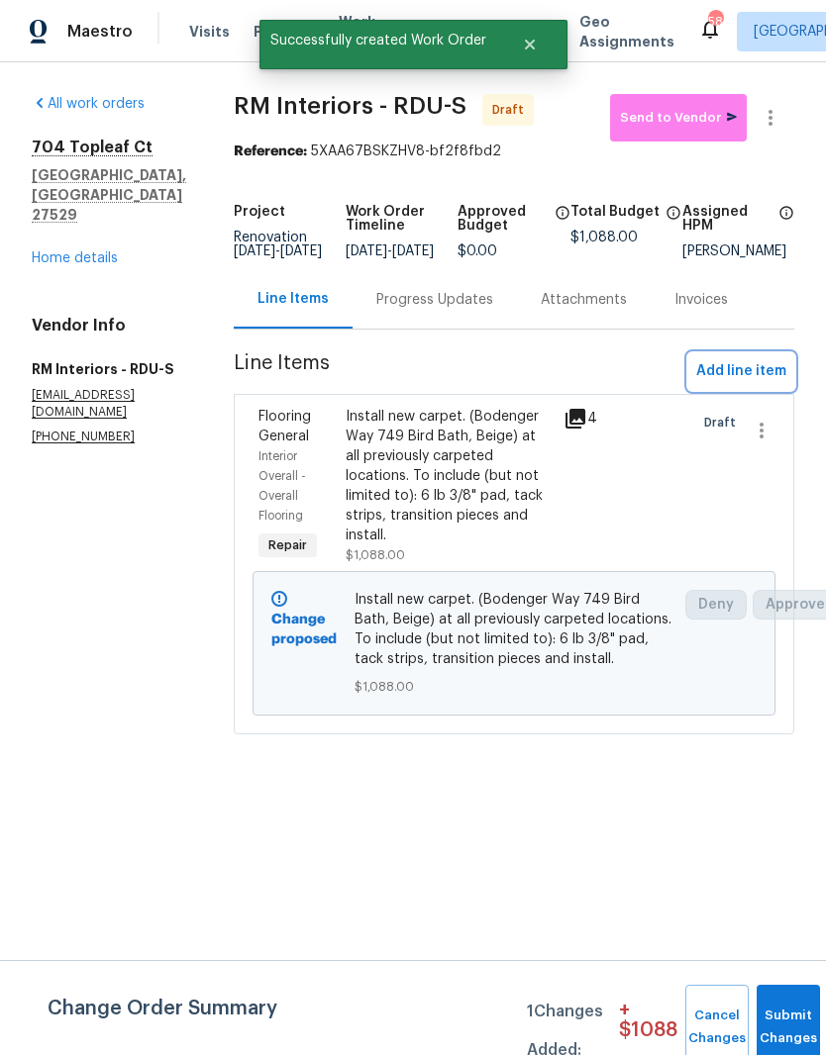
click at [775, 372] on button "Add line item" at bounding box center [741, 371] width 106 height 37
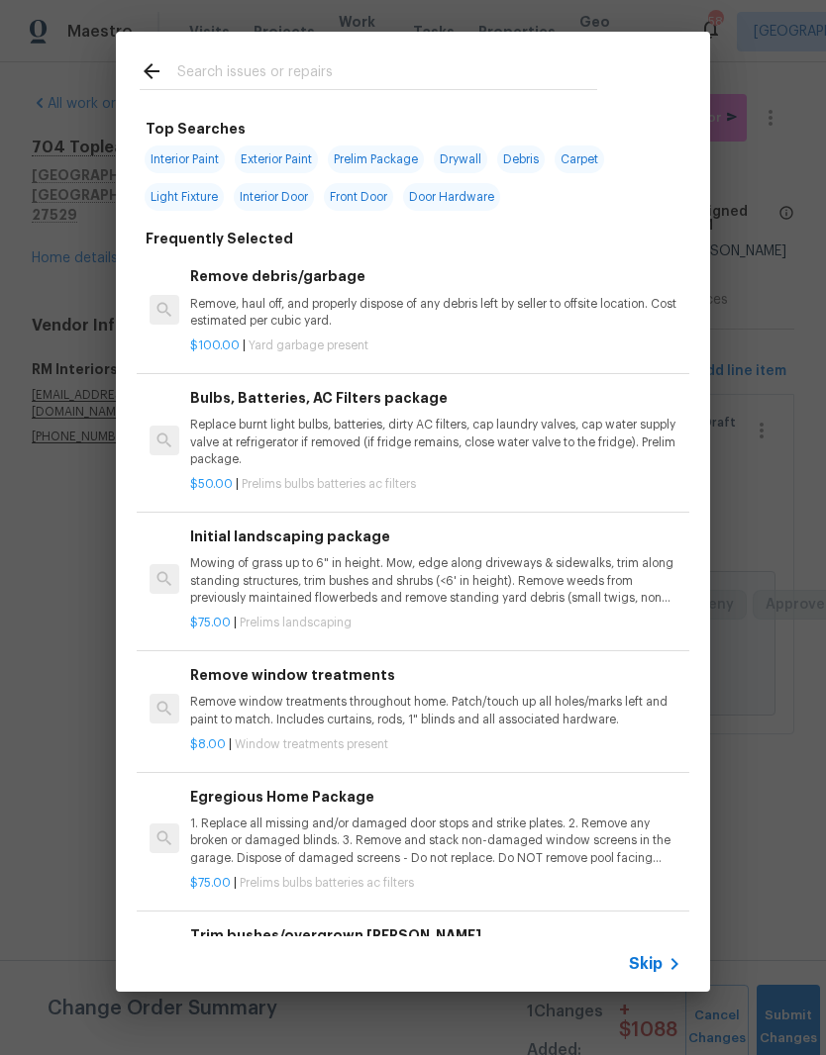
click at [438, 64] on input "text" at bounding box center [387, 74] width 420 height 30
type input "Sheet vinyl"
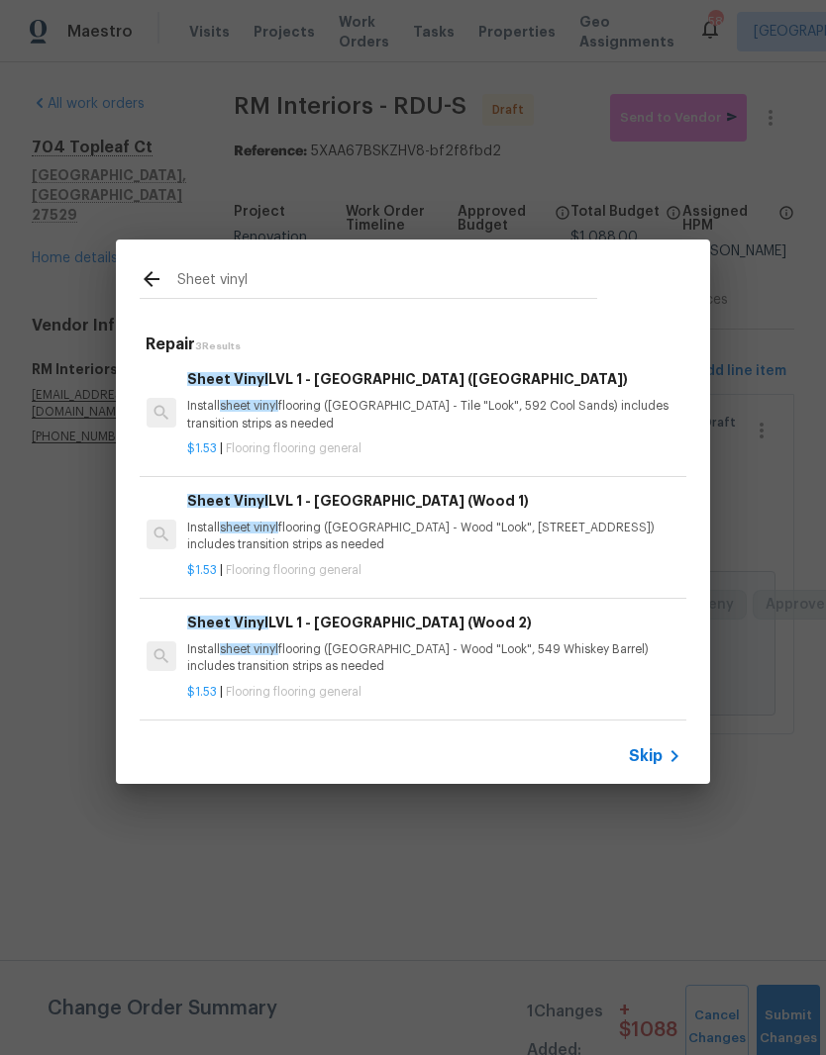
scroll to position [3, 3]
click at [522, 453] on p "$1.53 | Flooring flooring general" at bounding box center [432, 448] width 491 height 17
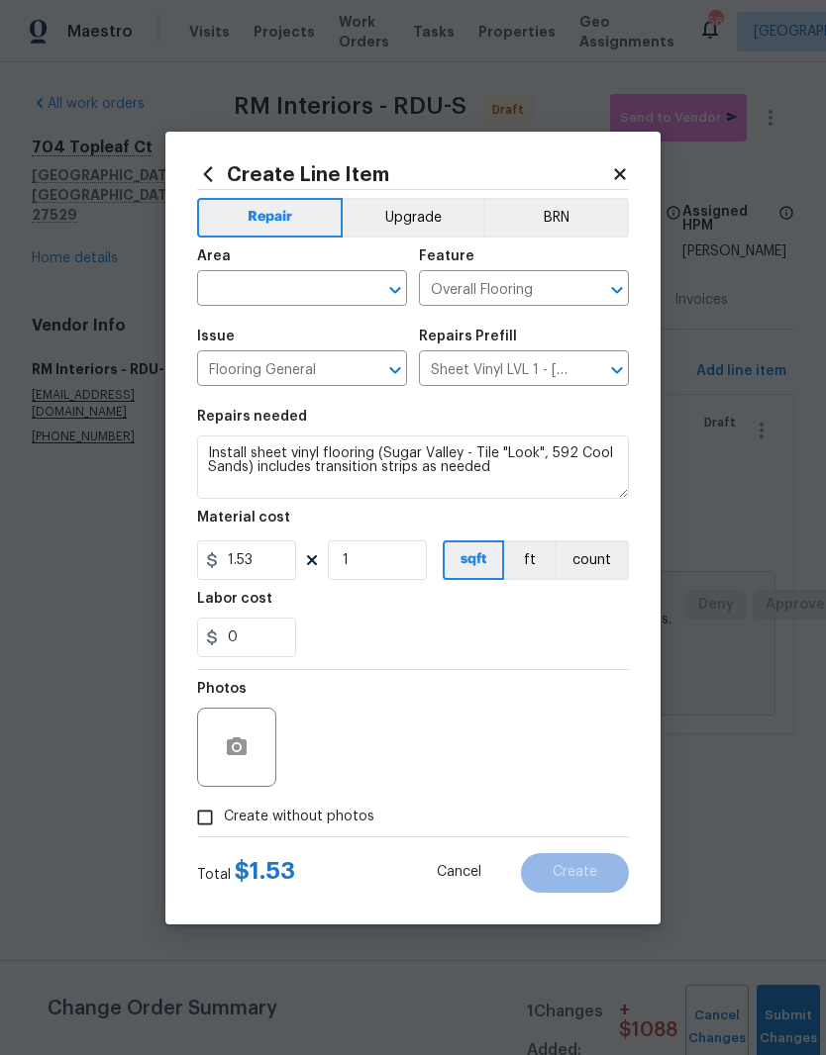
click at [309, 299] on input "text" at bounding box center [274, 290] width 154 height 31
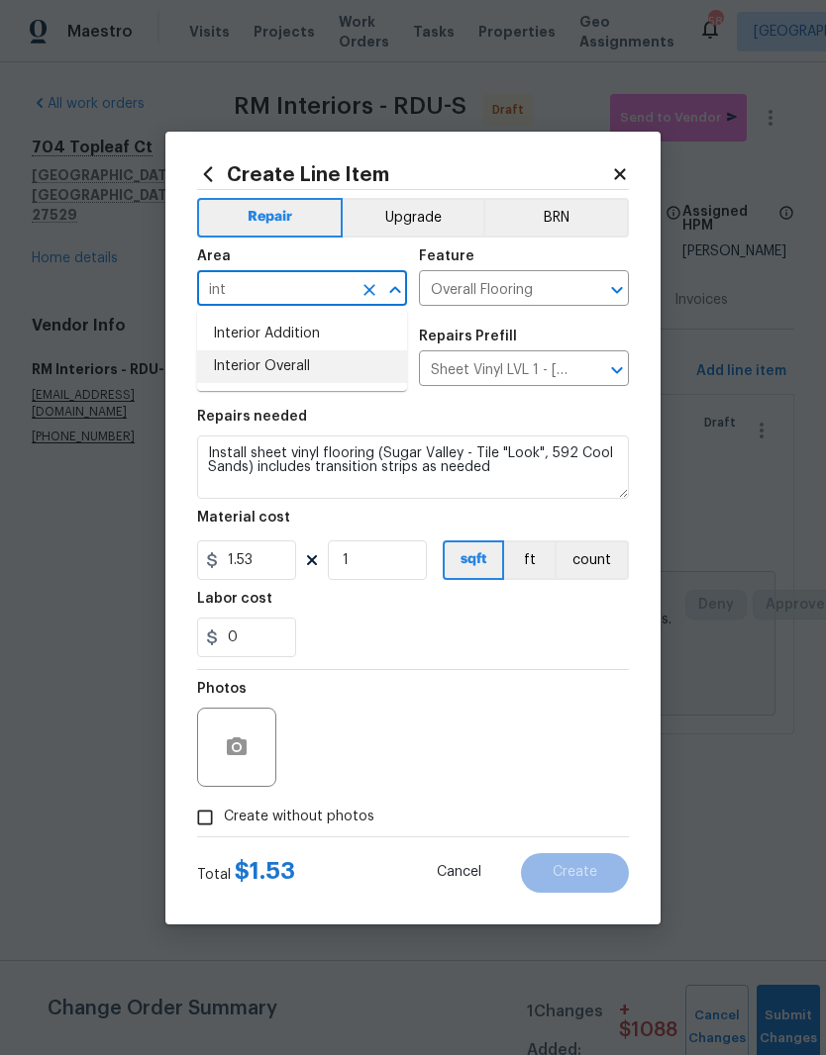
click at [341, 377] on li "Interior Overall" at bounding box center [302, 366] width 210 height 33
type input "Interior Overall"
click at [386, 575] on input "1" at bounding box center [377, 560] width 99 height 40
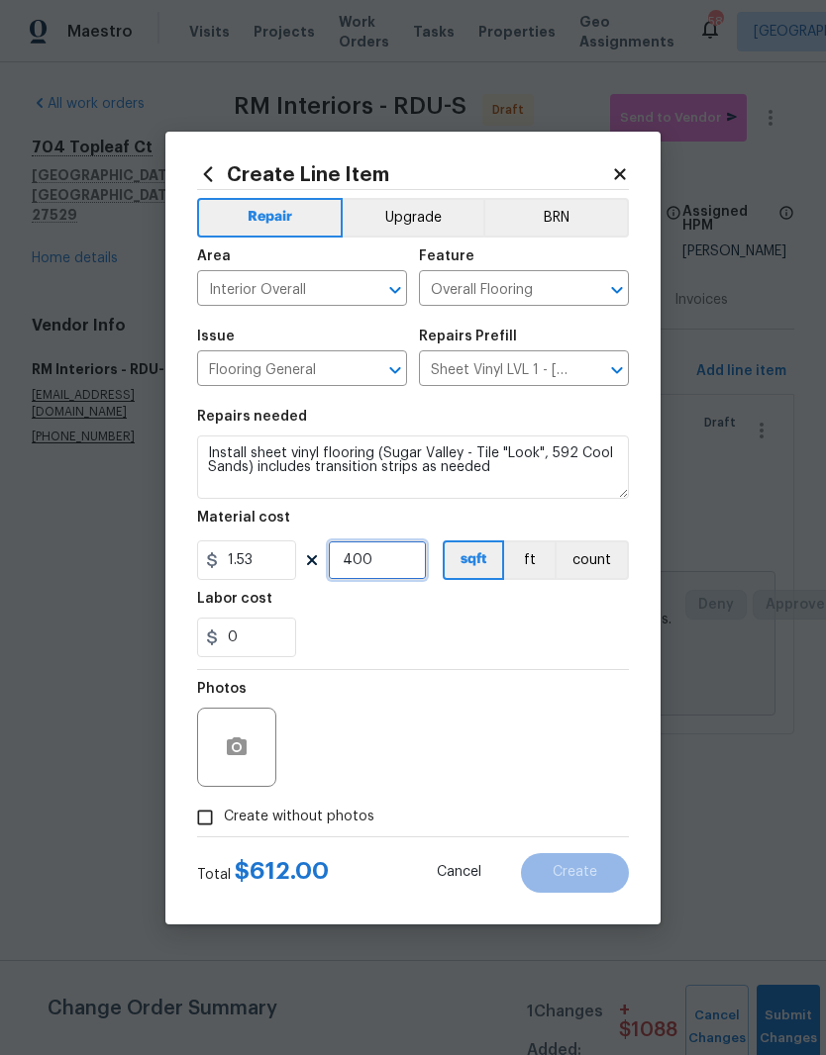
type input "400"
click at [431, 639] on div "0" at bounding box center [413, 638] width 432 height 40
click at [245, 741] on icon "button" at bounding box center [237, 746] width 20 height 18
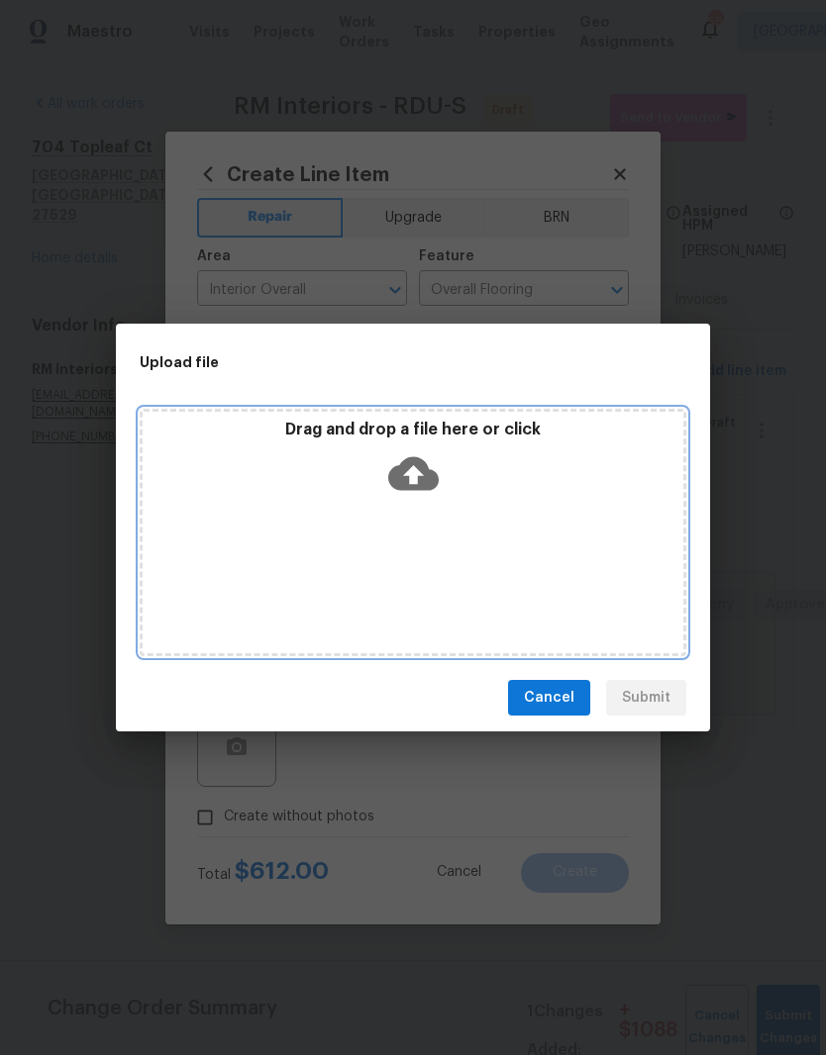
click at [507, 522] on div "Drag and drop a file here or click" at bounding box center [413, 532] width 546 height 247
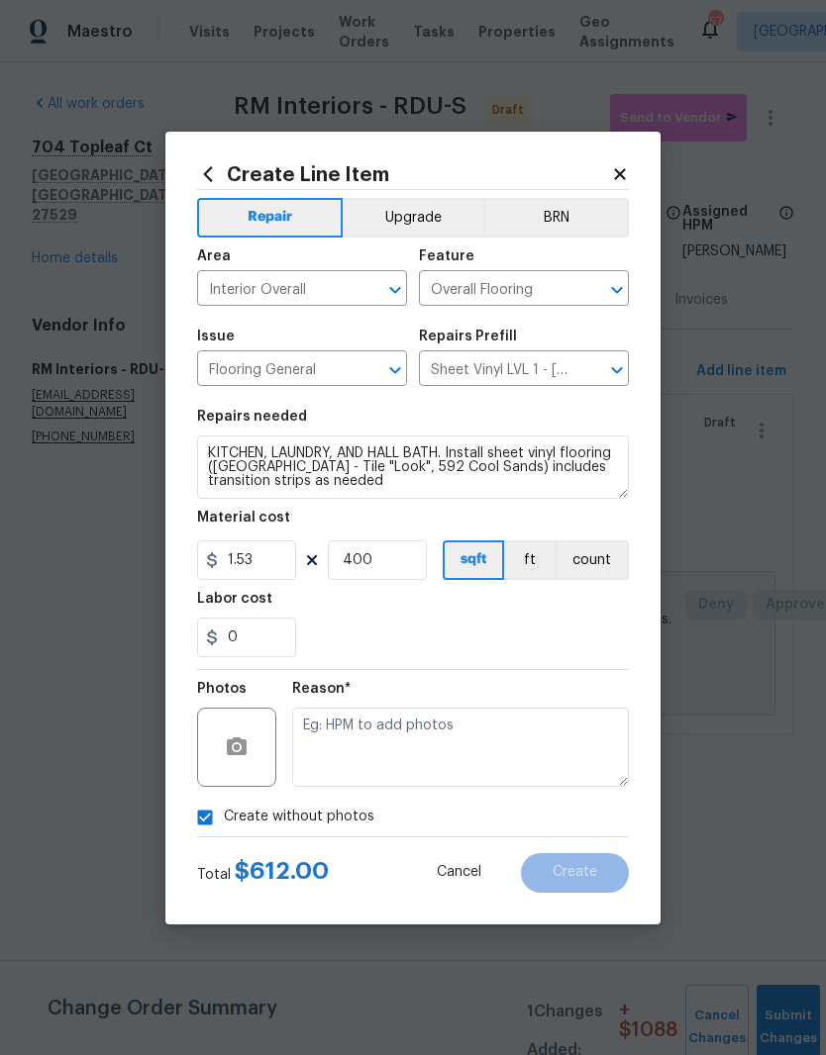
scroll to position [380, 0]
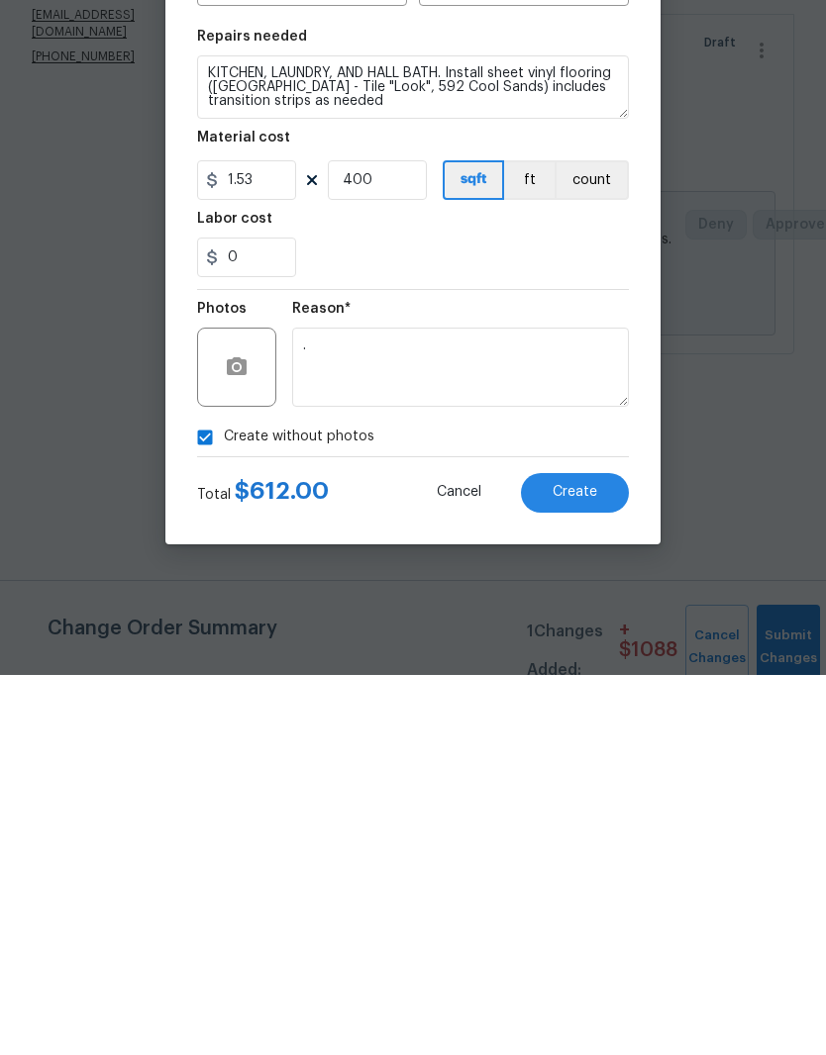
type textarea "."
click at [596, 865] on span "Create" at bounding box center [574, 872] width 45 height 15
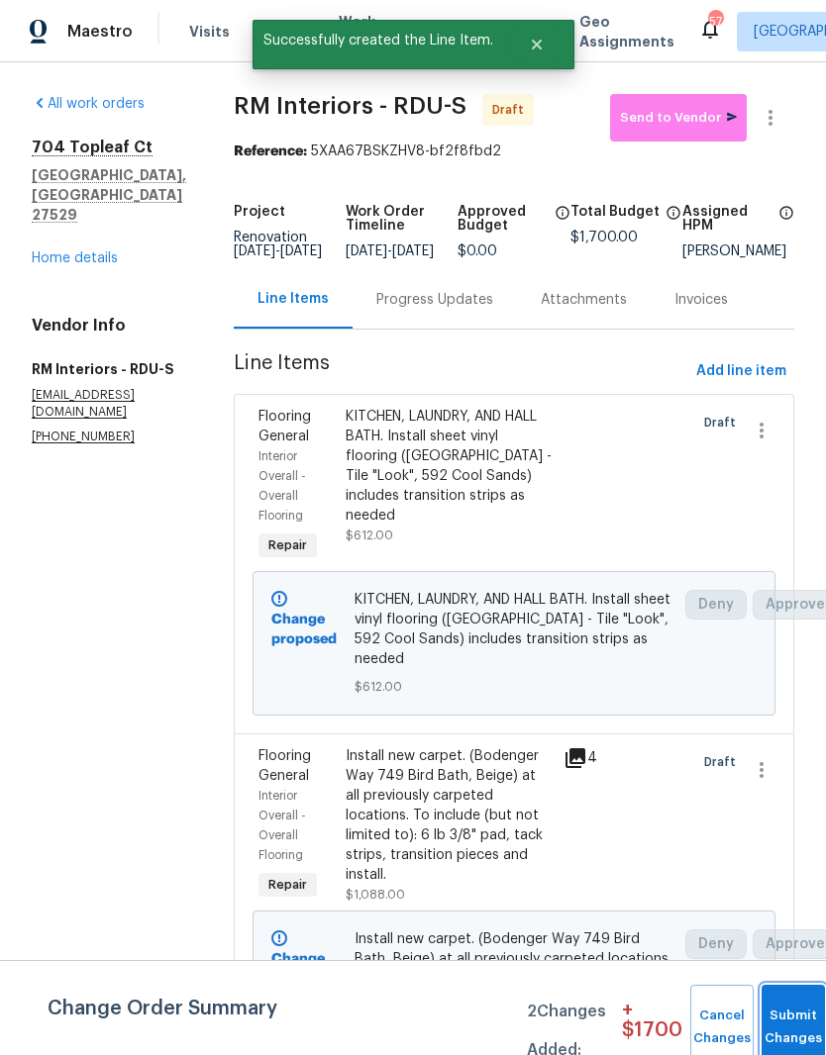
click at [793, 1022] on button "Submit Changes" at bounding box center [792, 1027] width 63 height 85
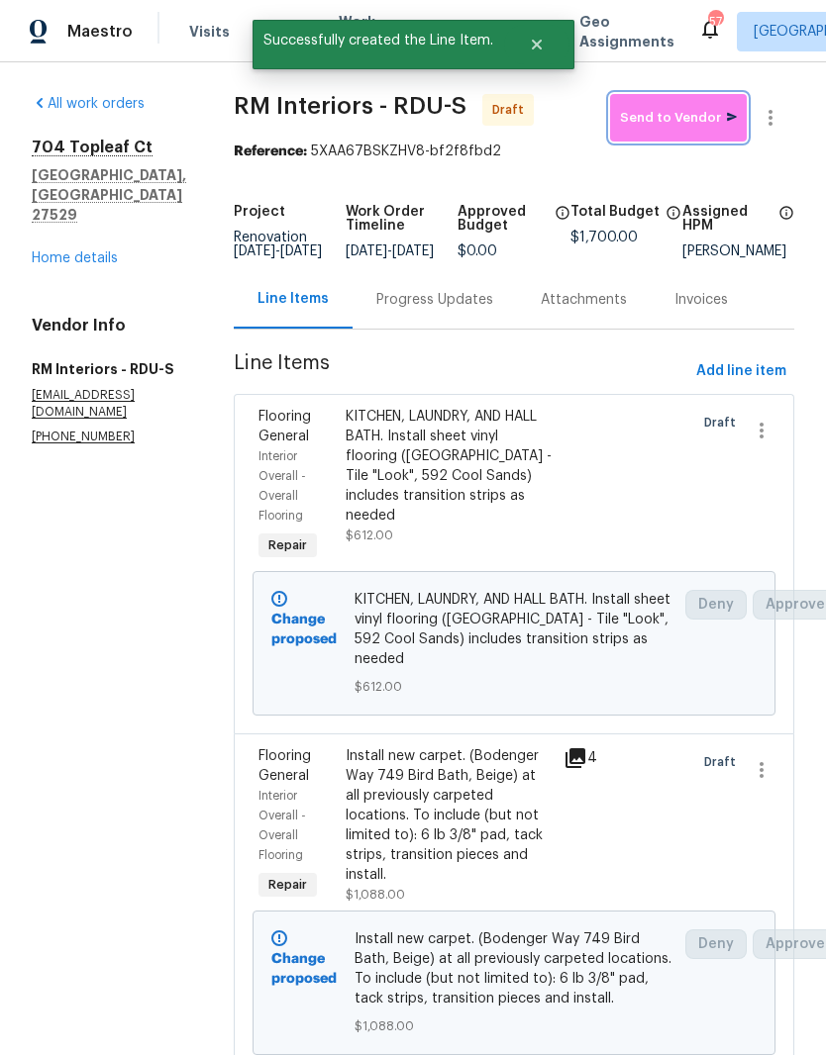
click at [717, 120] on span "Send to Vendor" at bounding box center [678, 118] width 117 height 23
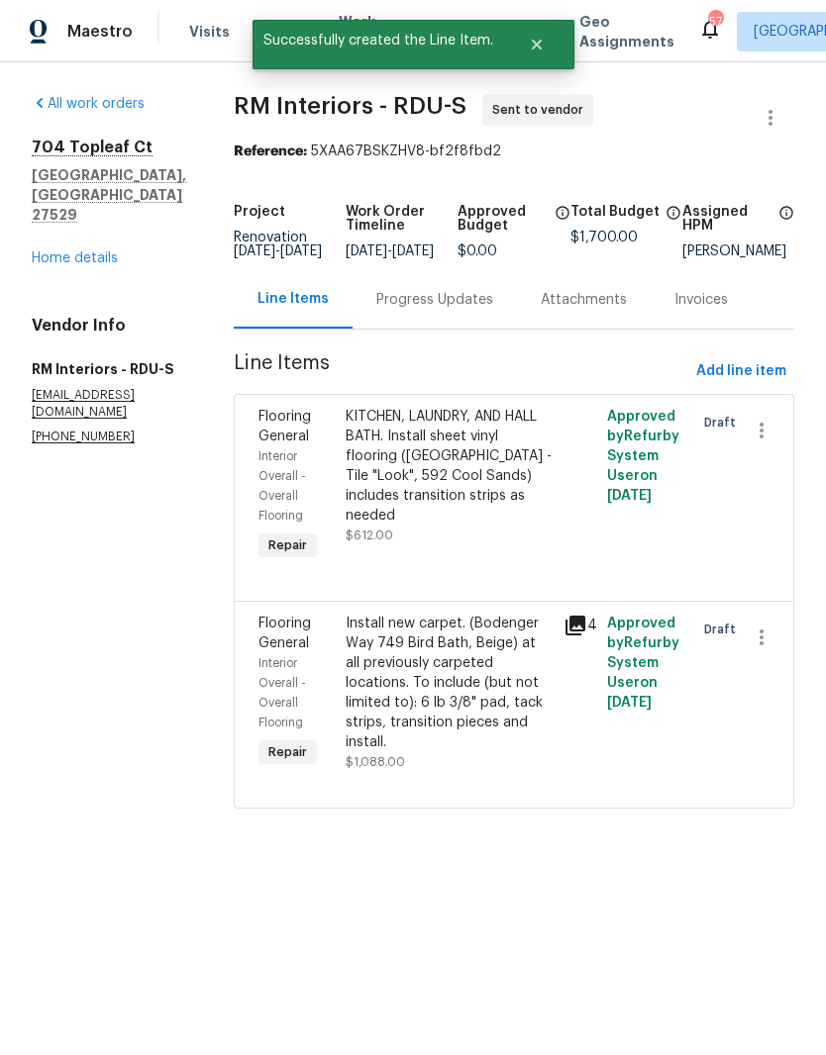
click at [425, 329] on div "Progress Updates" at bounding box center [434, 299] width 164 height 58
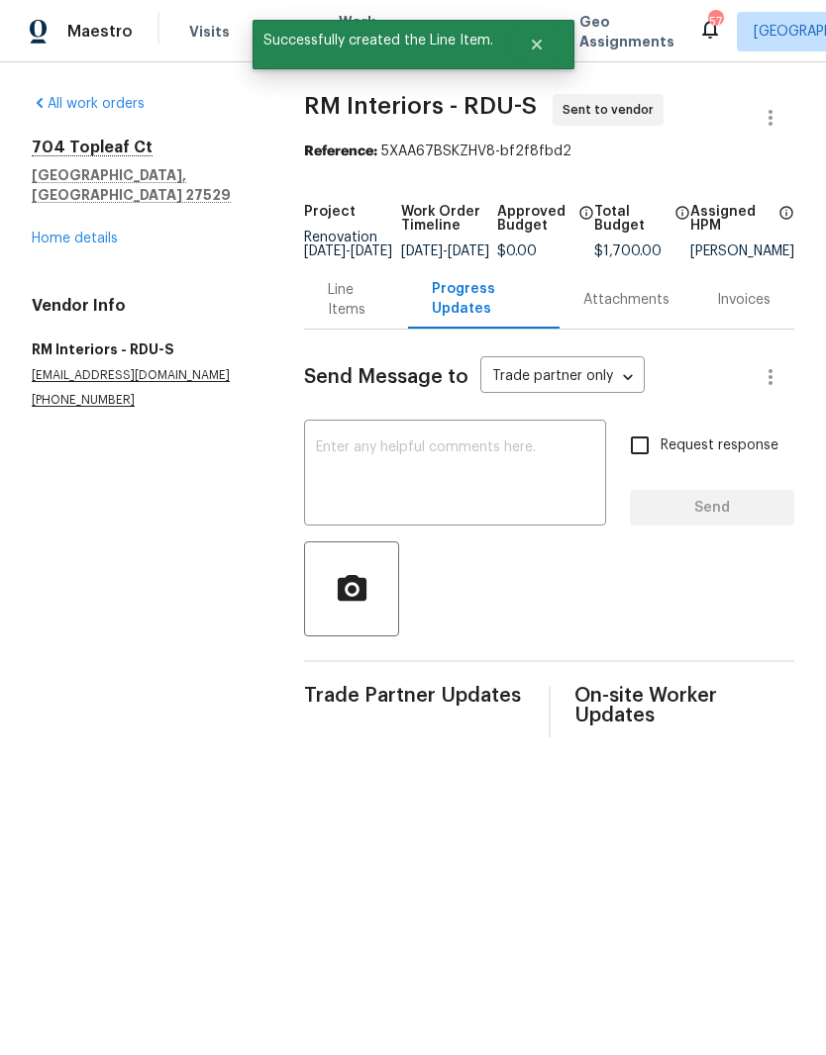
click at [440, 496] on textarea at bounding box center [455, 474] width 278 height 69
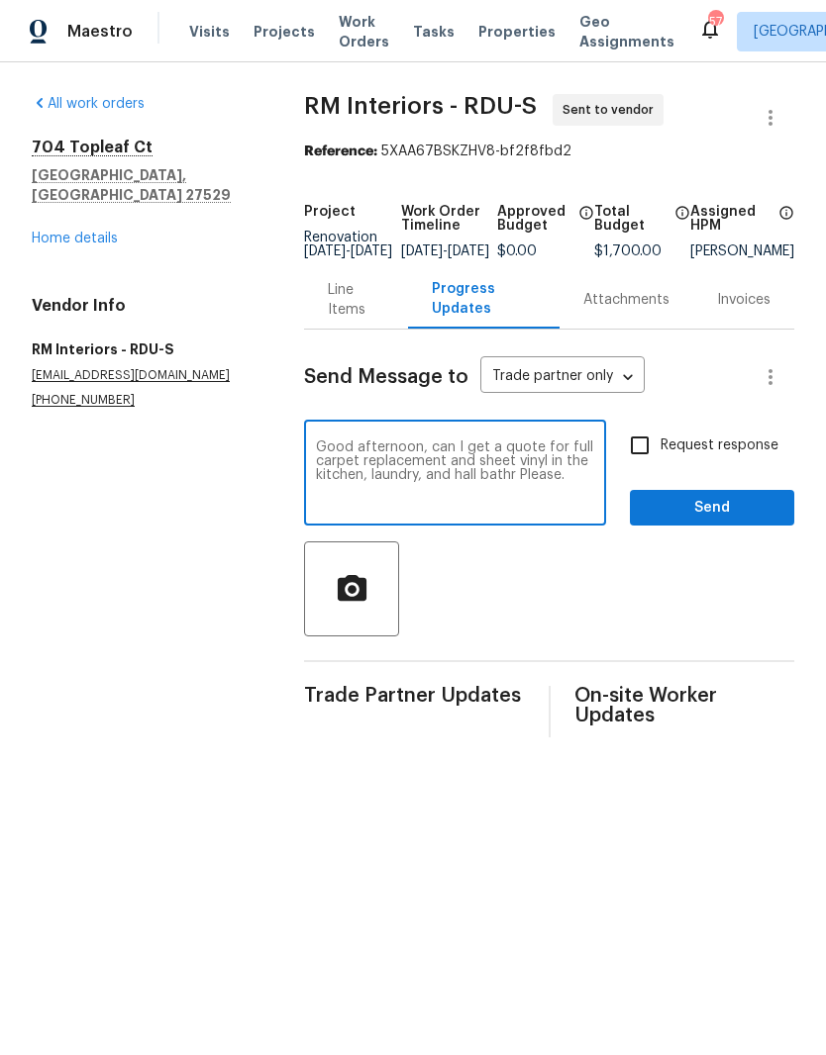
click at [498, 481] on textarea "Good afternoon, can I get a quote for full carpet replacement and sheet vinyl i…" at bounding box center [455, 474] width 278 height 69
click at [479, 492] on textarea "Good afternoon, can I get a quote for full carpet replacement and sheet vinyl i…" at bounding box center [455, 474] width 278 height 69
click at [488, 492] on textarea "Good afternoon, can I get a quote for full carpet replacement and sheet vinyl i…" at bounding box center [455, 474] width 278 height 69
type textarea "Good afternoon, can I get a quote for full carpet replacement and sheet vinyl i…"
click at [709, 448] on label "Request response" at bounding box center [698, 446] width 159 height 42
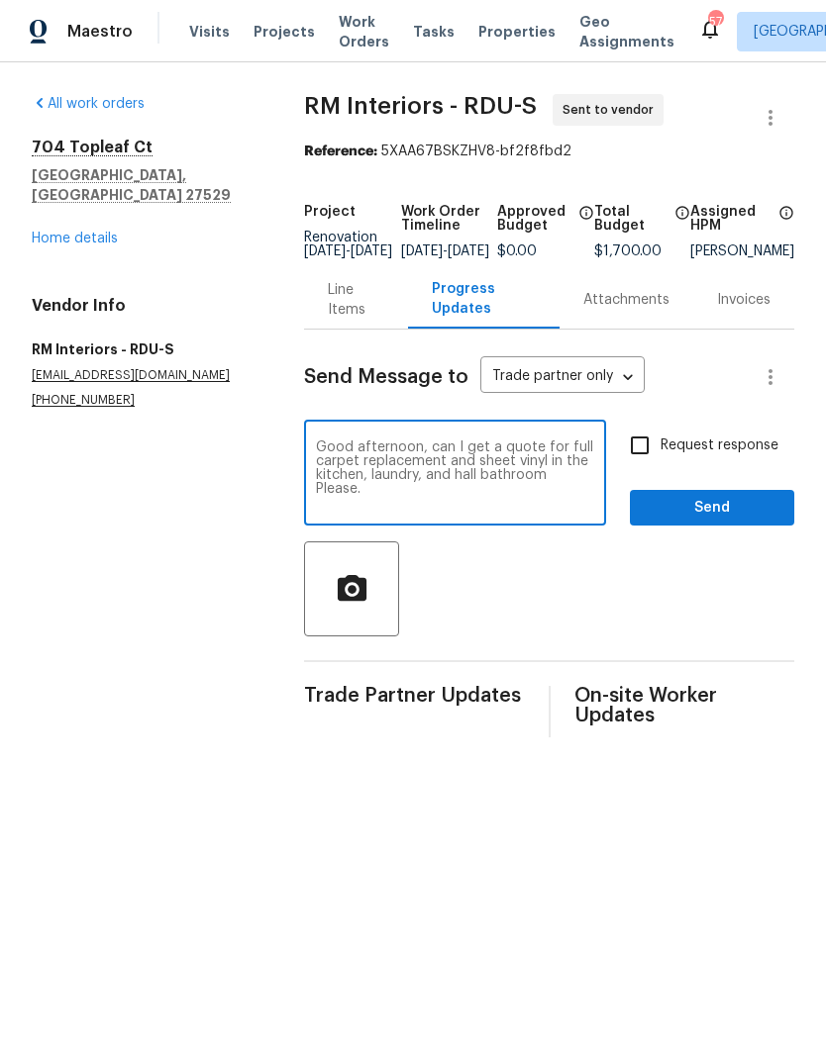
click at [660, 448] on input "Request response" at bounding box center [640, 446] width 42 height 42
checkbox input "true"
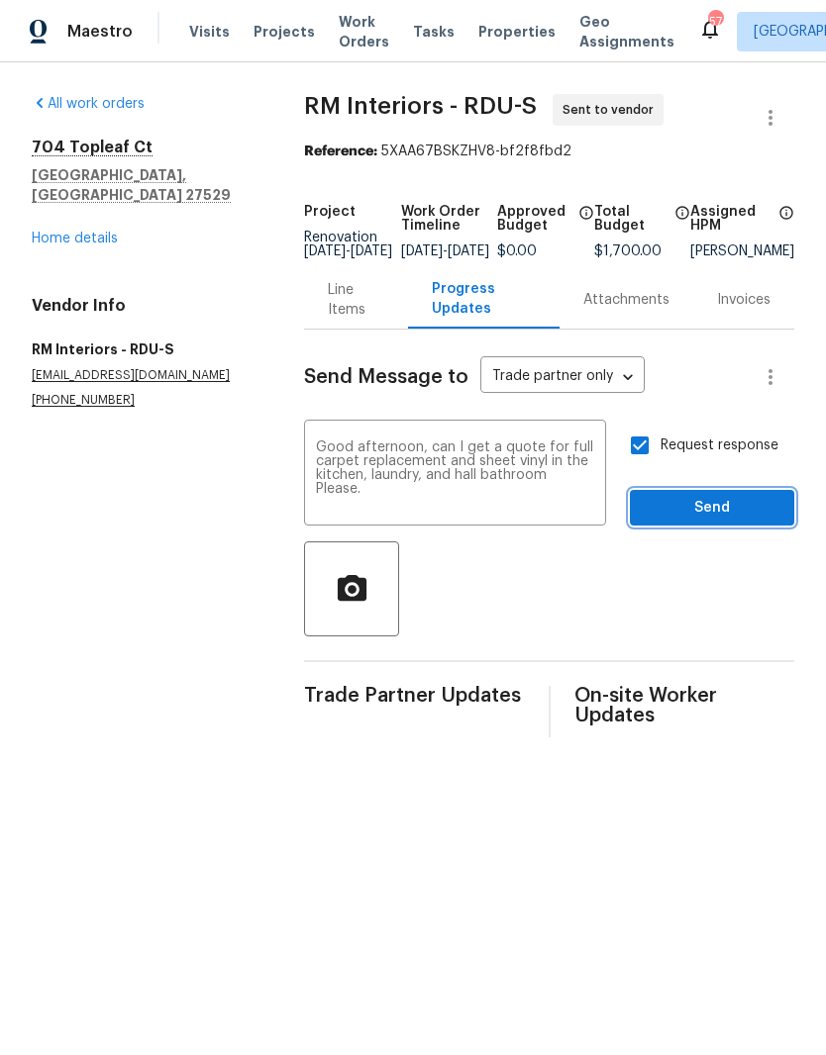
click at [735, 521] on span "Send" at bounding box center [711, 508] width 133 height 25
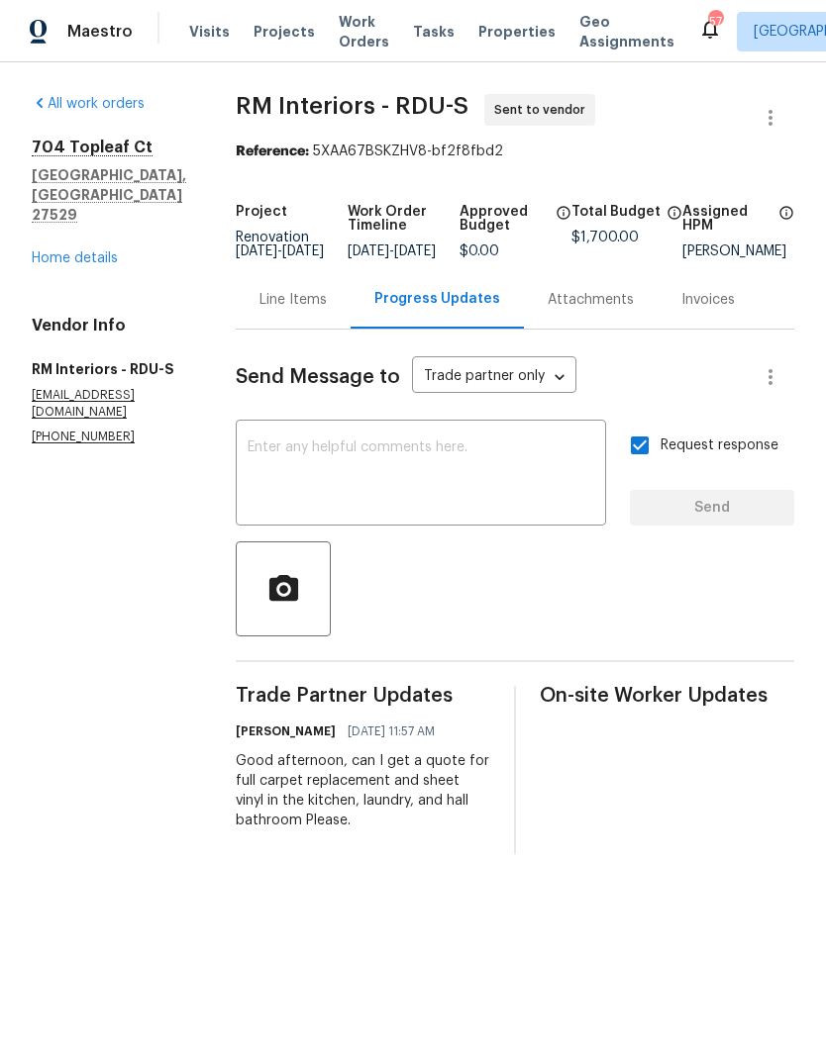
click at [463, 471] on textarea at bounding box center [420, 474] width 346 height 69
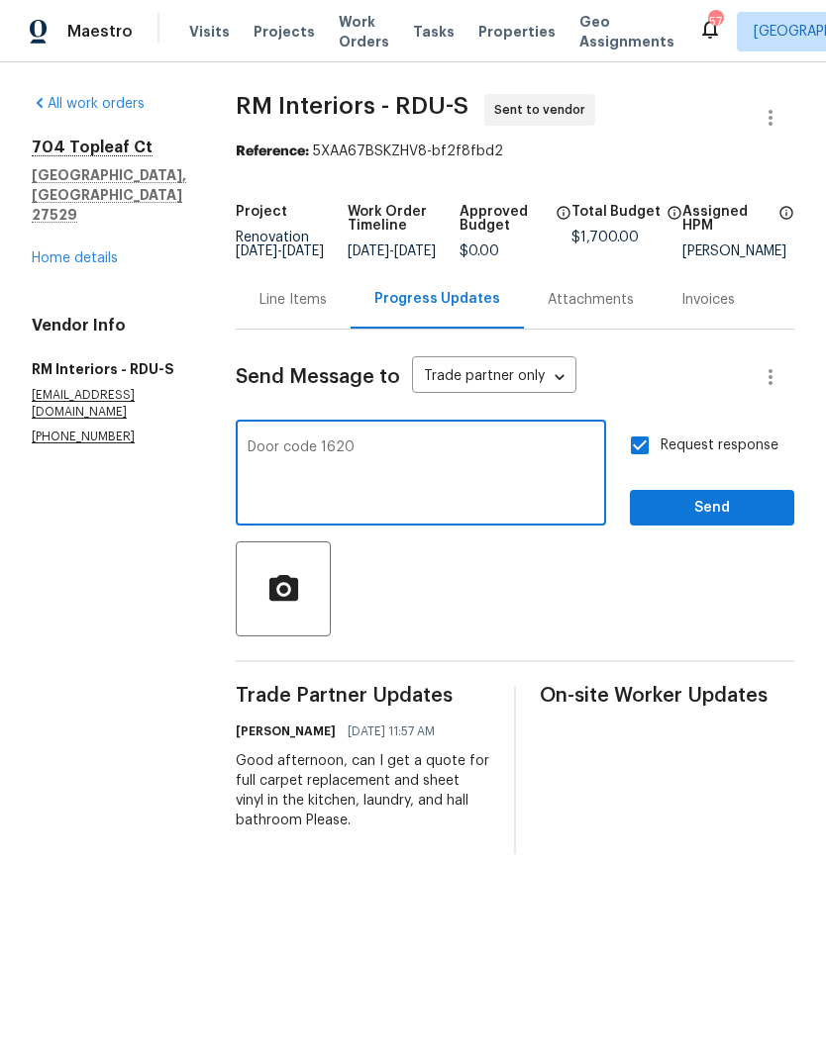
type textarea "Door code 1620"
click at [763, 521] on span "Send" at bounding box center [711, 508] width 133 height 25
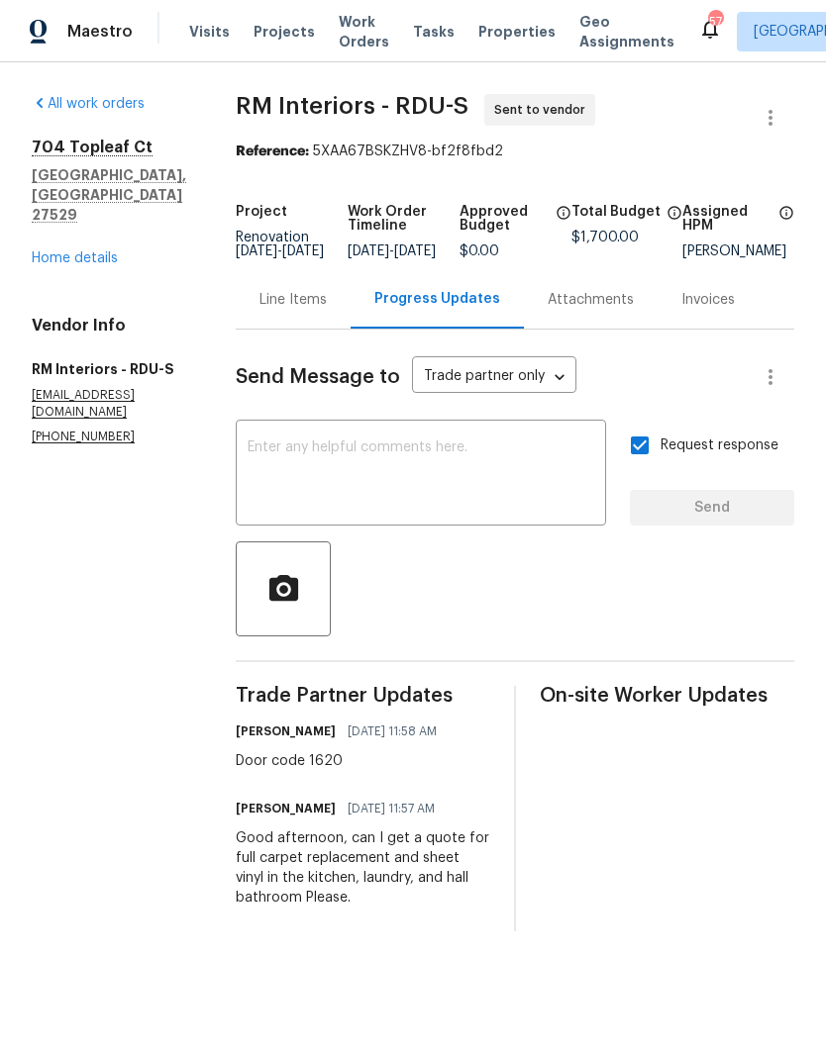
click at [58, 251] on link "Home details" at bounding box center [75, 258] width 86 height 14
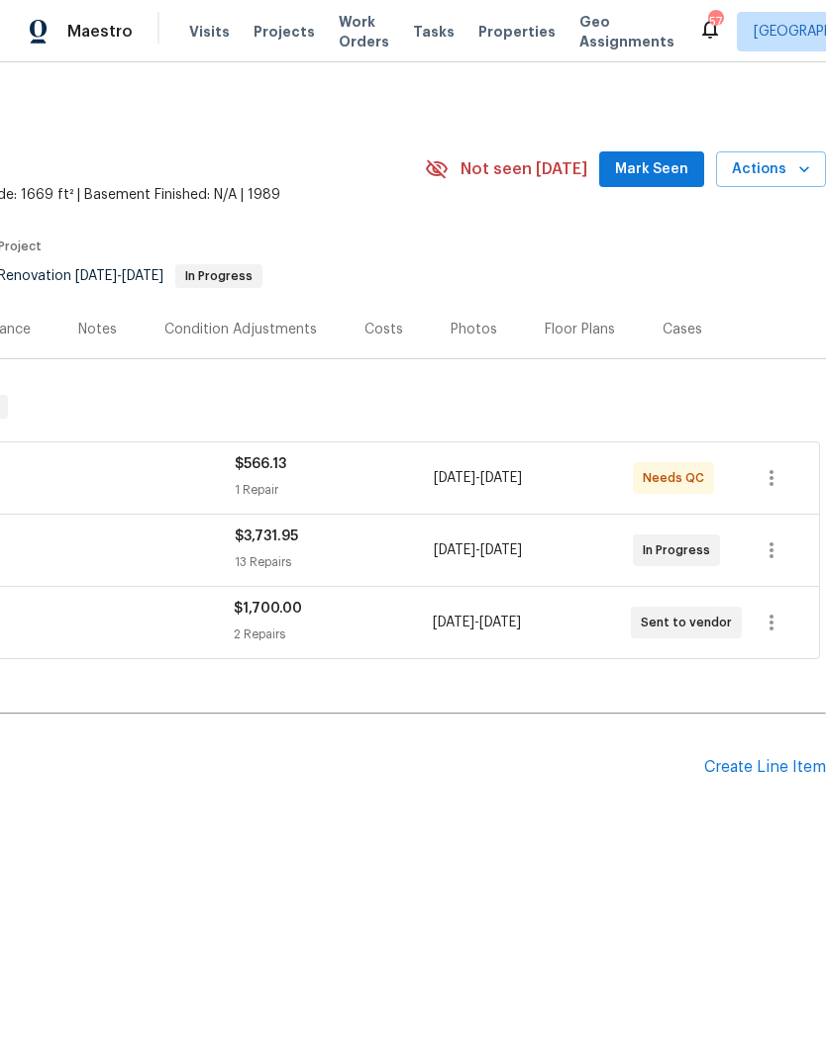
scroll to position [0, 293]
click at [783, 776] on div "Create Line Item" at bounding box center [765, 767] width 122 height 19
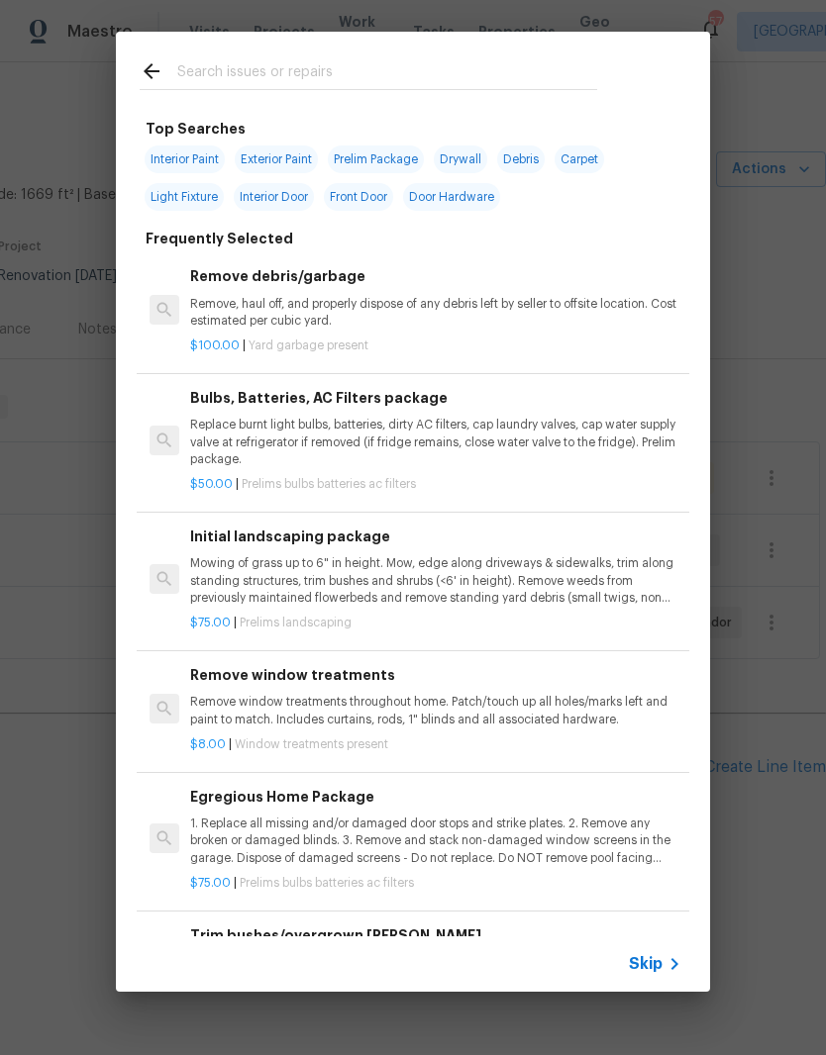
click at [378, 583] on p "Mowing of grass up to 6" in height. Mow, edge along driveways & sidewalks, trim…" at bounding box center [435, 580] width 491 height 50
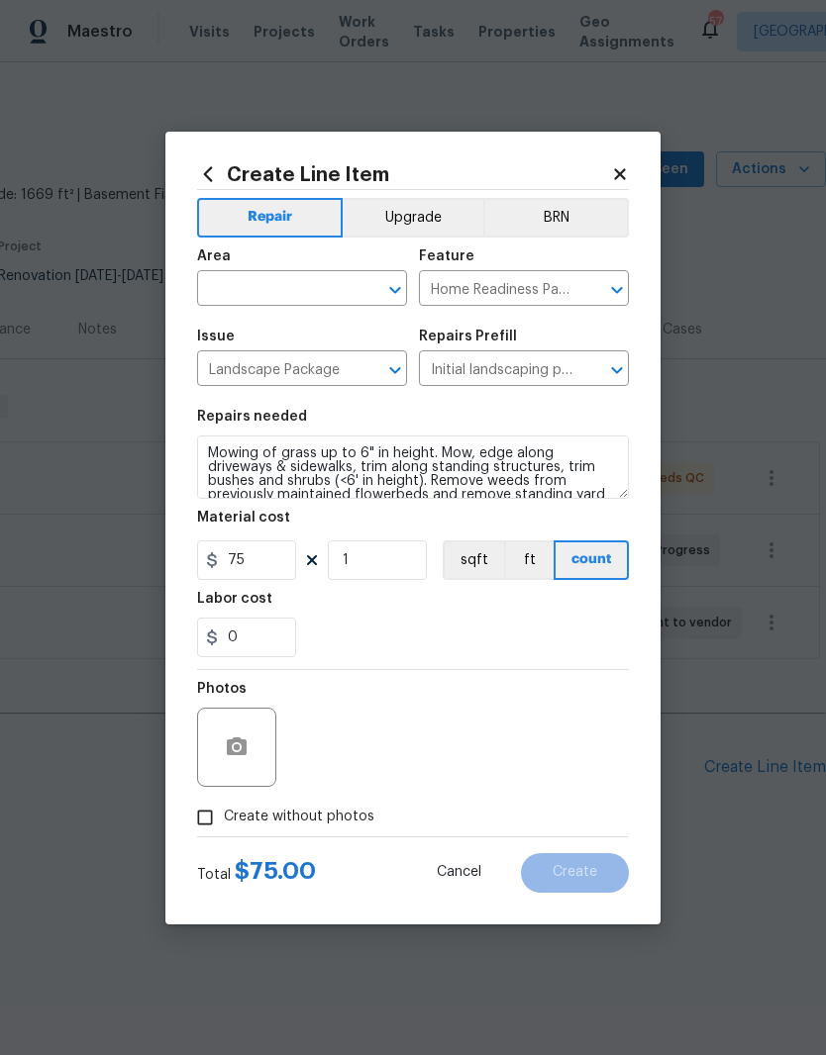
click at [298, 278] on input "text" at bounding box center [274, 290] width 154 height 31
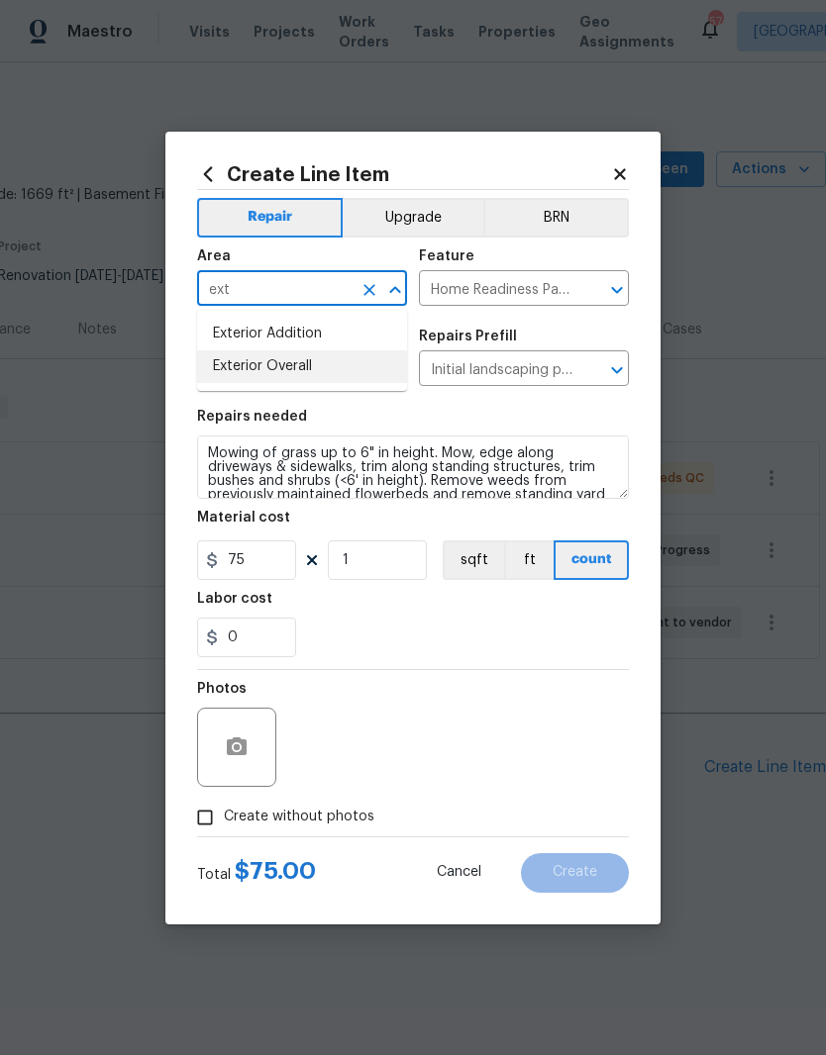
click at [345, 377] on li "Exterior Overall" at bounding box center [302, 366] width 210 height 33
type input "Exterior Overall"
click at [422, 623] on div "0" at bounding box center [413, 638] width 432 height 40
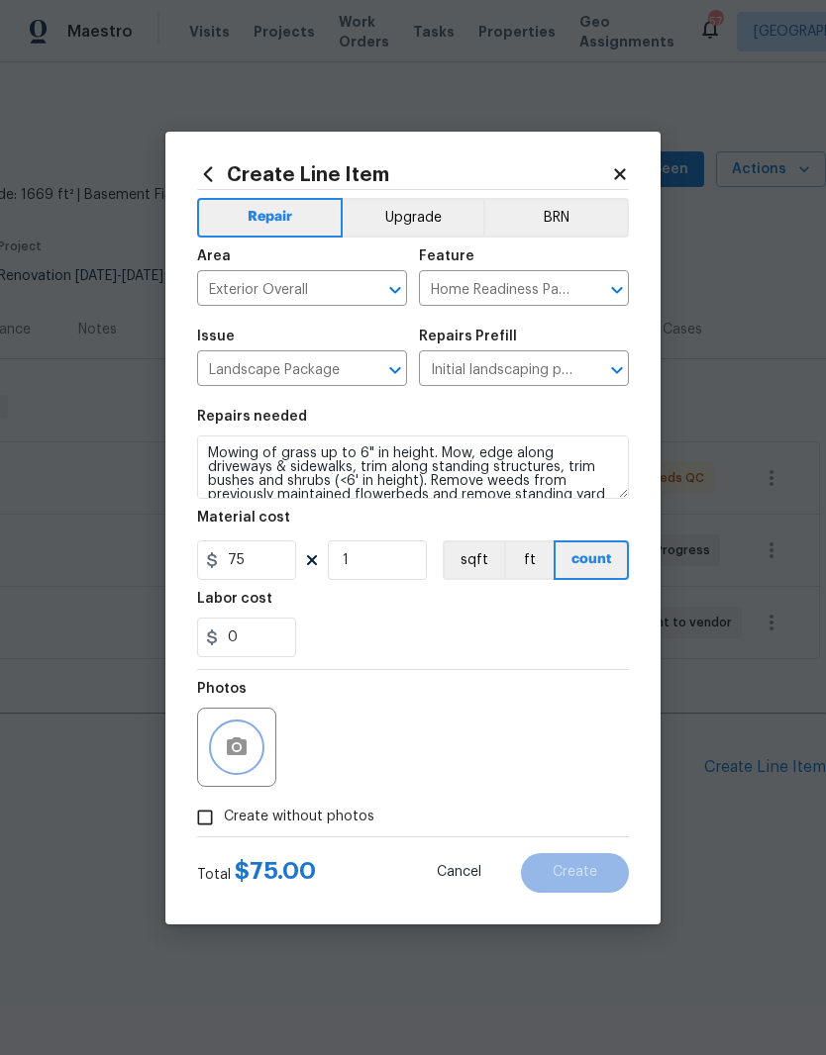
click at [259, 751] on button "button" at bounding box center [237, 748] width 48 height 48
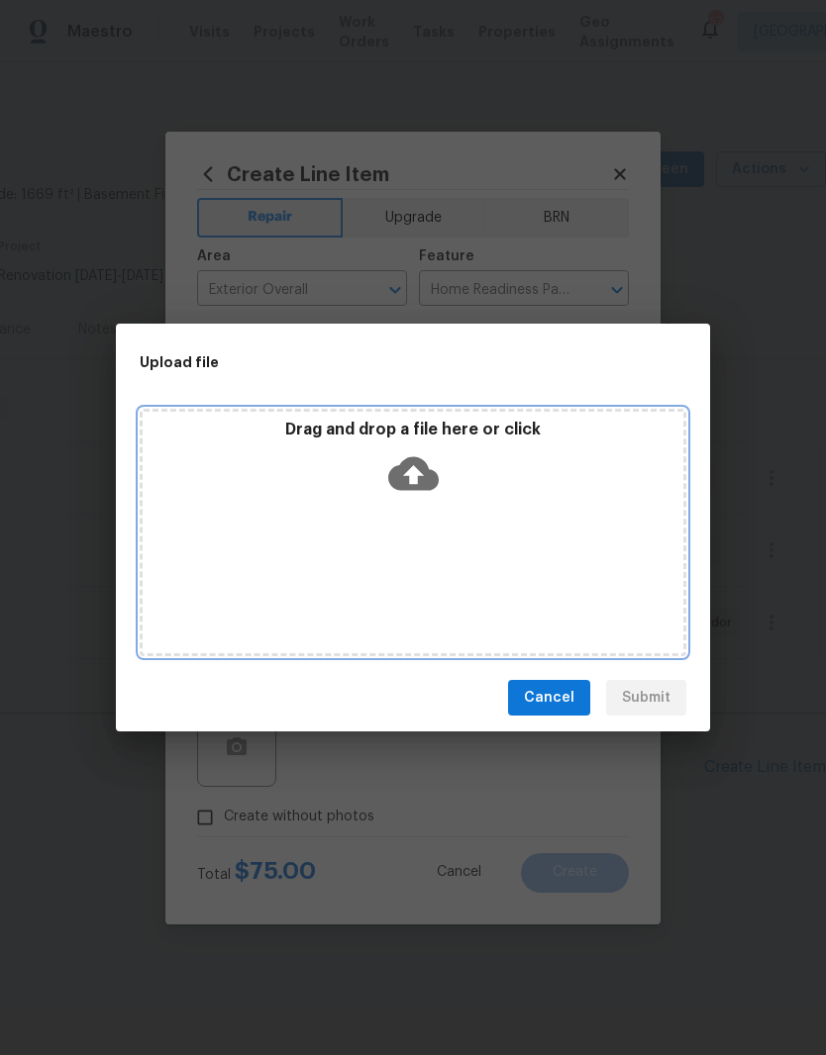
click at [494, 499] on div "Drag and drop a file here or click" at bounding box center [413, 462] width 540 height 85
